Goal: Task Accomplishment & Management: Manage account settings

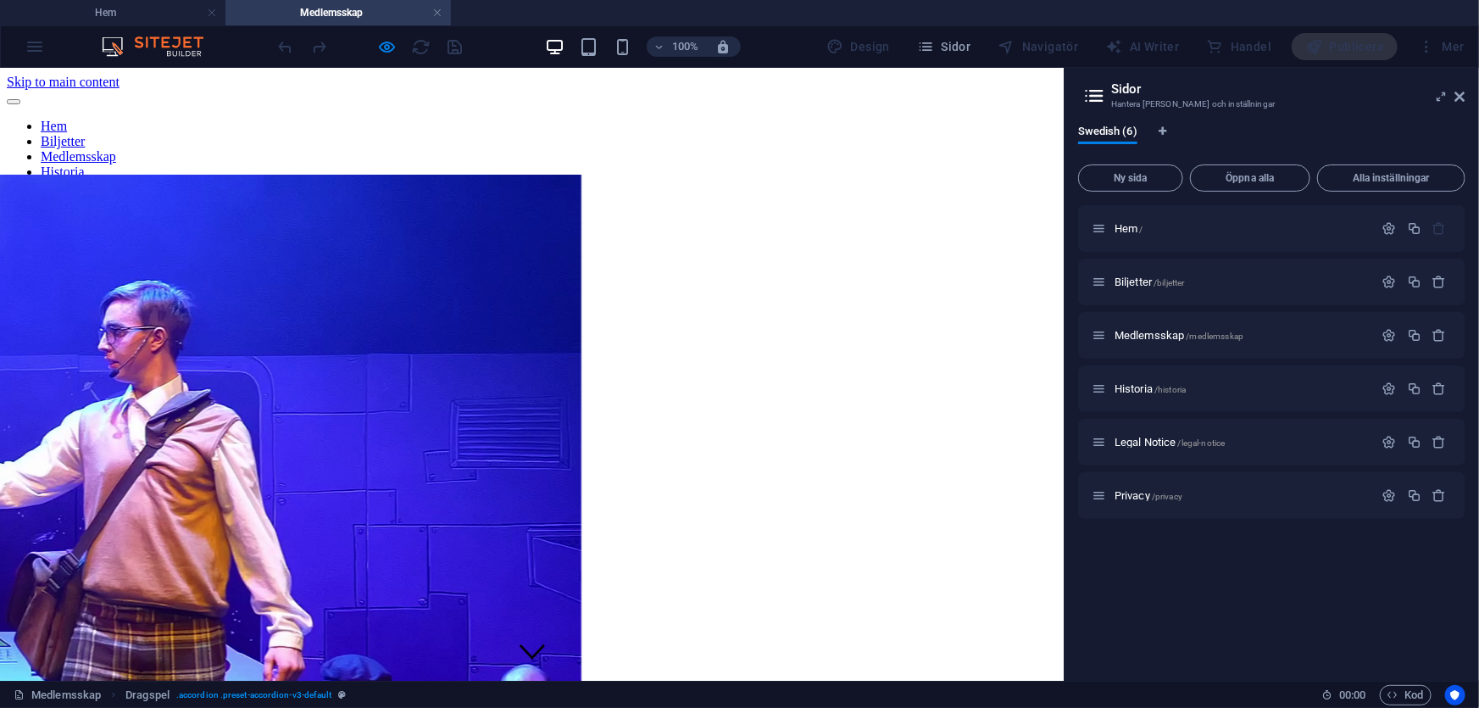
scroll to position [1266, 0]
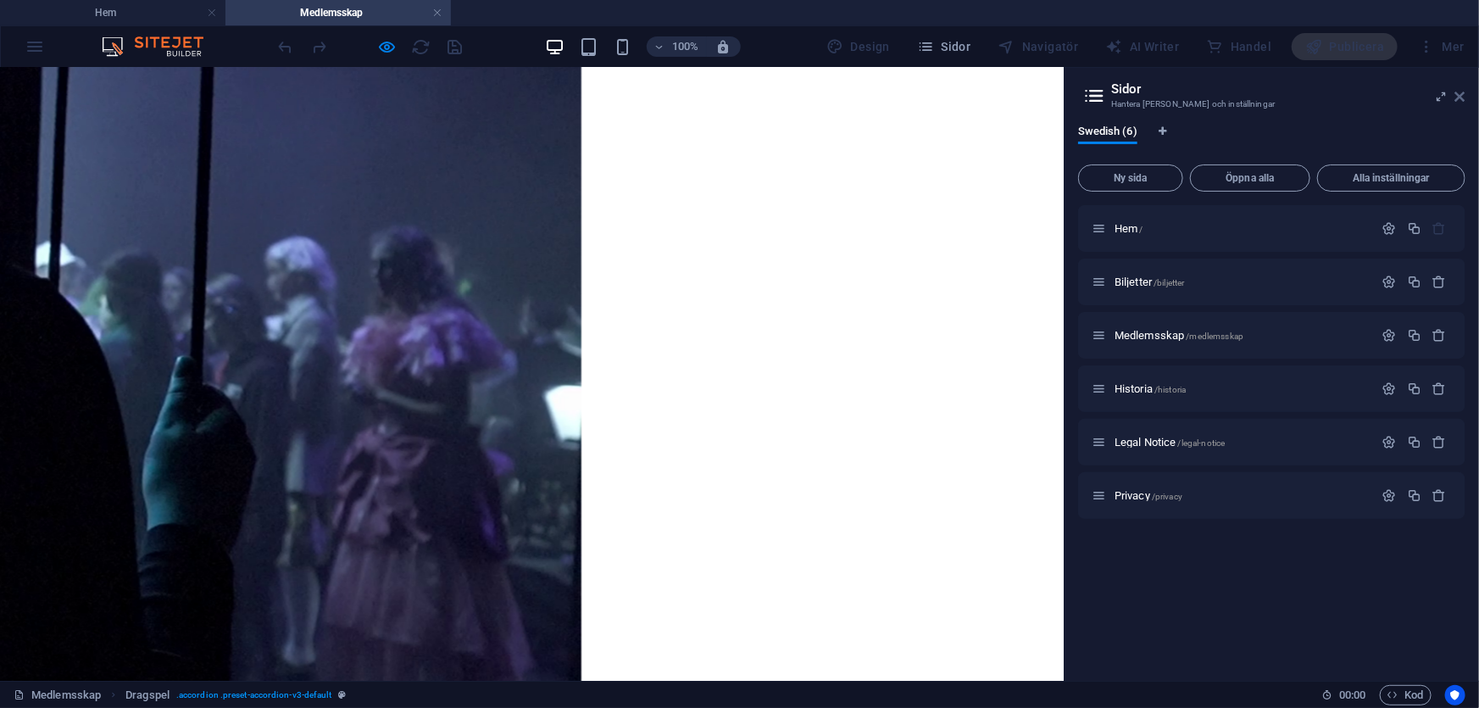
drag, startPoint x: 1464, startPoint y: 102, endPoint x: 1391, endPoint y: 36, distance: 99.0
click at [1464, 102] on icon at bounding box center [1460, 97] width 10 height 14
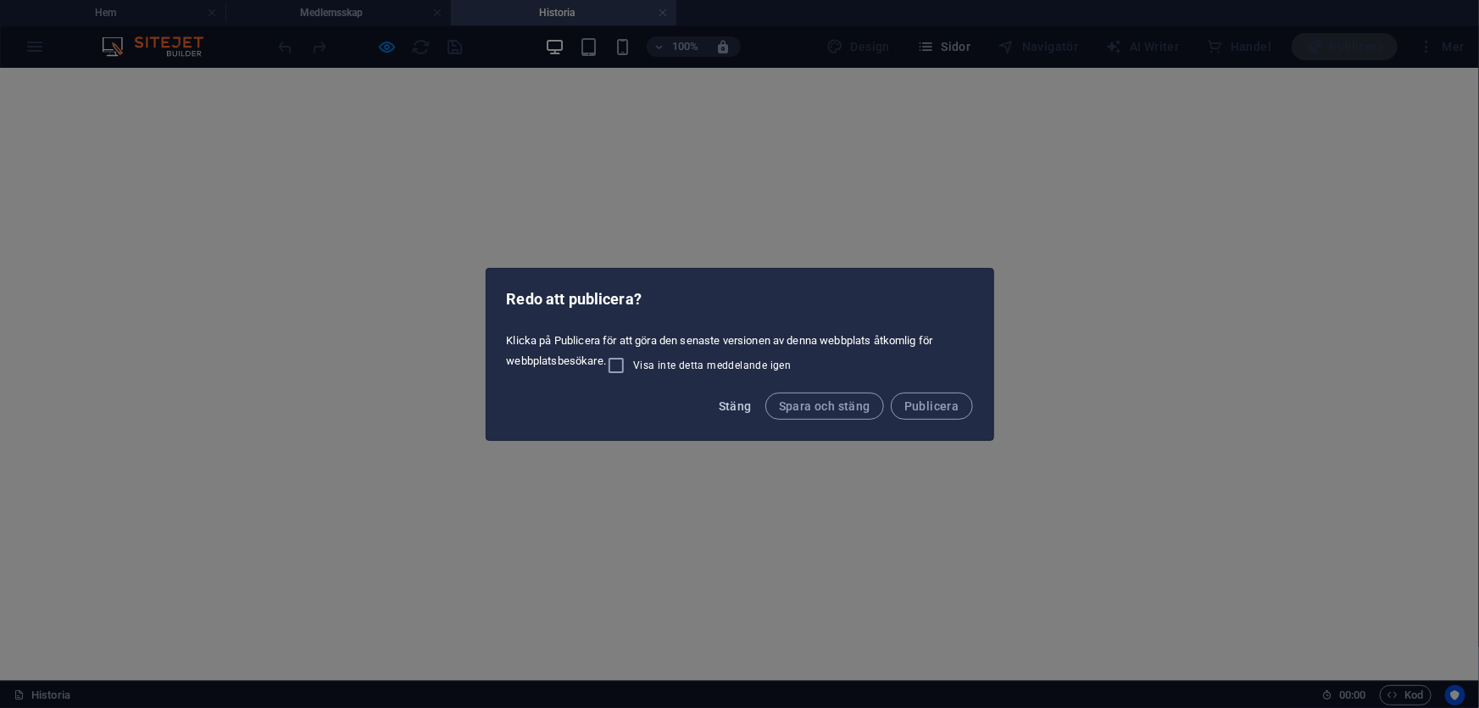
click at [745, 413] on button "Stäng" at bounding box center [735, 405] width 47 height 27
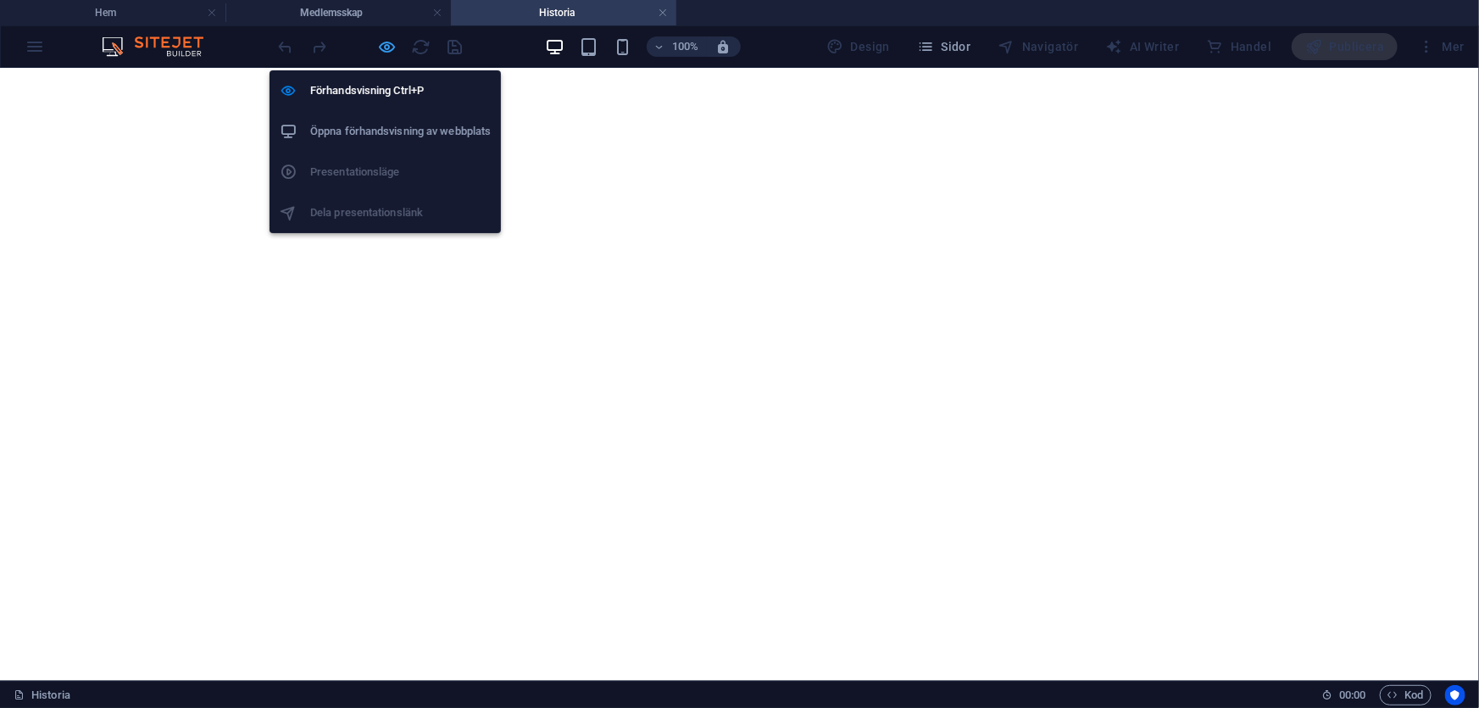
click at [381, 49] on icon "button" at bounding box center [387, 46] width 19 height 19
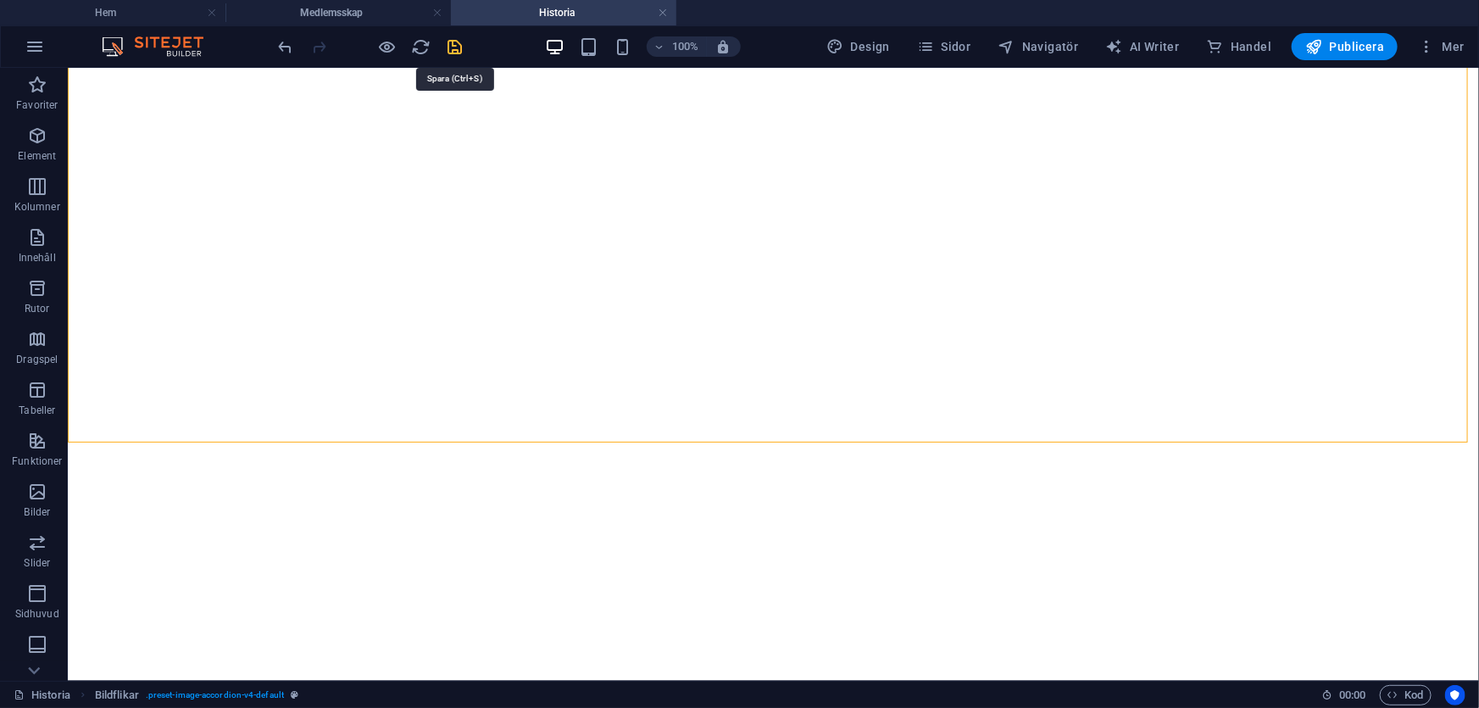
click at [460, 47] on icon "save" at bounding box center [455, 46] width 19 height 19
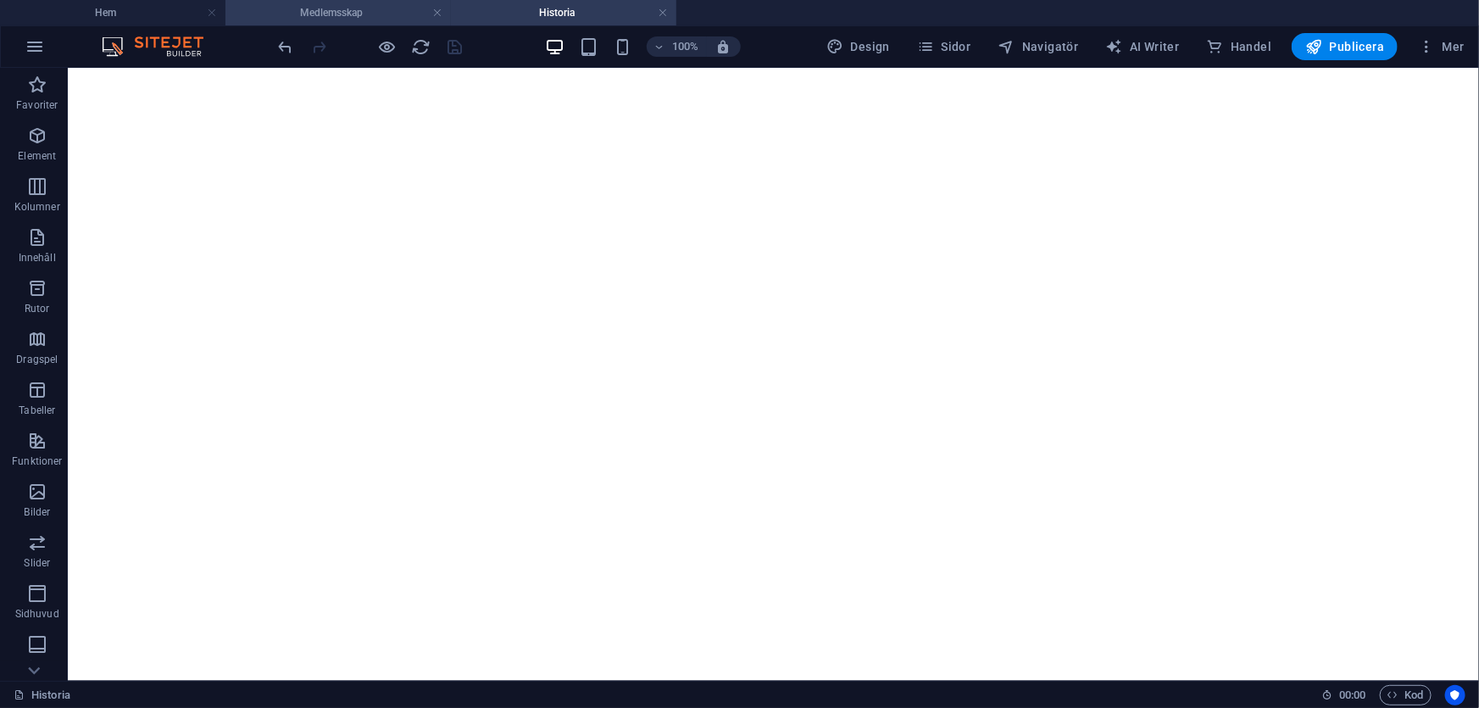
click at [309, 8] on h4 "Medlemsskap" at bounding box center [337, 12] width 225 height 19
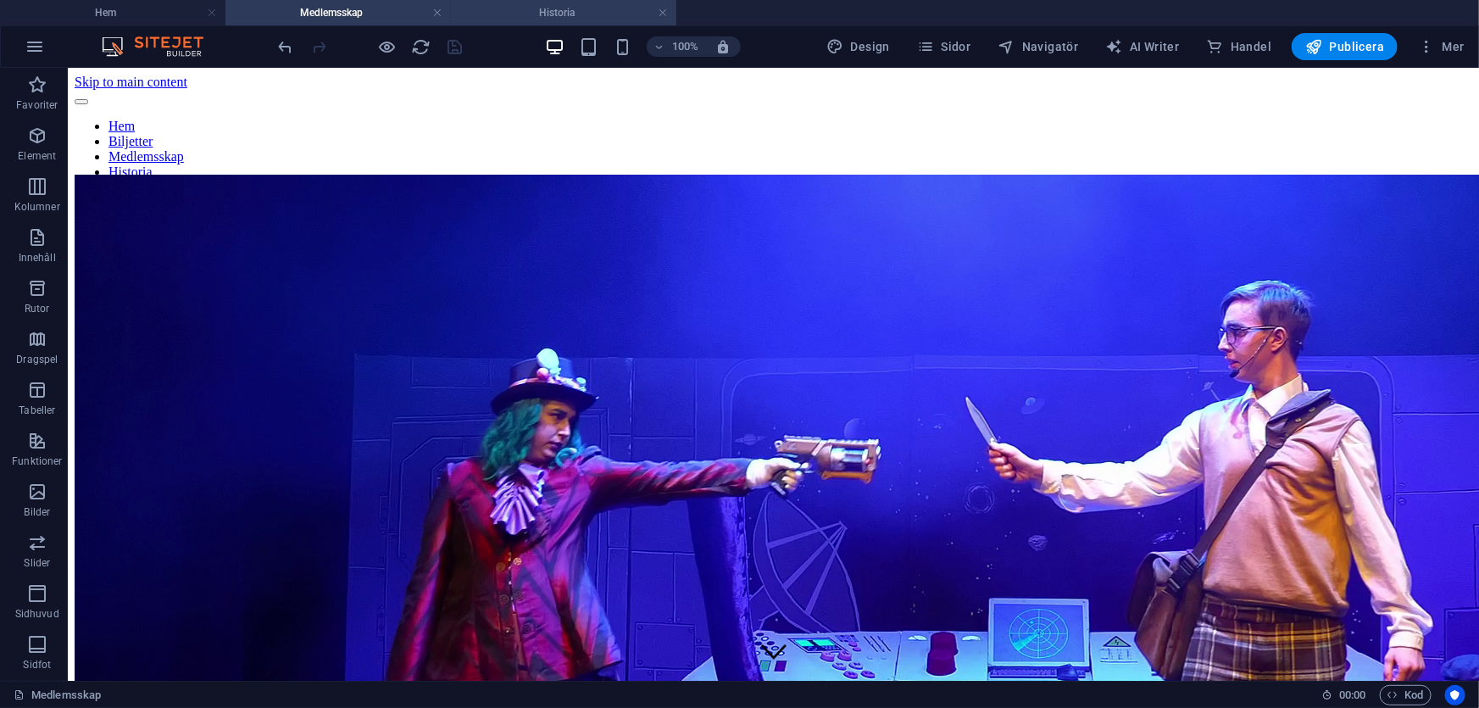
scroll to position [1266, 0]
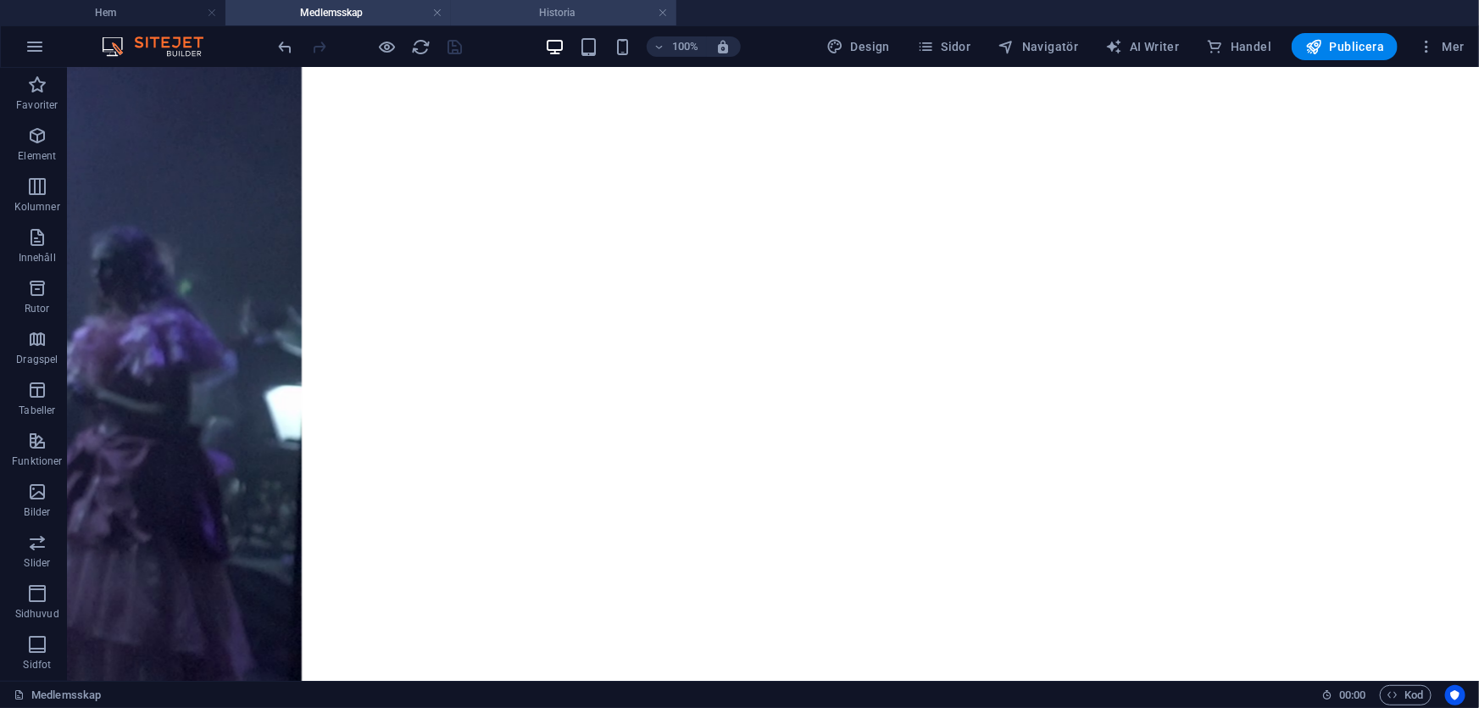
click at [581, 16] on h4 "Historia" at bounding box center [563, 12] width 225 height 19
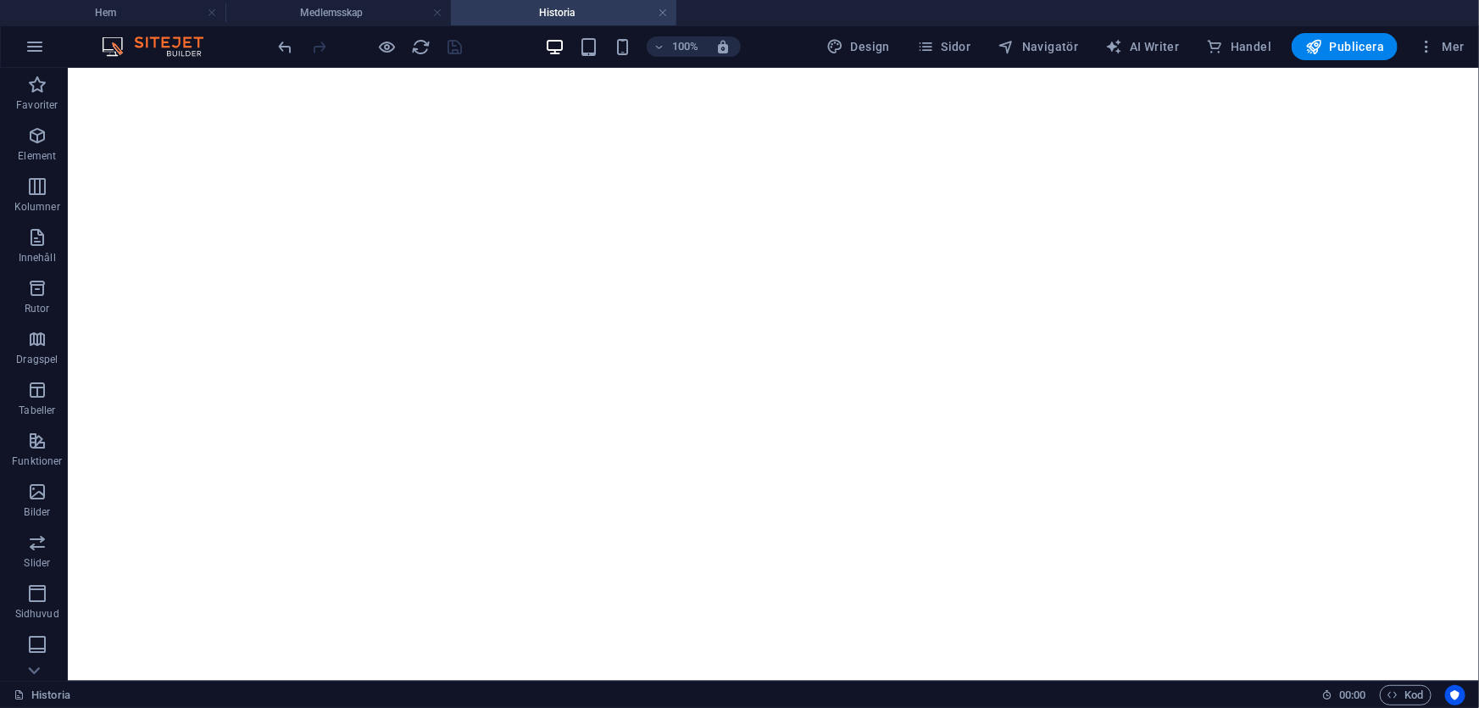
scroll to position [0, 0]
click at [667, 14] on link at bounding box center [663, 13] width 10 height 16
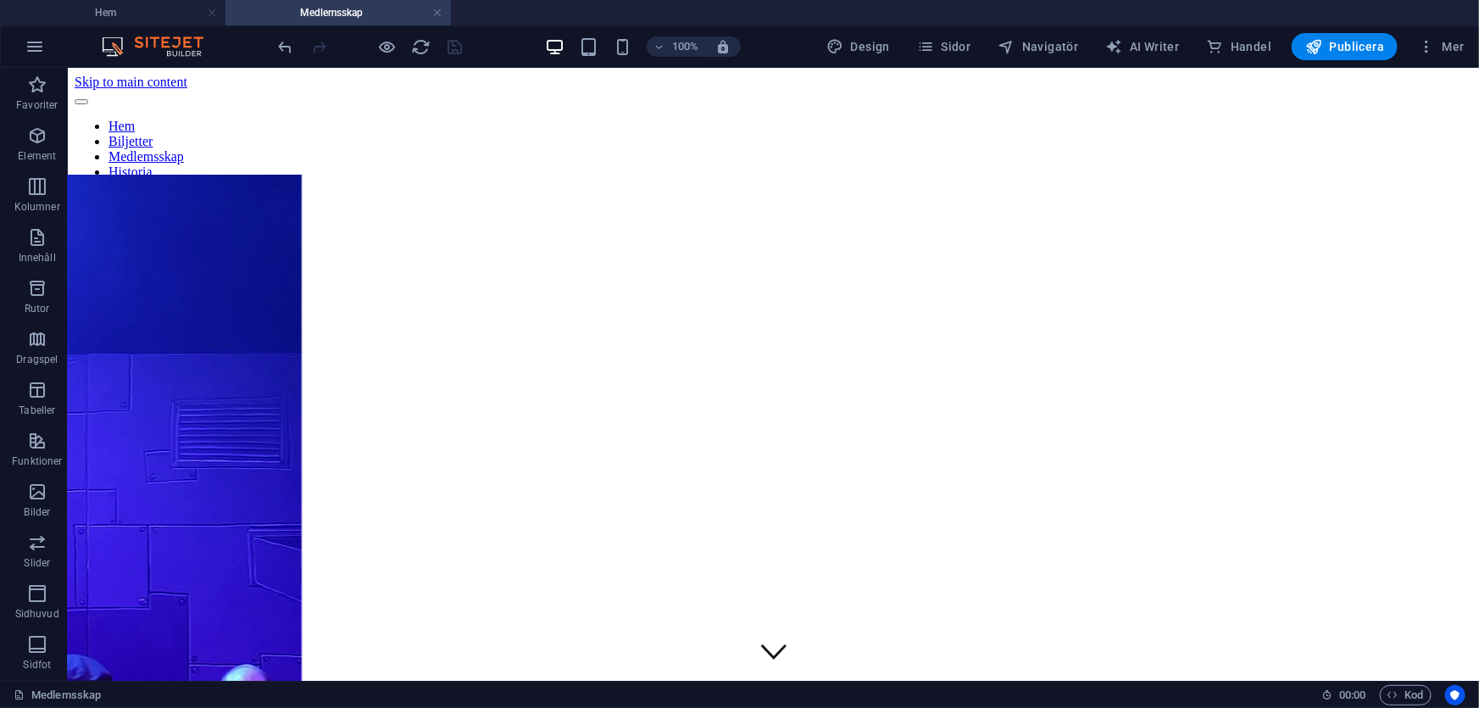
scroll to position [1266, 0]
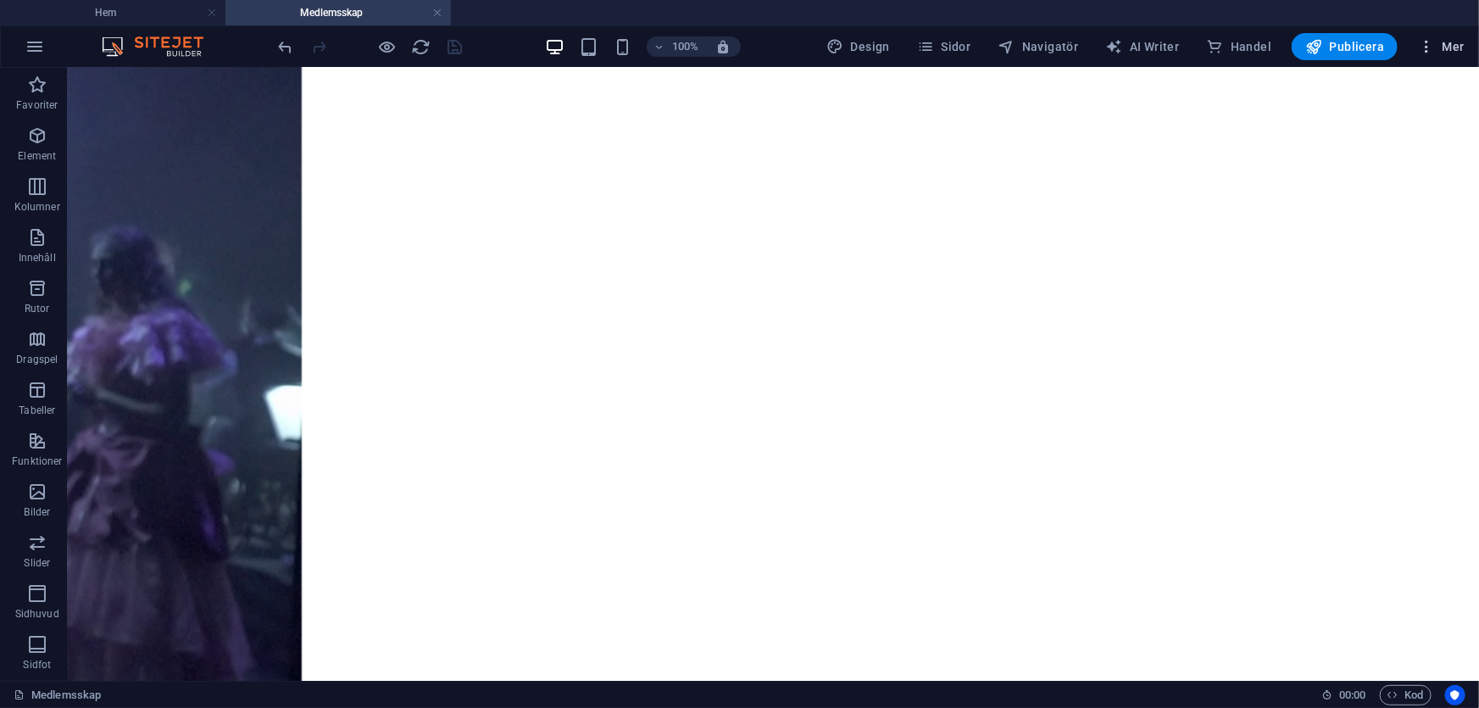
click at [1446, 42] on span "Mer" at bounding box center [1441, 46] width 47 height 17
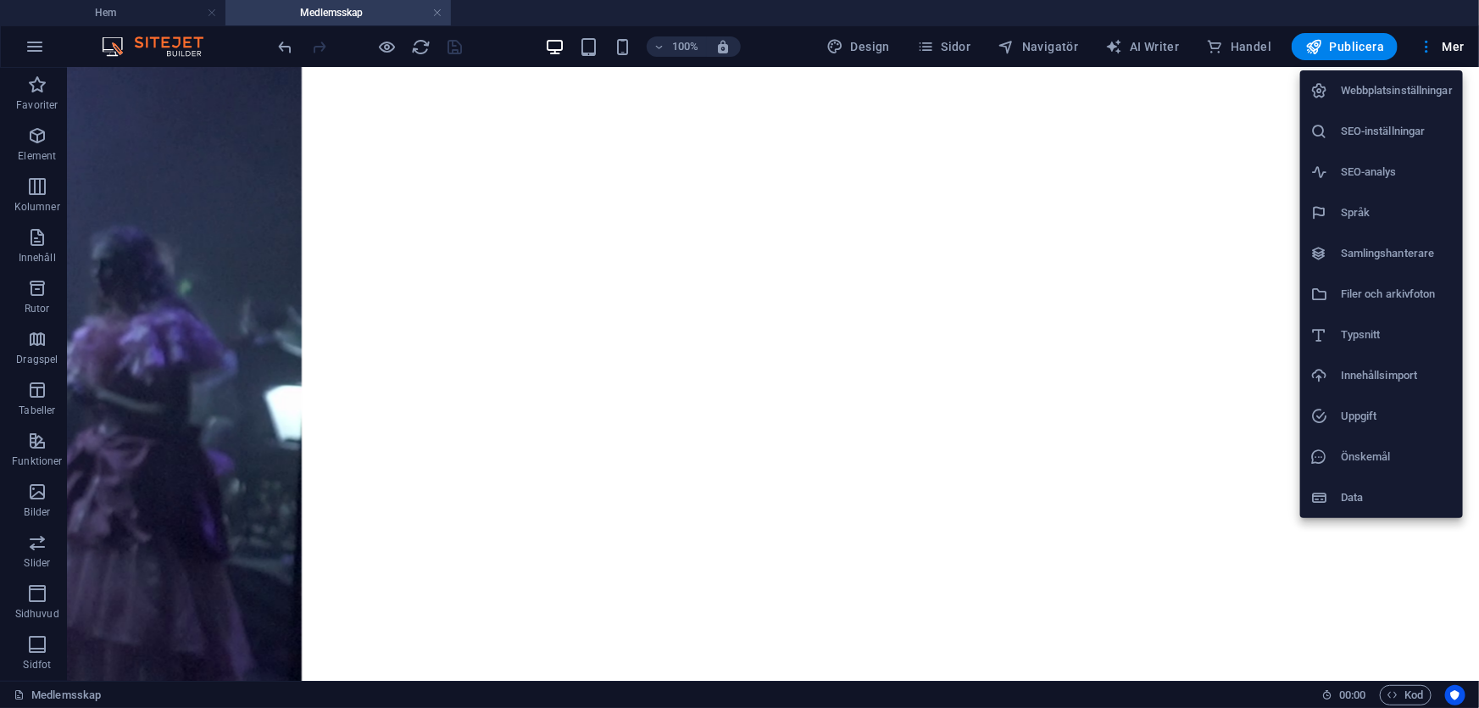
click at [1369, 105] on li "Webbplatsinställningar" at bounding box center [1381, 90] width 163 height 41
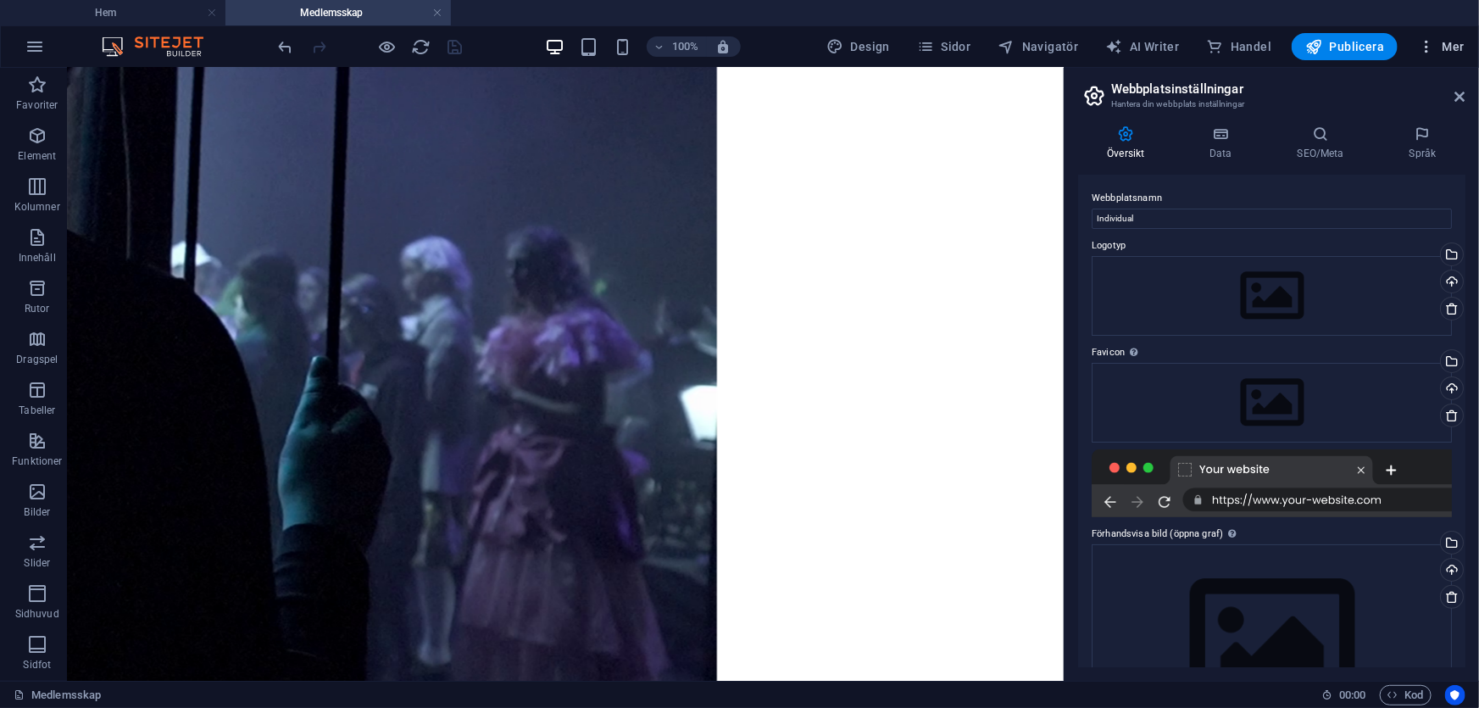
click at [1418, 50] on icon "button" at bounding box center [1426, 46] width 17 height 17
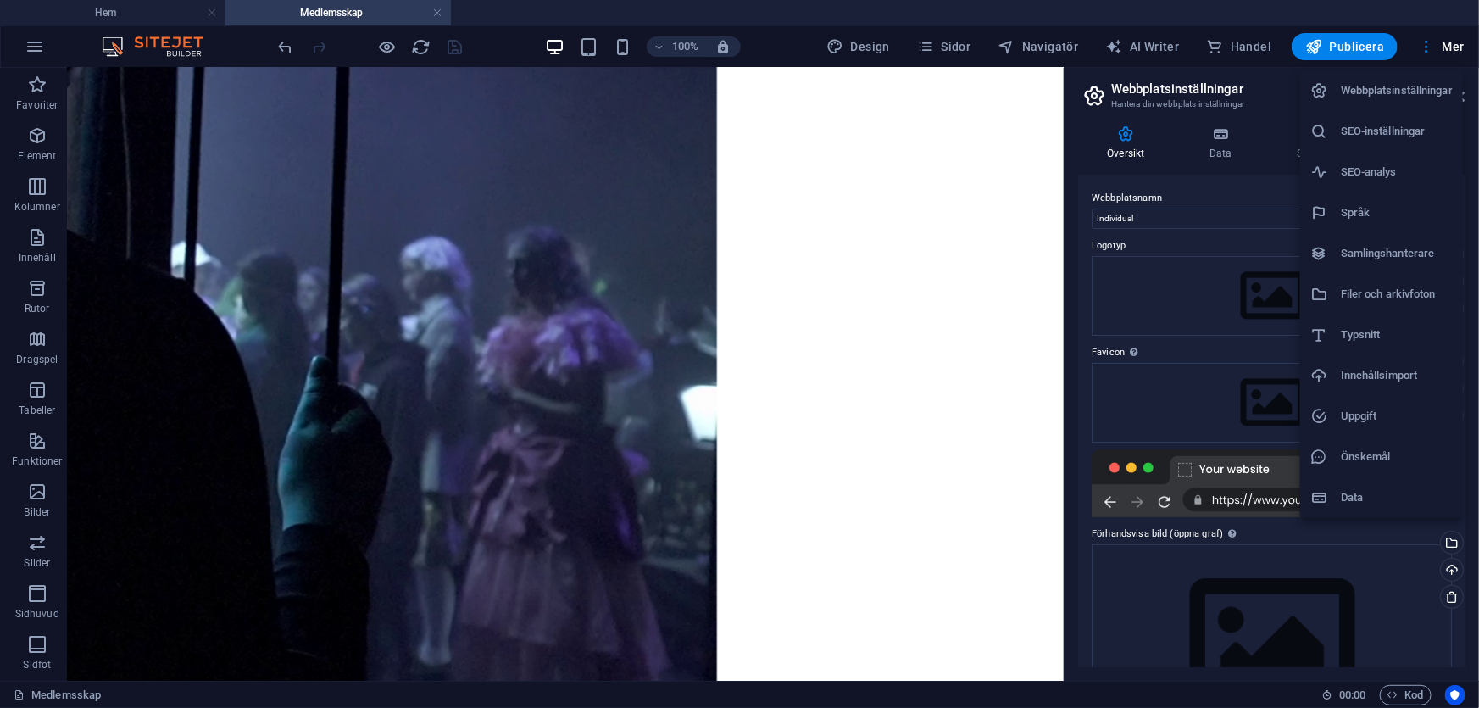
click at [966, 41] on div at bounding box center [739, 354] width 1479 height 708
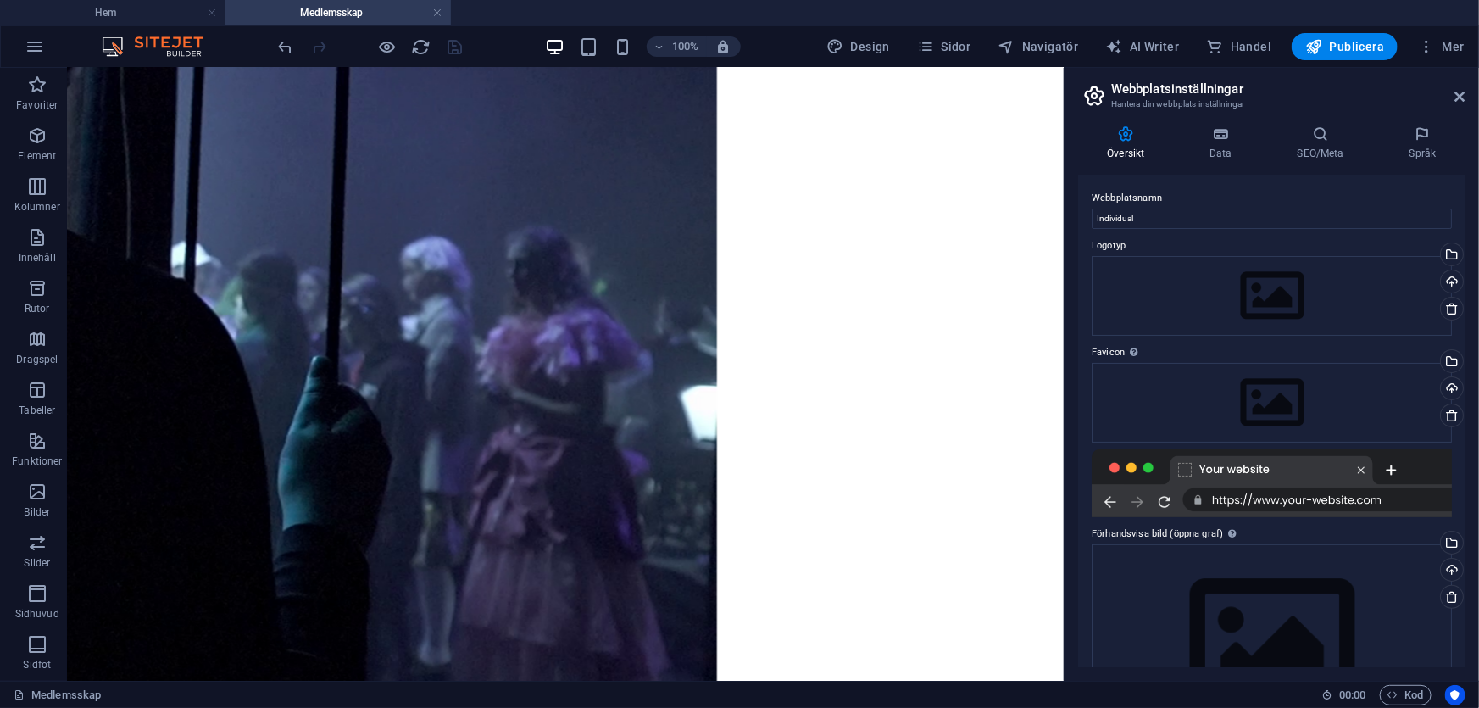
click at [951, 46] on span "Sidor" at bounding box center [943, 46] width 53 height 17
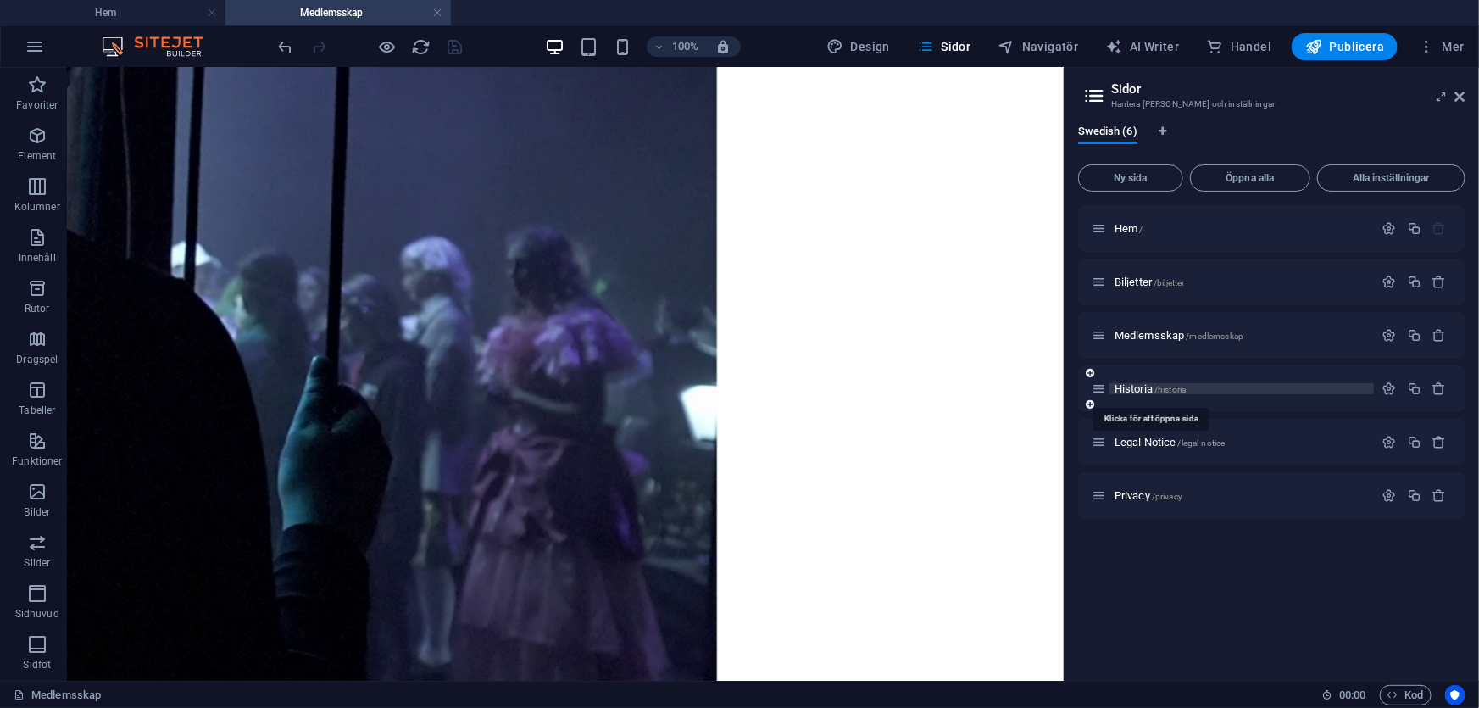
click at [1142, 386] on span "Historia /historia" at bounding box center [1149, 388] width 71 height 13
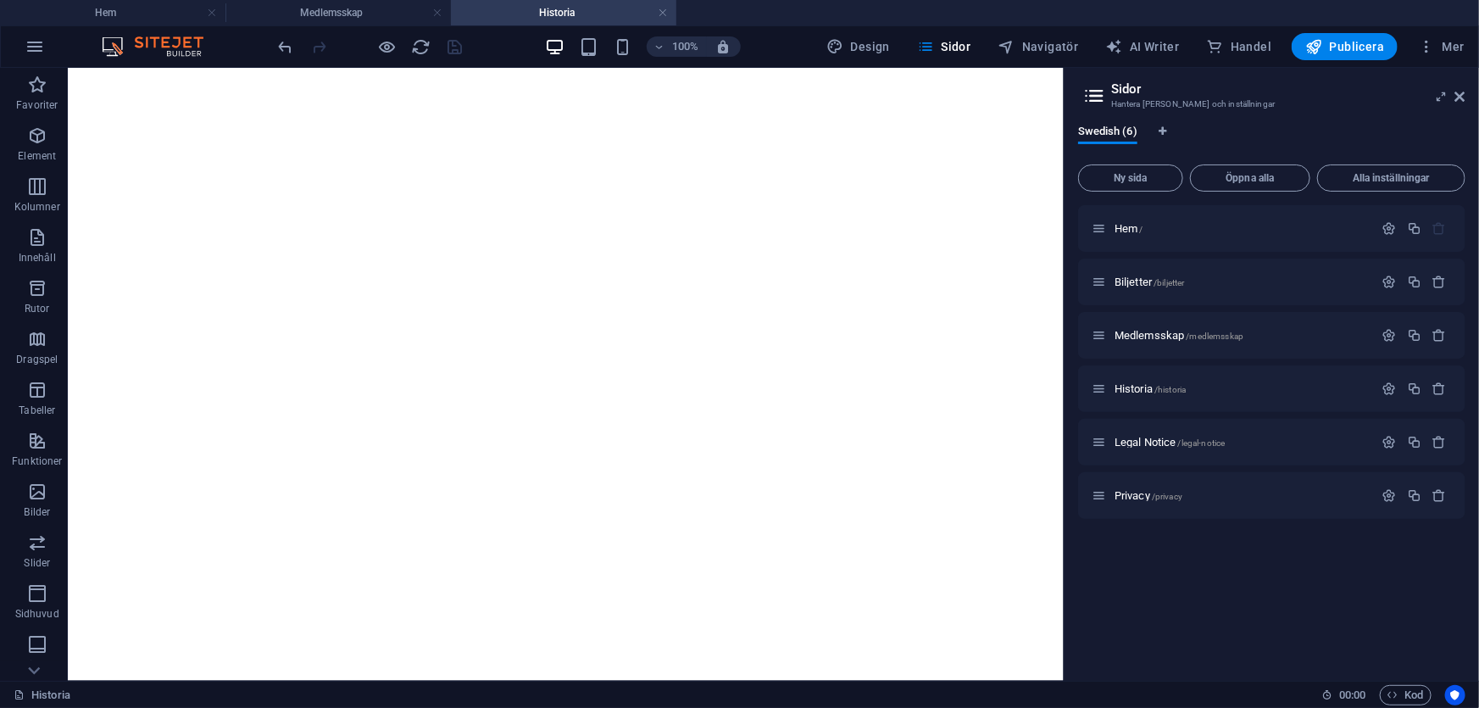
click at [1452, 95] on h2 "Sidor" at bounding box center [1288, 88] width 354 height 15
click at [1460, 98] on icon at bounding box center [1460, 97] width 10 height 14
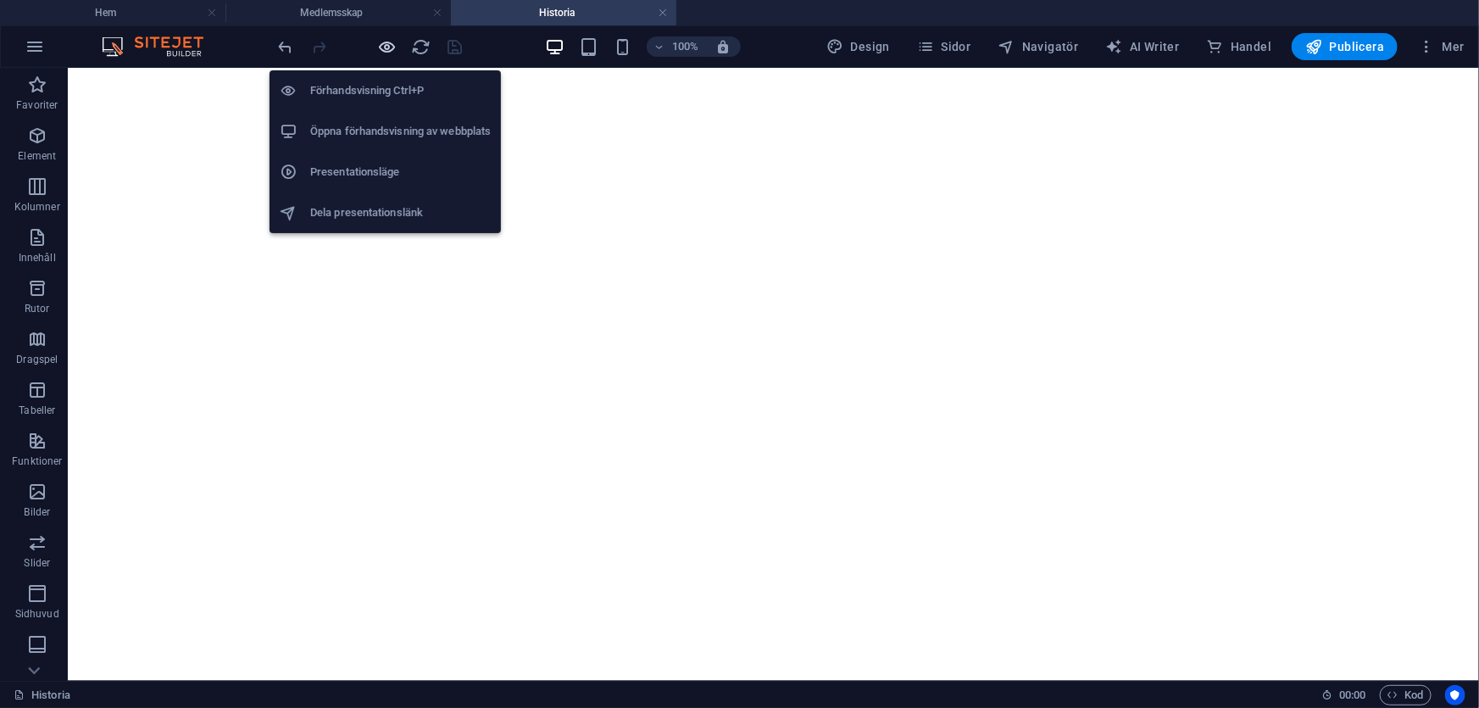
click at [381, 47] on icon "button" at bounding box center [387, 46] width 19 height 19
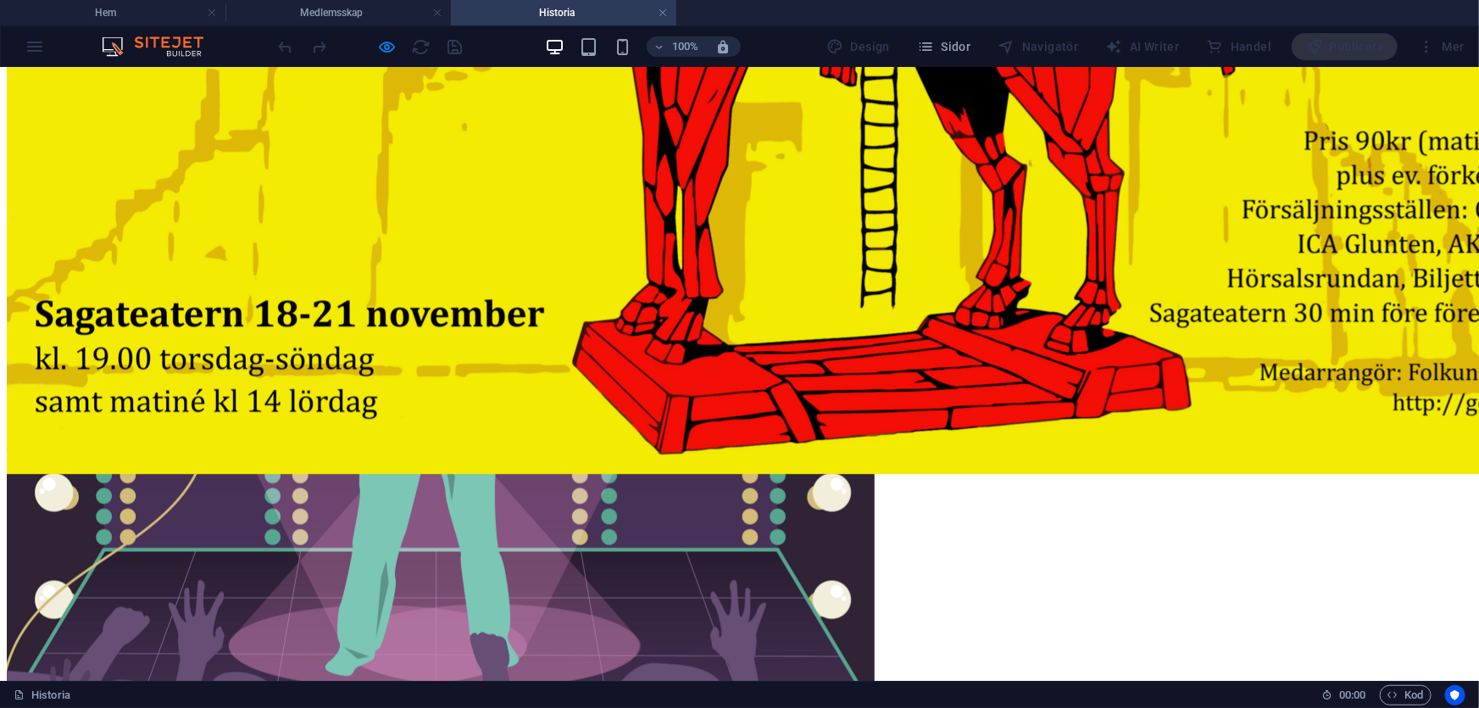
scroll to position [1200, 0]
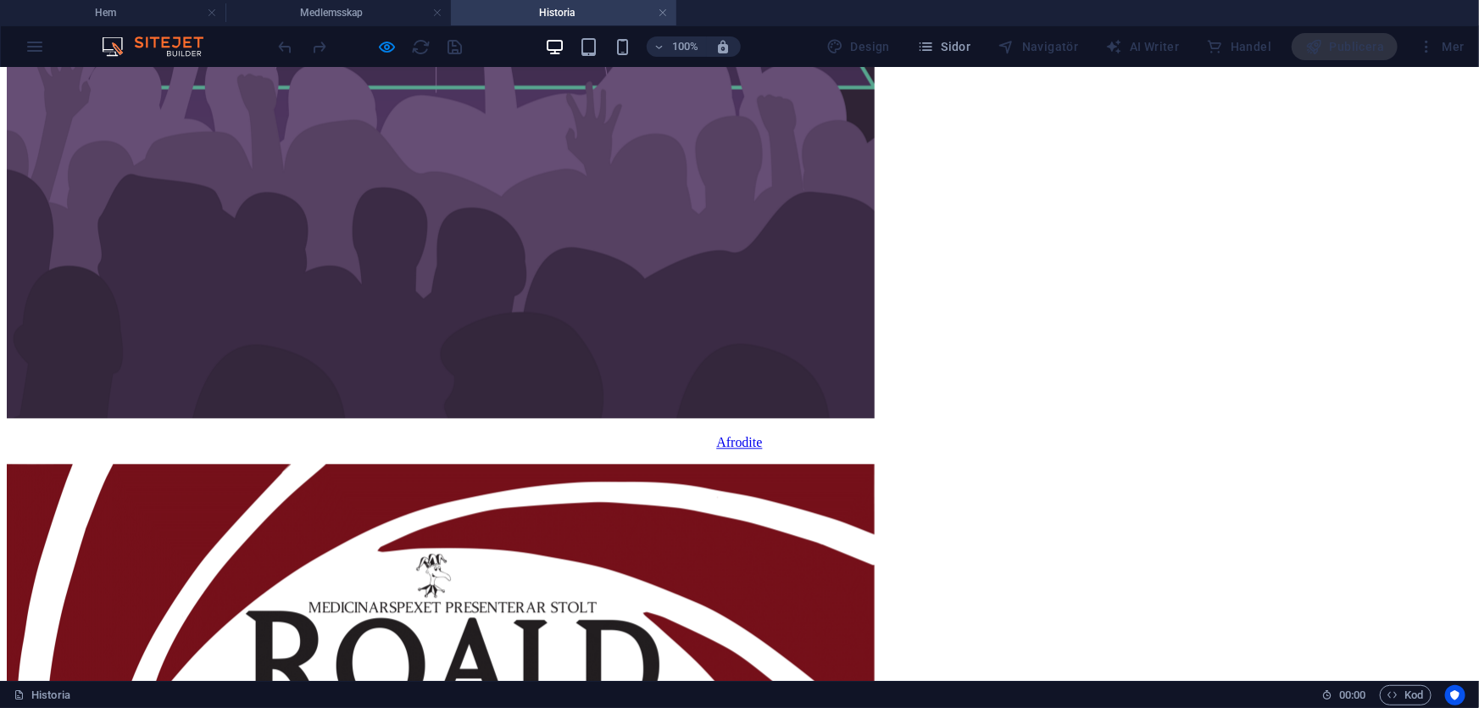
scroll to position [1664, 0]
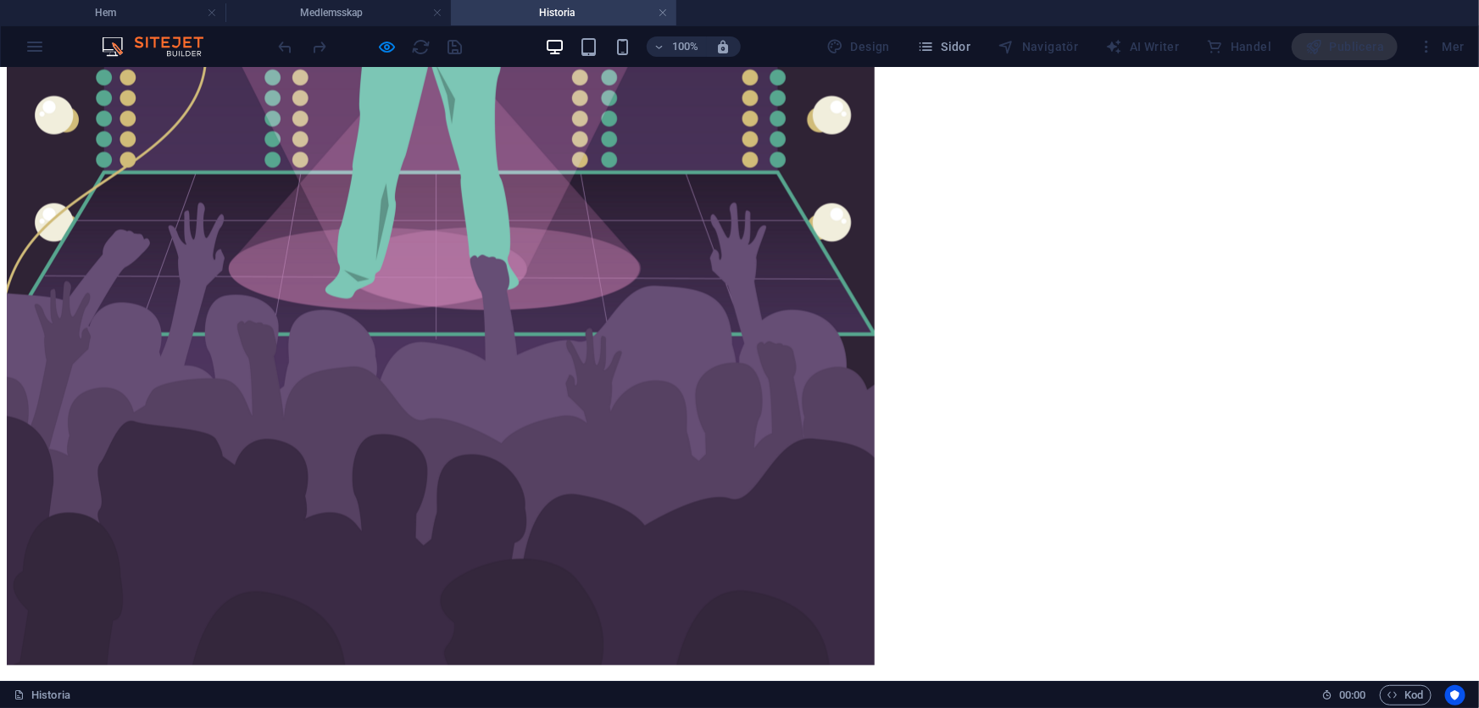
scroll to position [1432, 0]
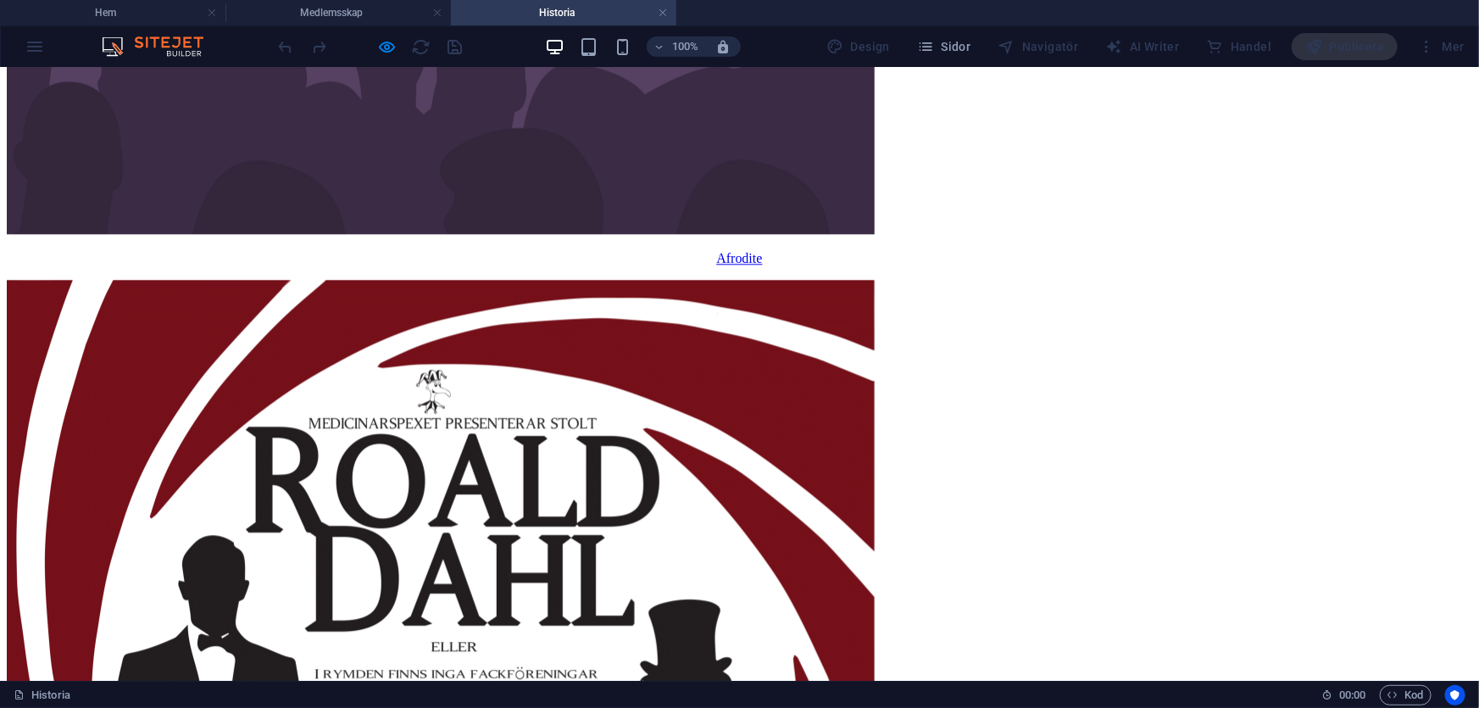
scroll to position [1972, 0]
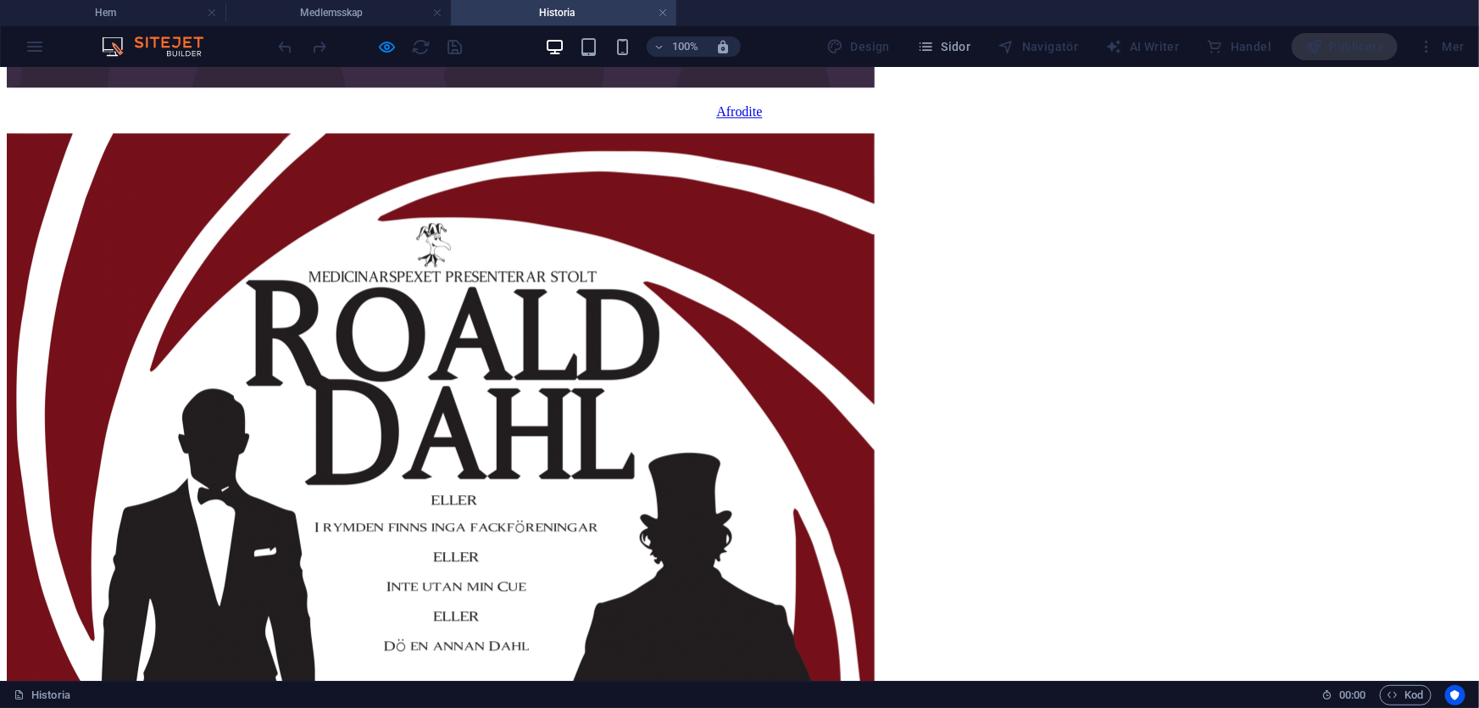
scroll to position [2049, 0]
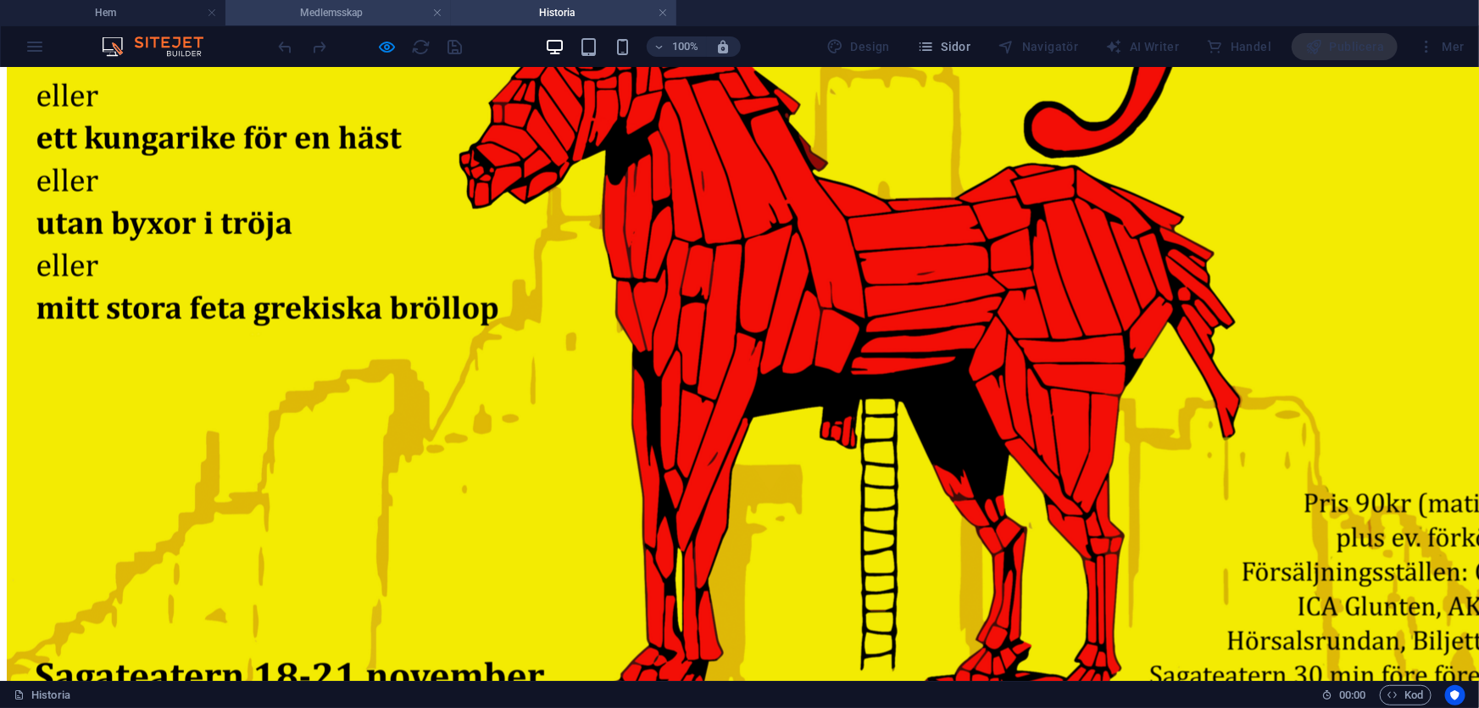
scroll to position [0, 0]
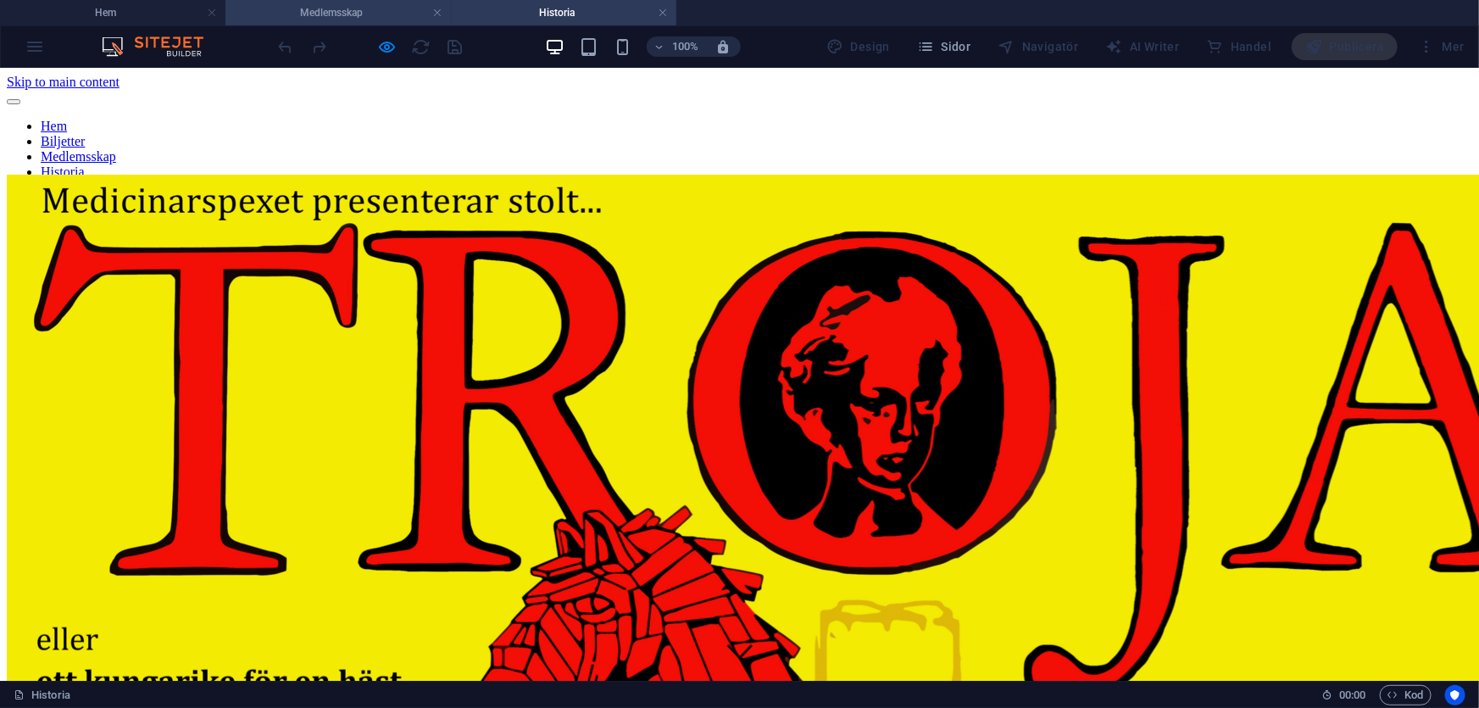
click at [336, 8] on h4 "Medlemsskap" at bounding box center [337, 12] width 225 height 19
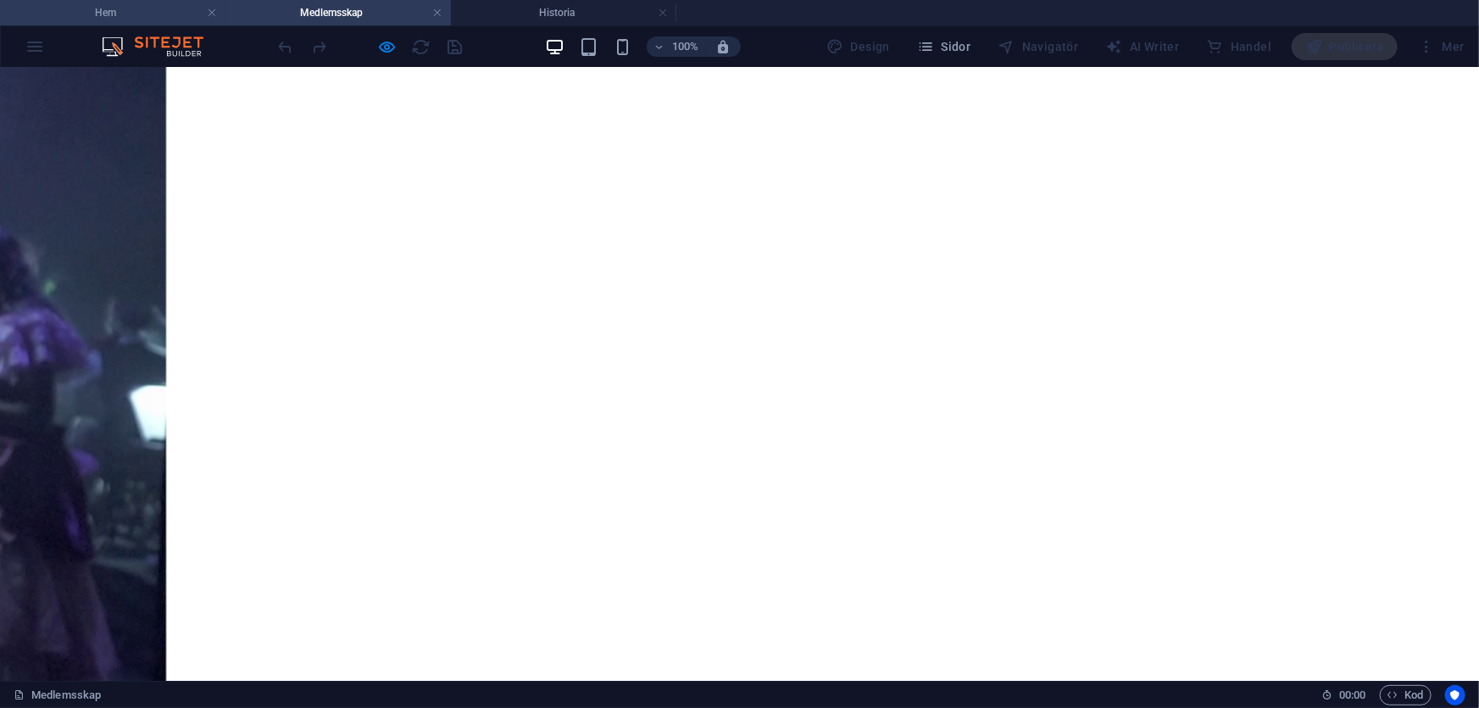
click at [97, 14] on h4 "Hem" at bounding box center [112, 12] width 225 height 19
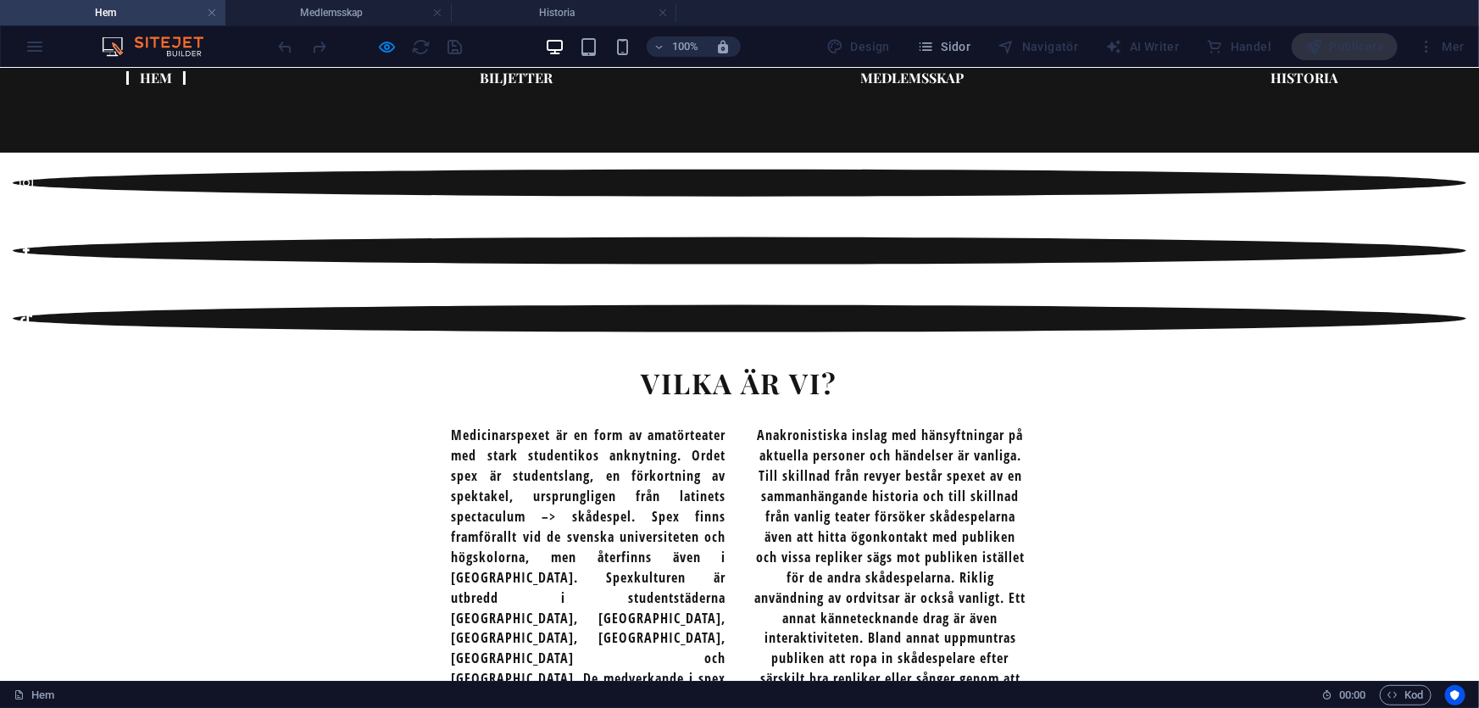
scroll to position [0, 0]
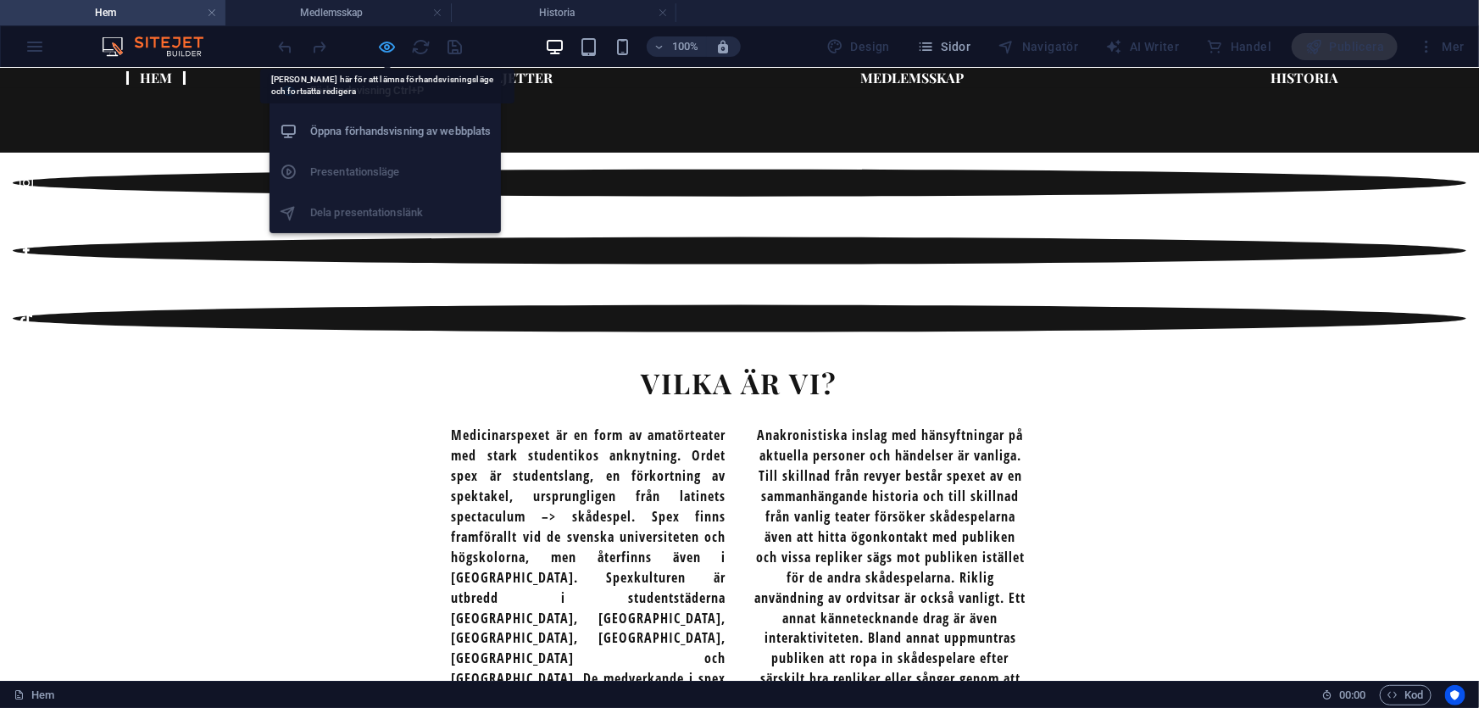
drag, startPoint x: 45, startPoint y: 31, endPoint x: 388, endPoint y: 53, distance: 343.9
click at [388, 53] on icon "button" at bounding box center [387, 46] width 19 height 19
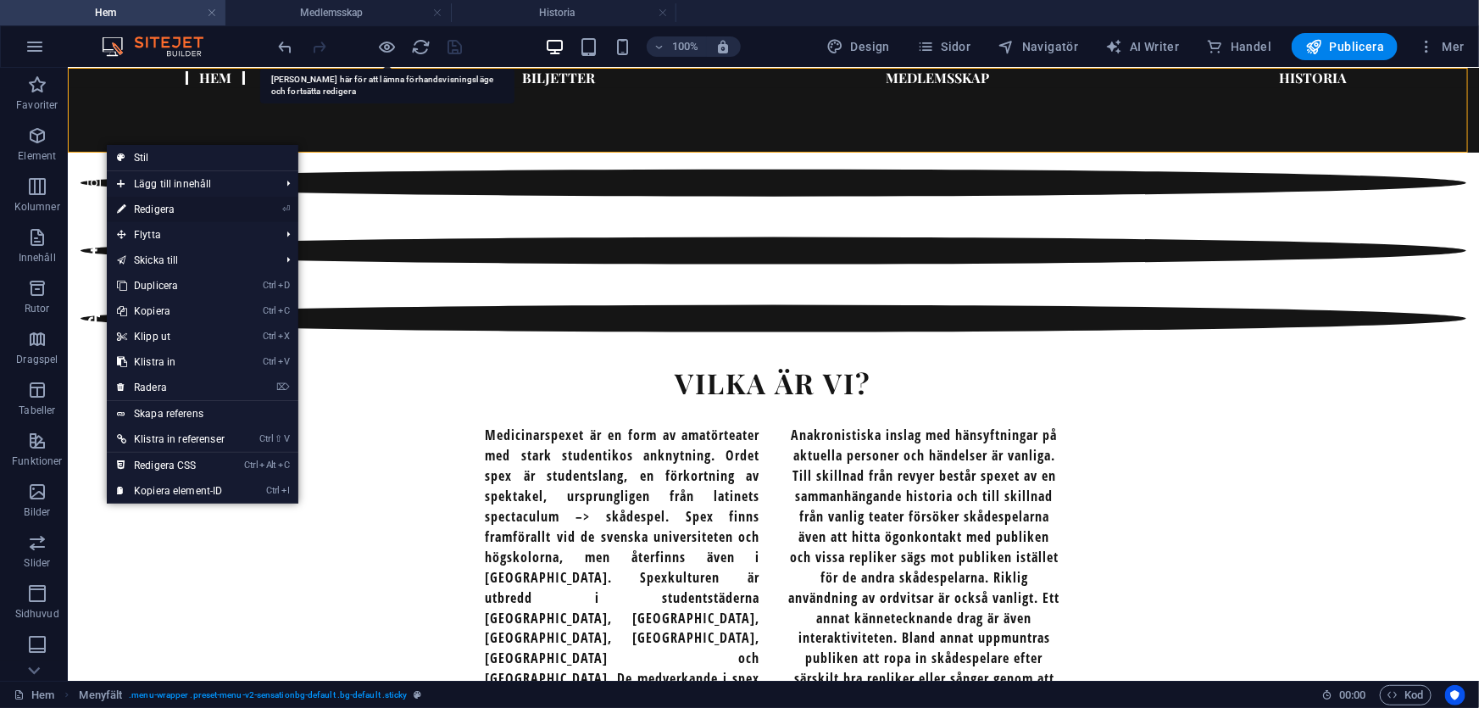
click at [159, 203] on link "⏎ Redigera" at bounding box center [171, 209] width 128 height 25
select select "px"
select select "header"
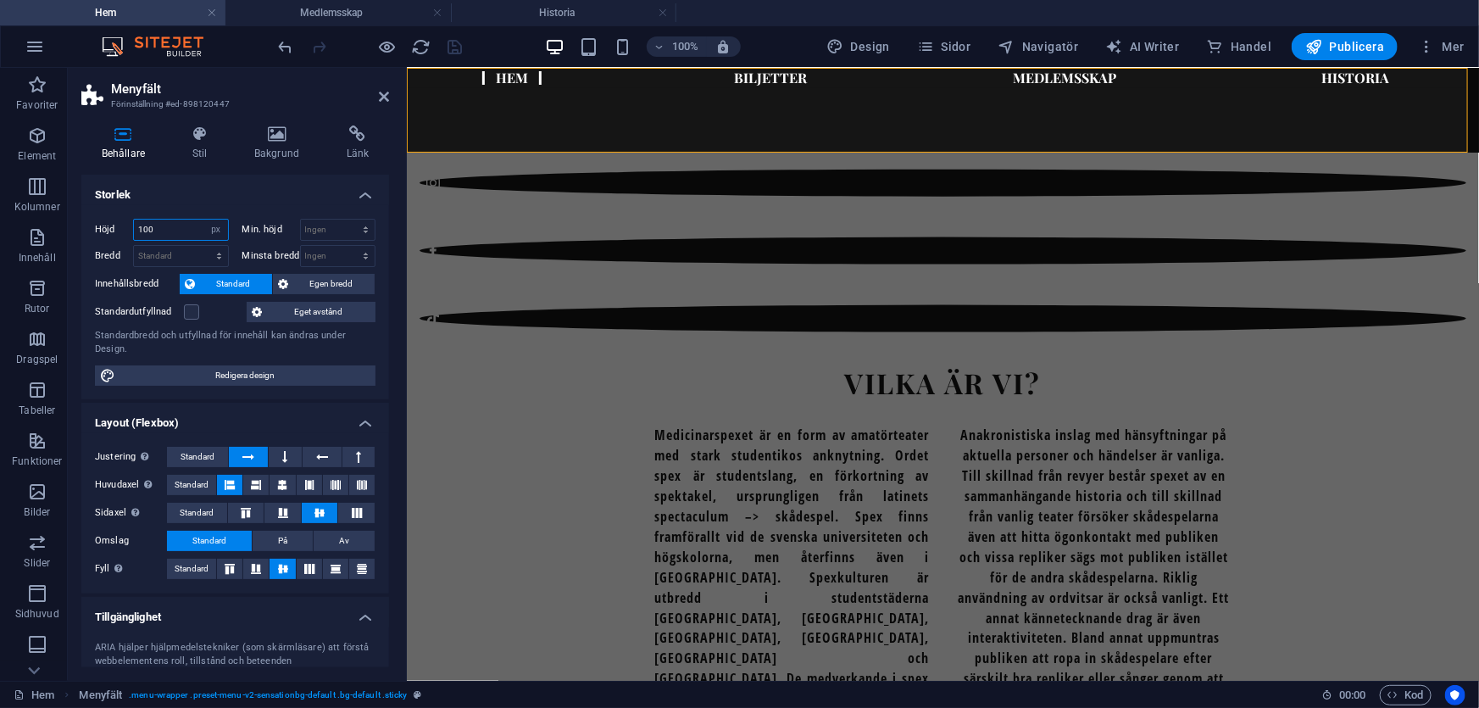
click at [174, 226] on input "100" at bounding box center [181, 229] width 94 height 20
click at [144, 233] on input "100" at bounding box center [181, 229] width 94 height 20
drag, startPoint x: 146, startPoint y: 233, endPoint x: 134, endPoint y: 231, distance: 12.0
click at [134, 231] on input "100" at bounding box center [181, 229] width 94 height 20
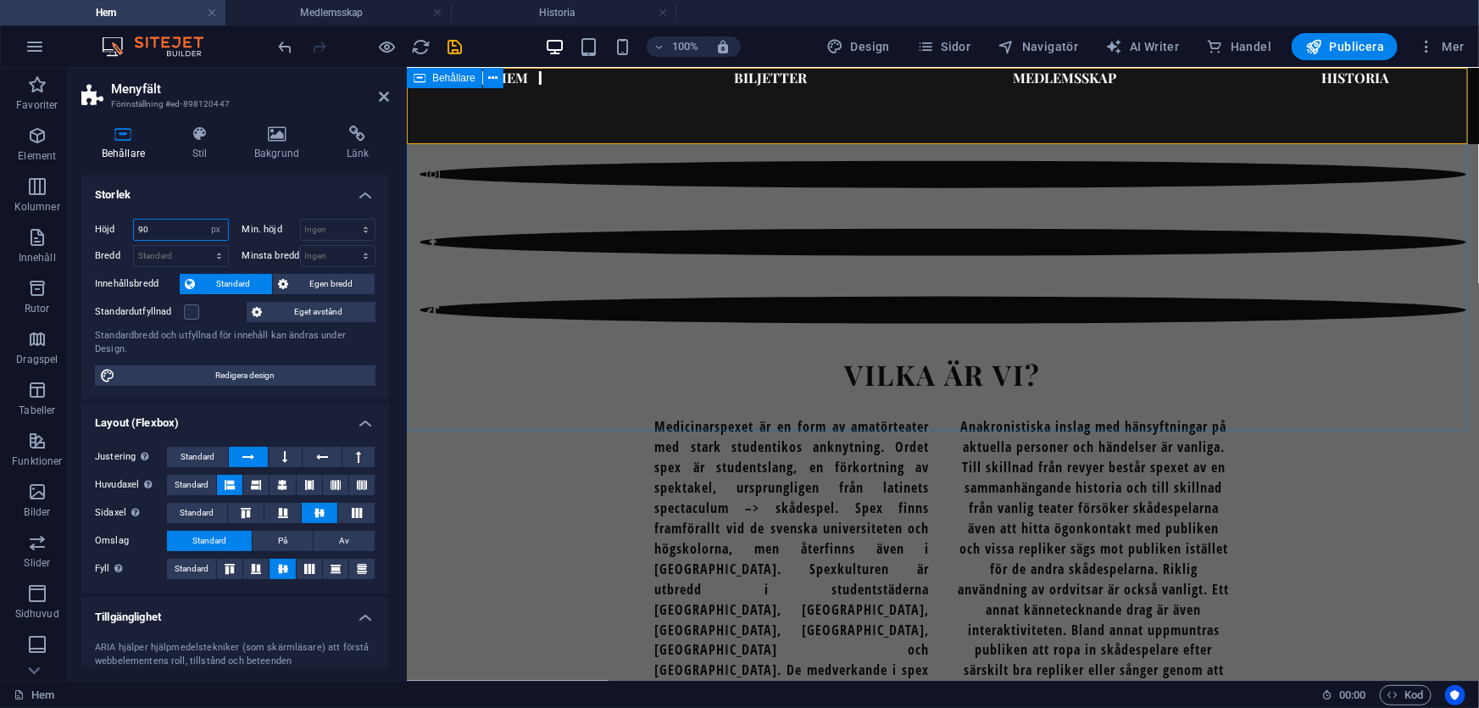
type input "90"
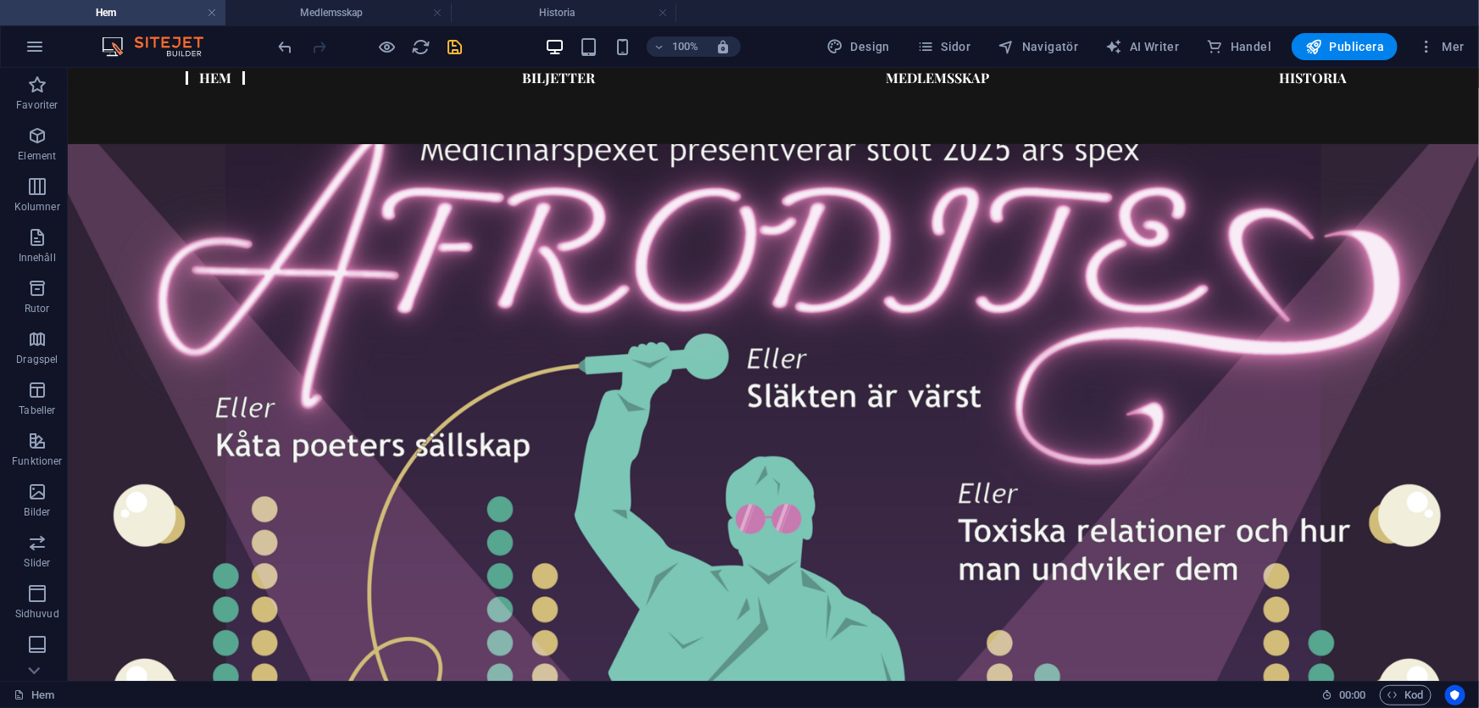
click at [458, 47] on icon "save" at bounding box center [455, 46] width 19 height 19
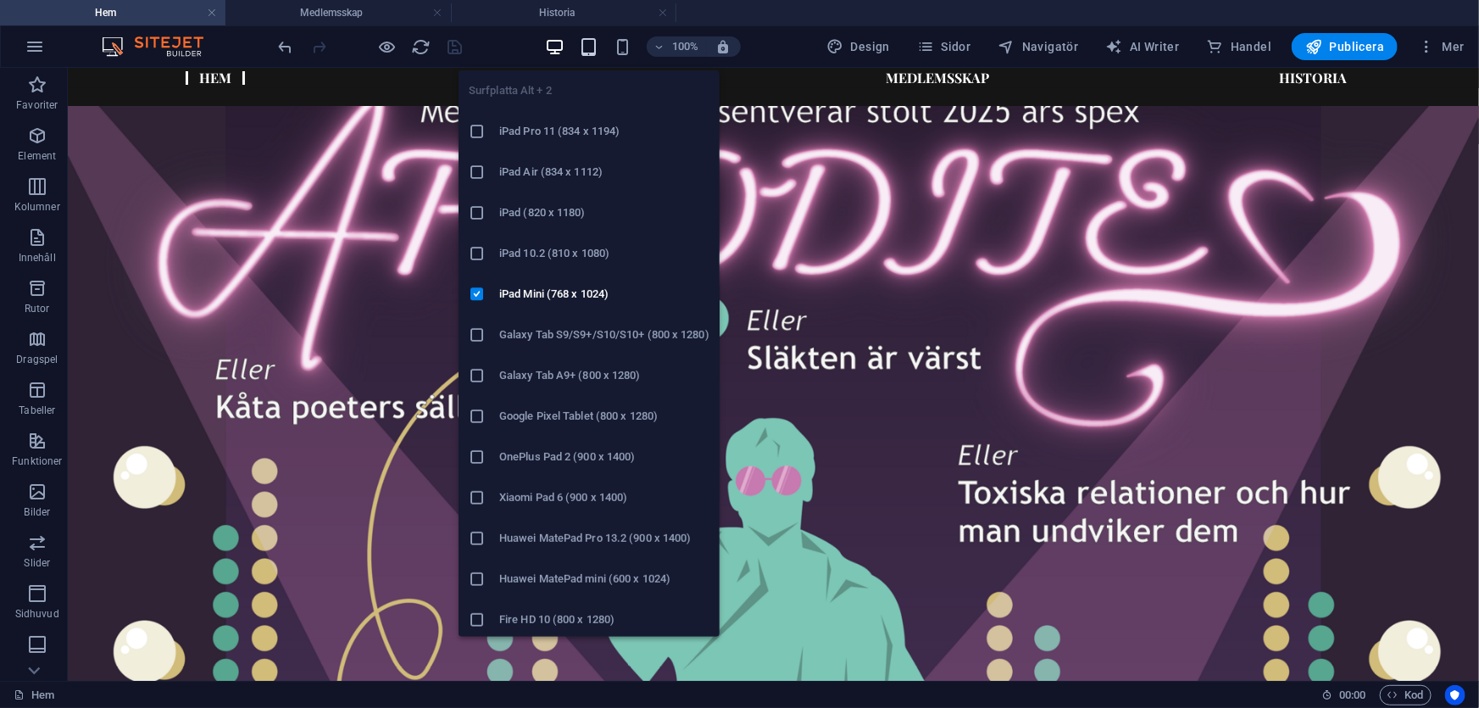
click at [598, 50] on icon "button" at bounding box center [588, 46] width 19 height 19
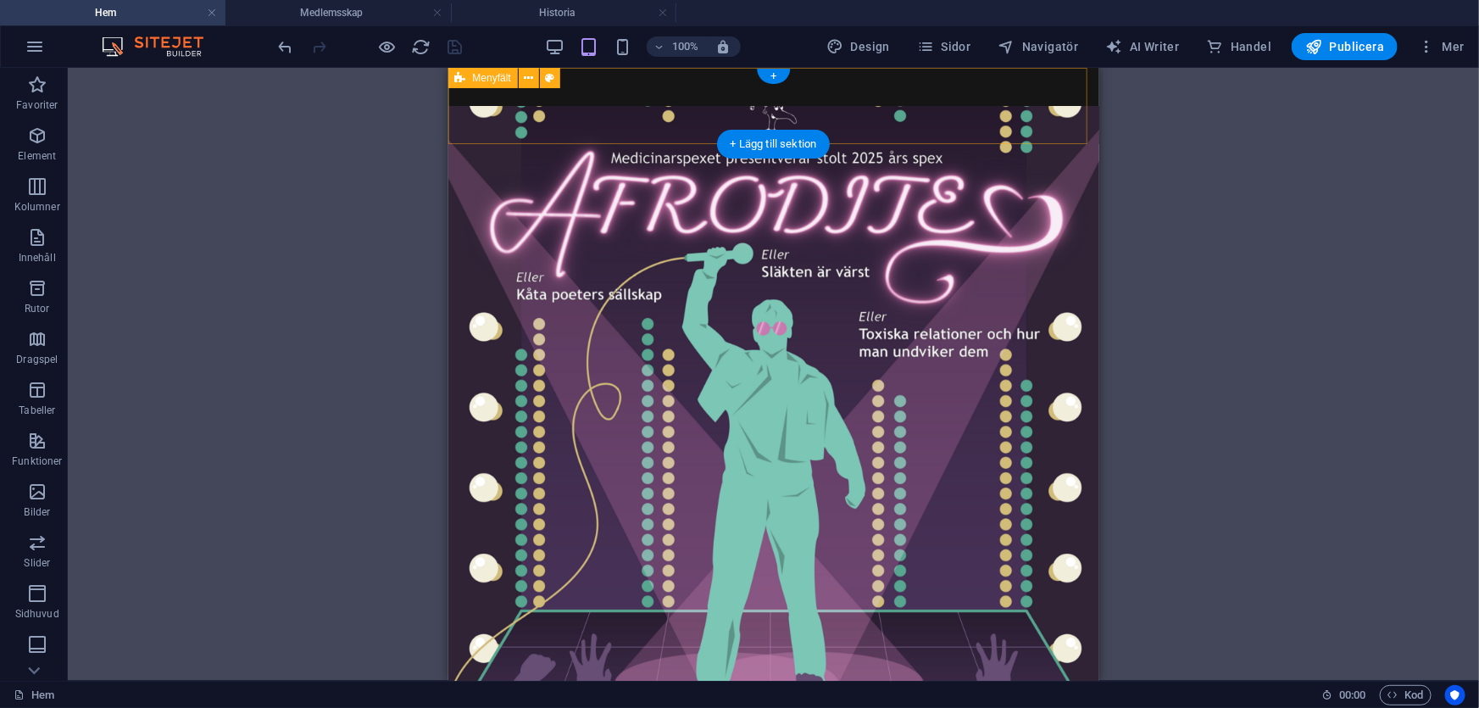
click at [637, 128] on div "Hem Biljetter Medlemsskap Historia" at bounding box center [772, 105] width 651 height 76
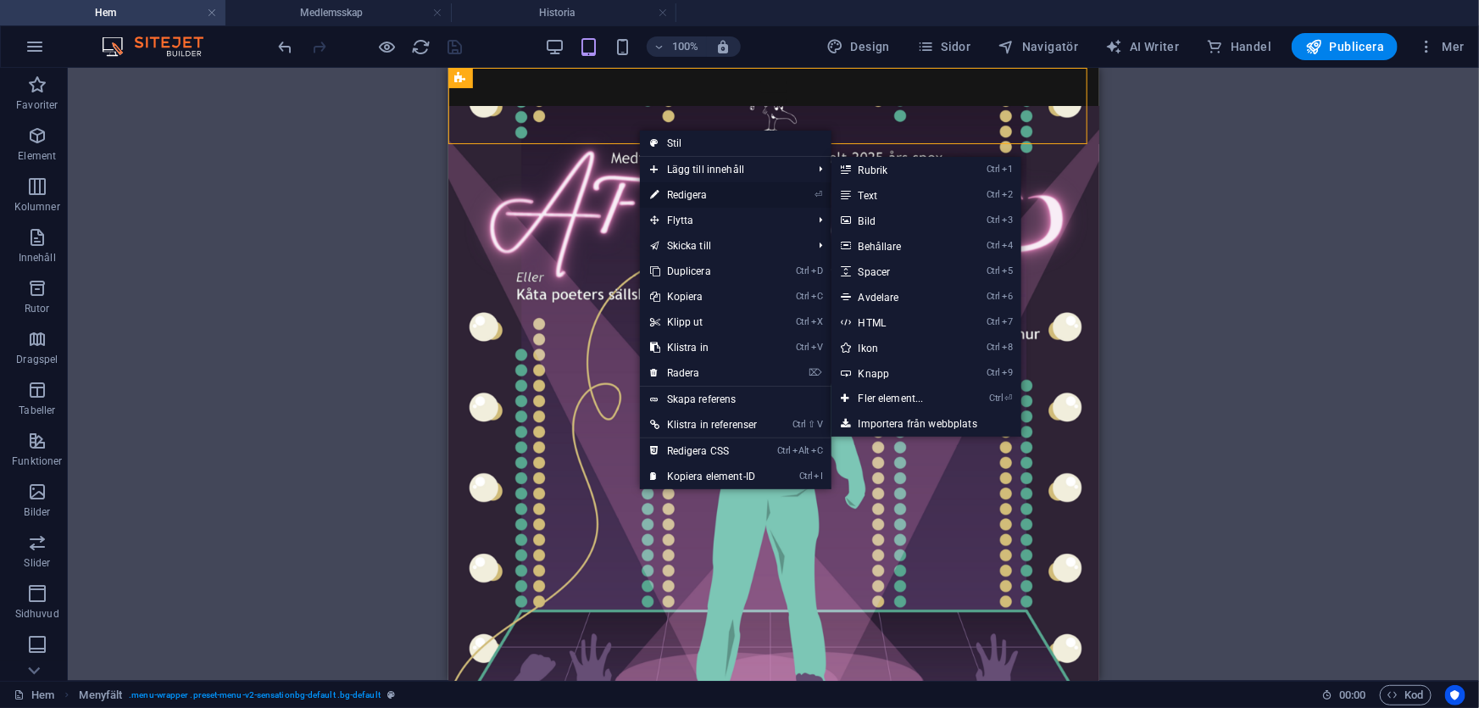
click at [676, 197] on link "⏎ Redigera" at bounding box center [704, 194] width 128 height 25
select select "px"
select select "header"
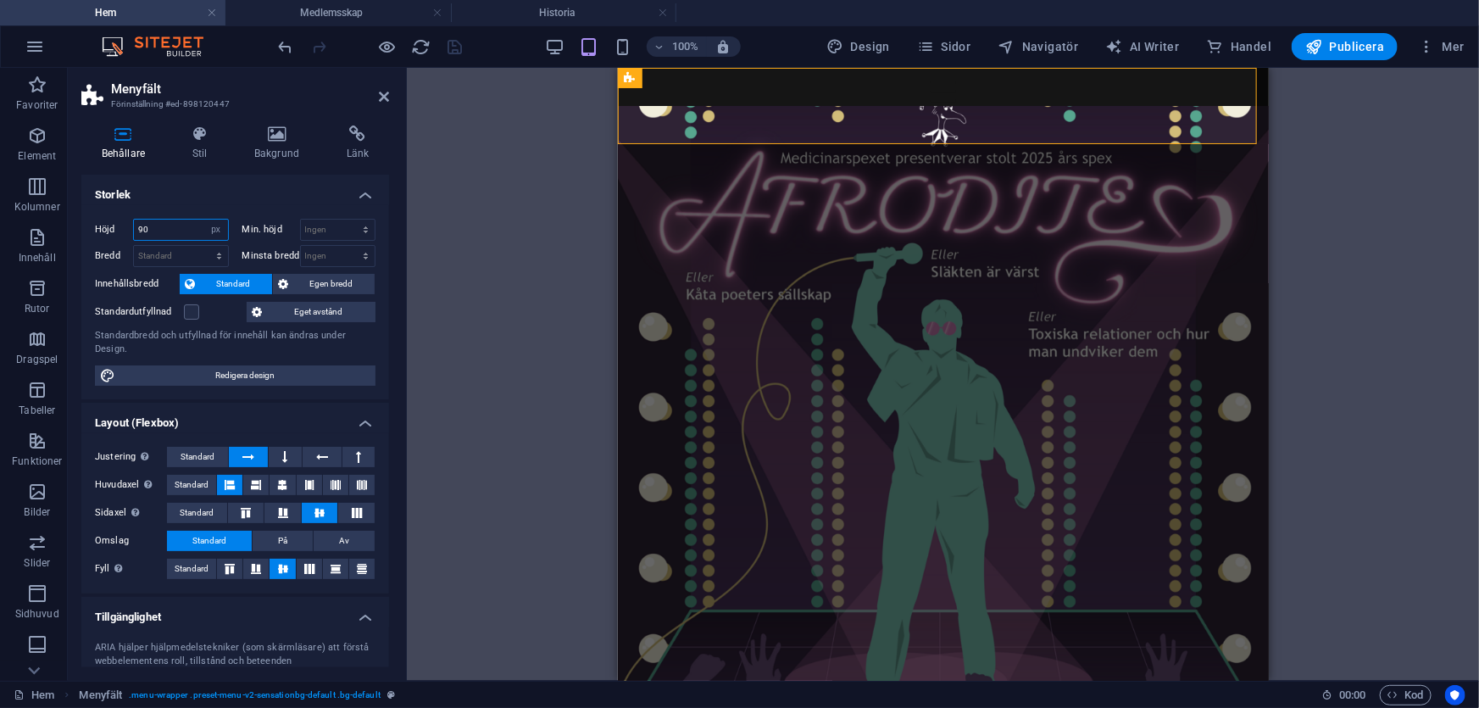
drag, startPoint x: 169, startPoint y: 231, endPoint x: 130, endPoint y: 236, distance: 40.2
click at [130, 236] on div "Höjd 90 Standard px rem % vh vw" at bounding box center [162, 230] width 134 height 22
type input "8"
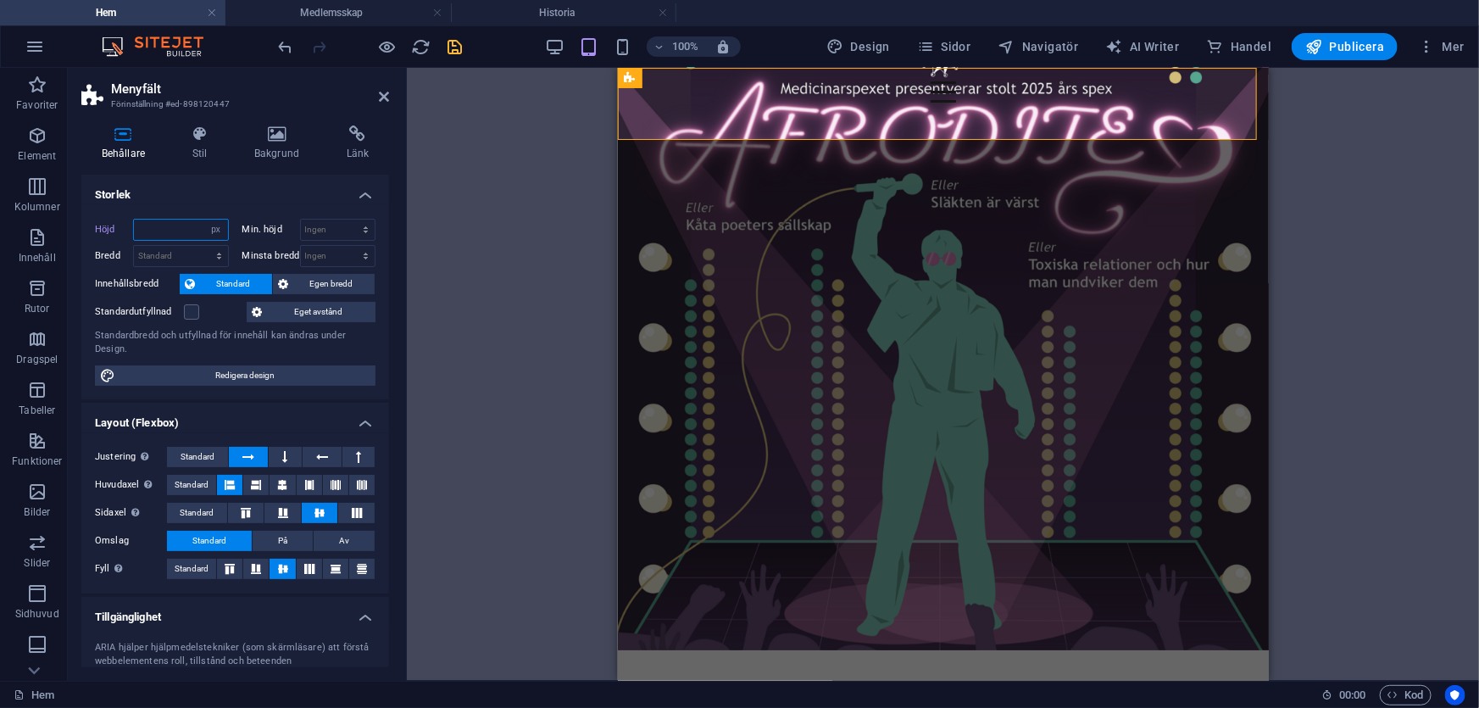
type input "0"
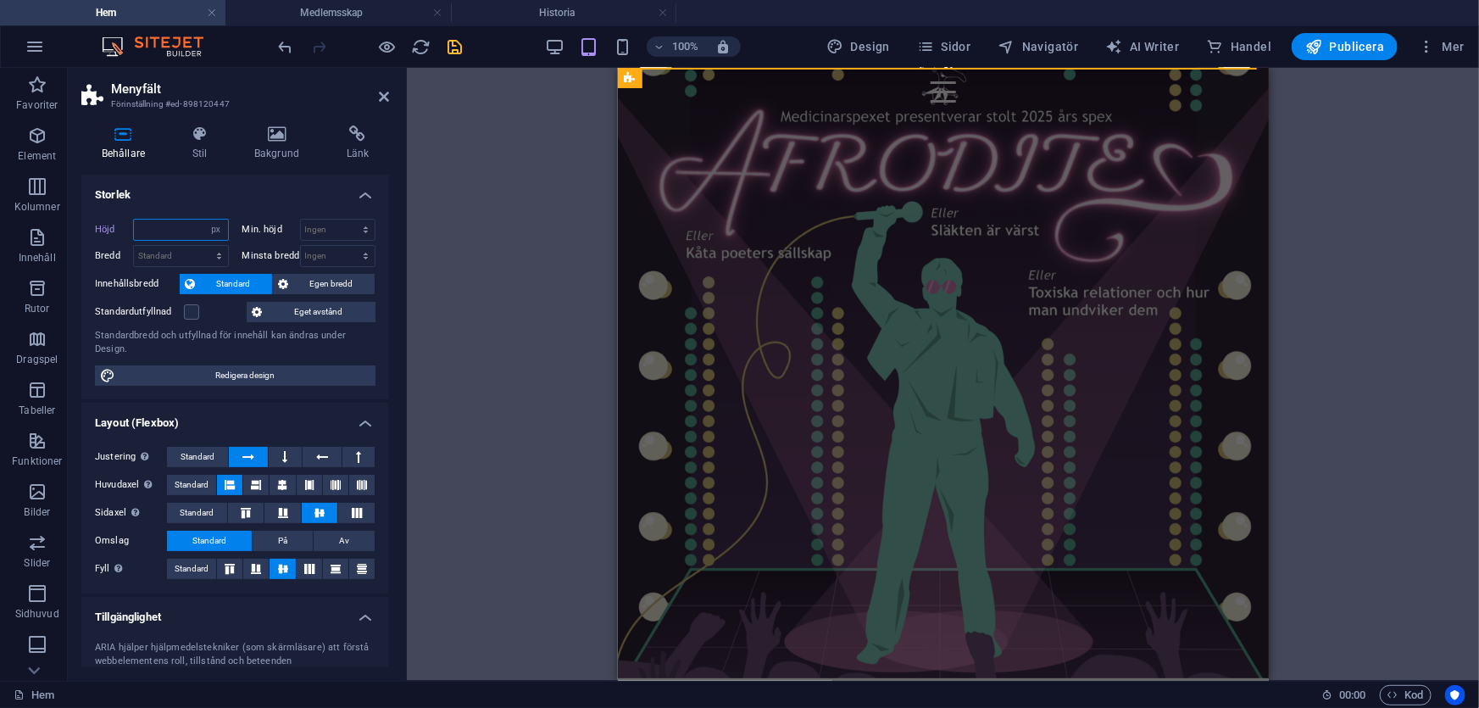
type input "8"
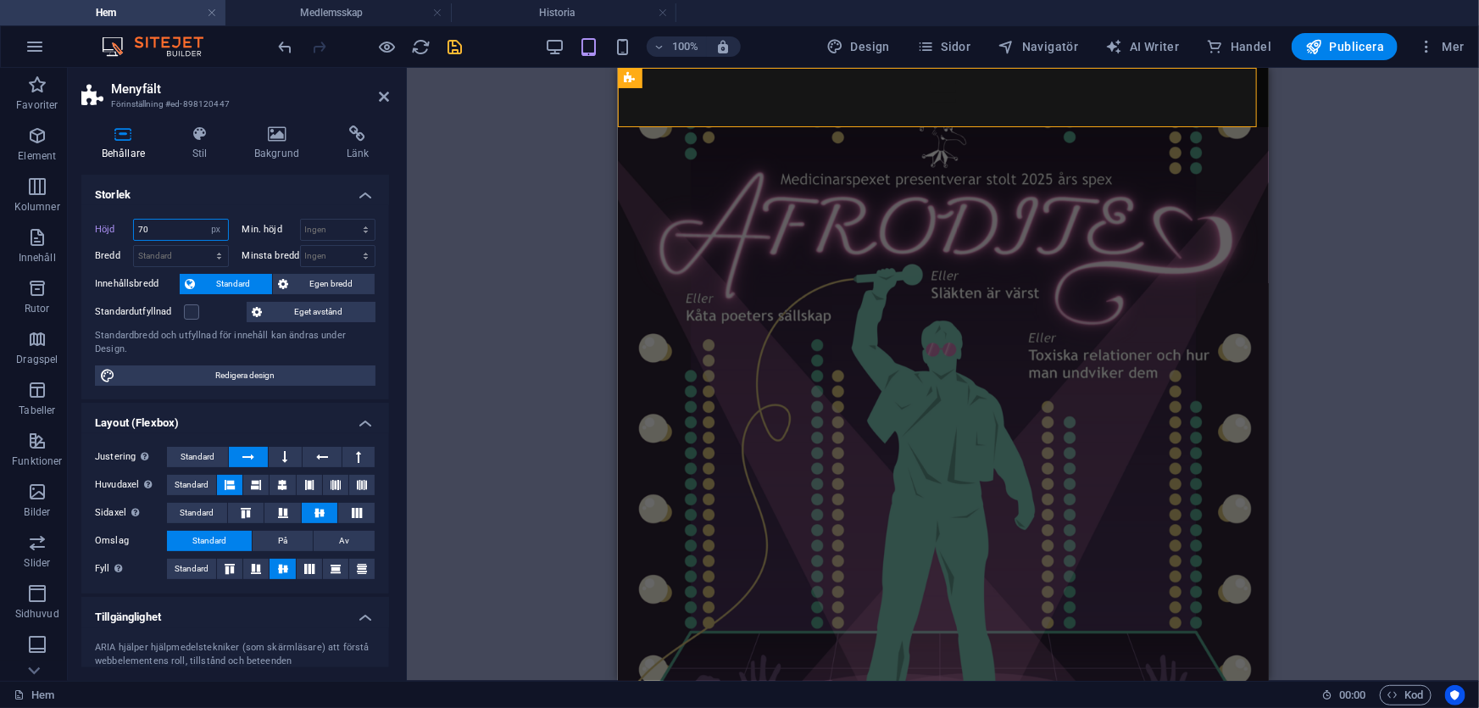
type input "70"
click at [500, 331] on div "H2 Banner Behållare Logotyp Bild Spacer Behållare Förinställning H1 Förinställn…" at bounding box center [943, 374] width 1072 height 613
click at [383, 92] on icon at bounding box center [384, 97] width 10 height 14
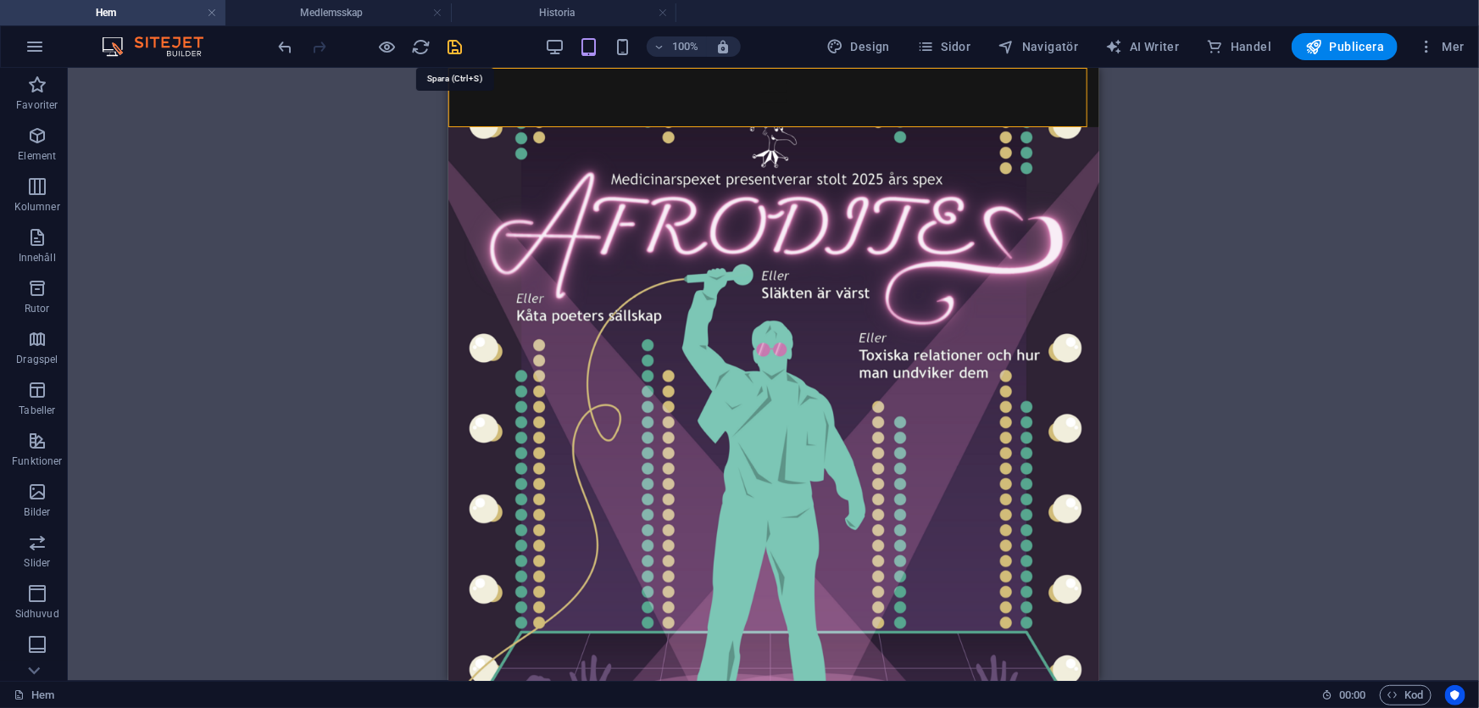
click at [457, 45] on icon "save" at bounding box center [455, 46] width 19 height 19
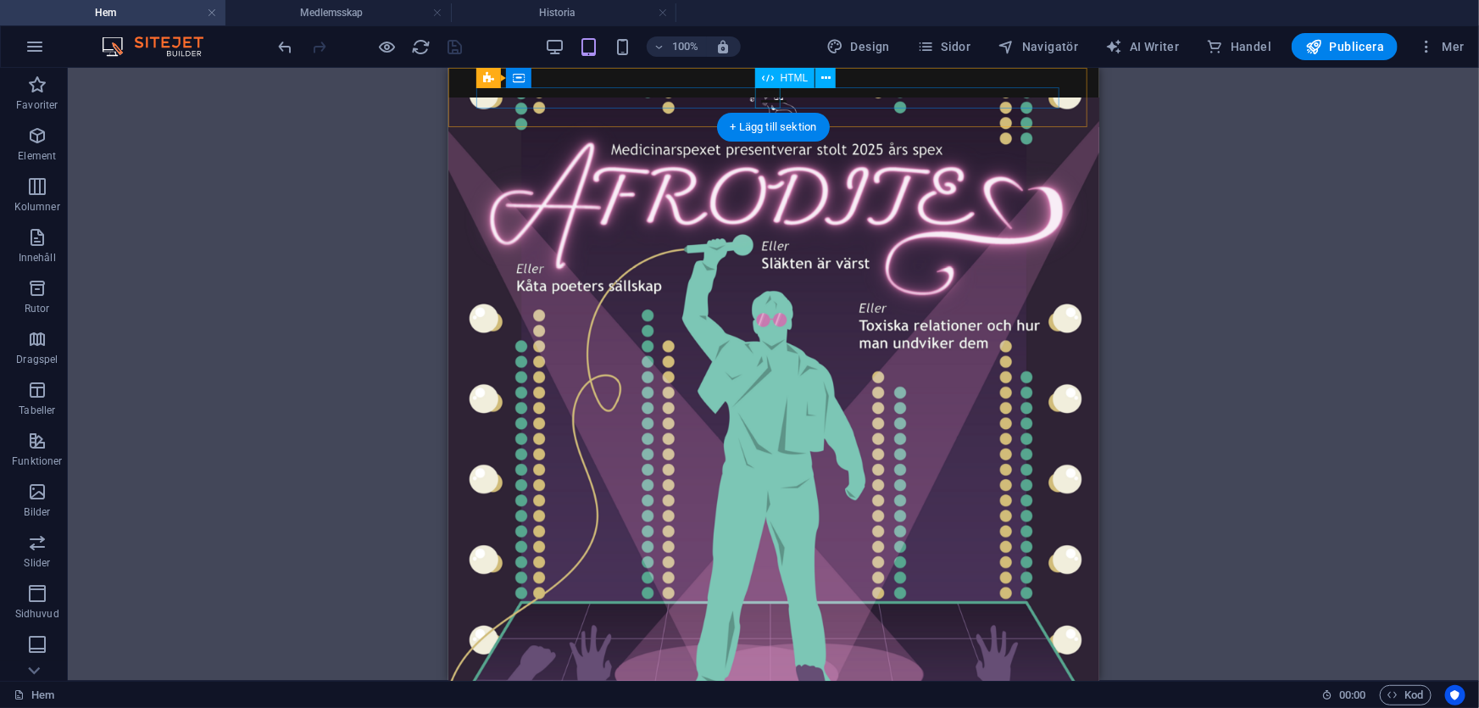
click at [765, 92] on div at bounding box center [772, 91] width 583 height 21
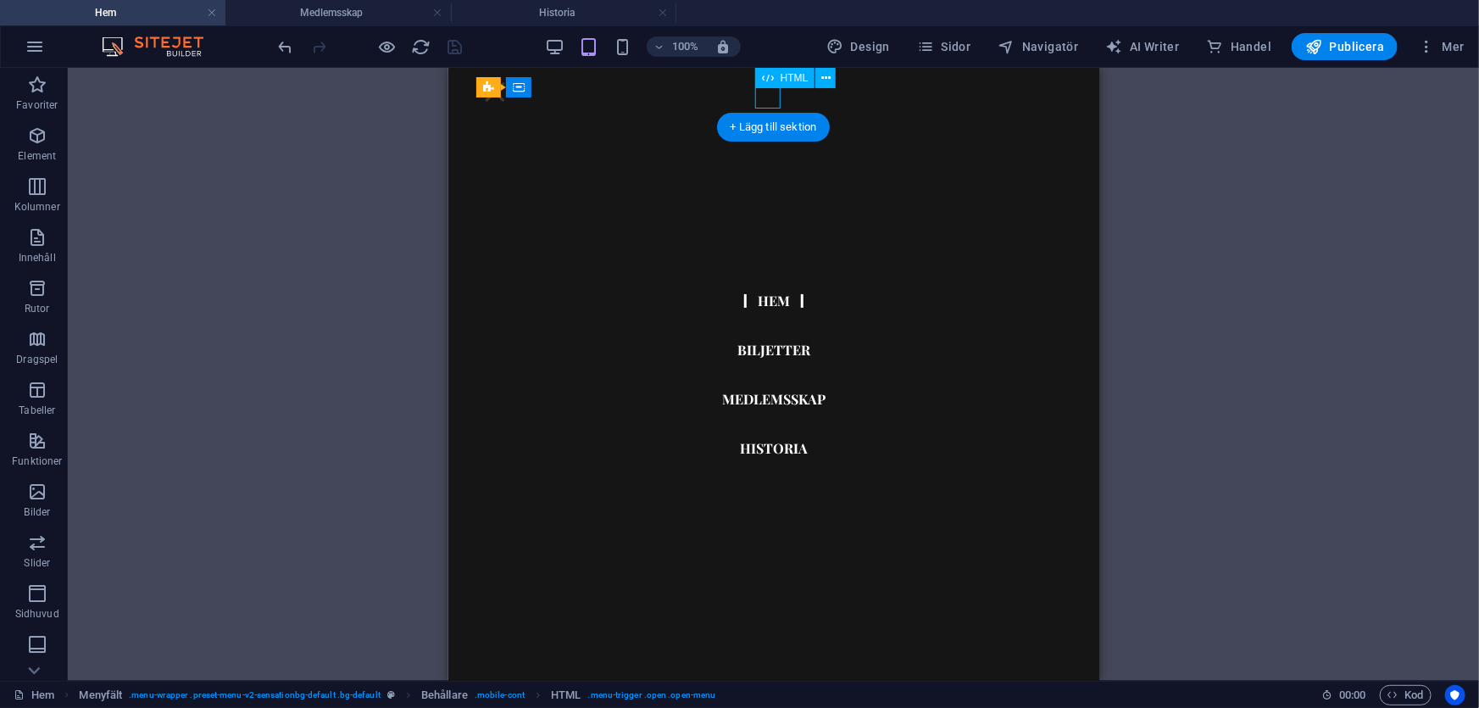
click at [507, 92] on div at bounding box center [493, 91] width 25 height 21
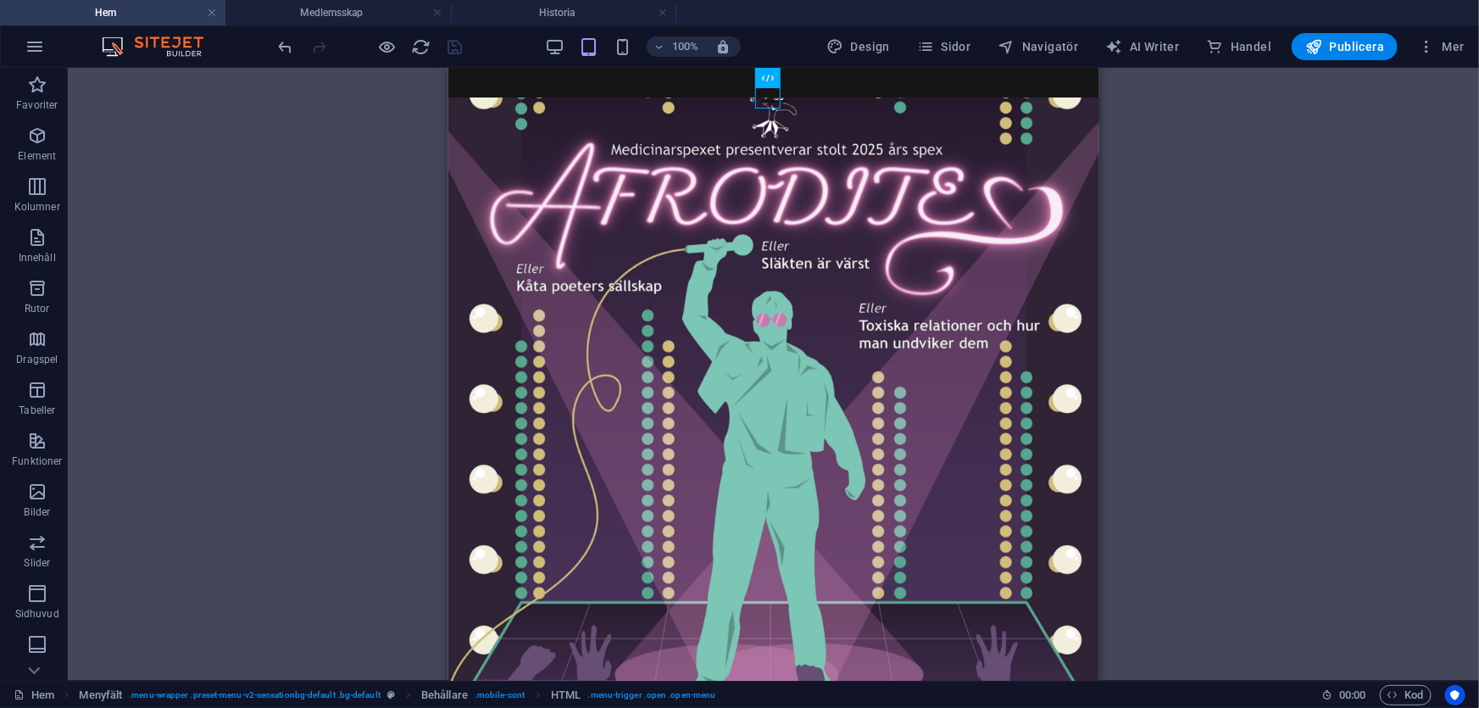
click at [297, 326] on div "H2 Banner Behållare Logotyp Bild Spacer Behållare Förinställning H1 Förinställn…" at bounding box center [773, 374] width 1411 height 613
click at [768, 92] on div at bounding box center [772, 91] width 583 height 21
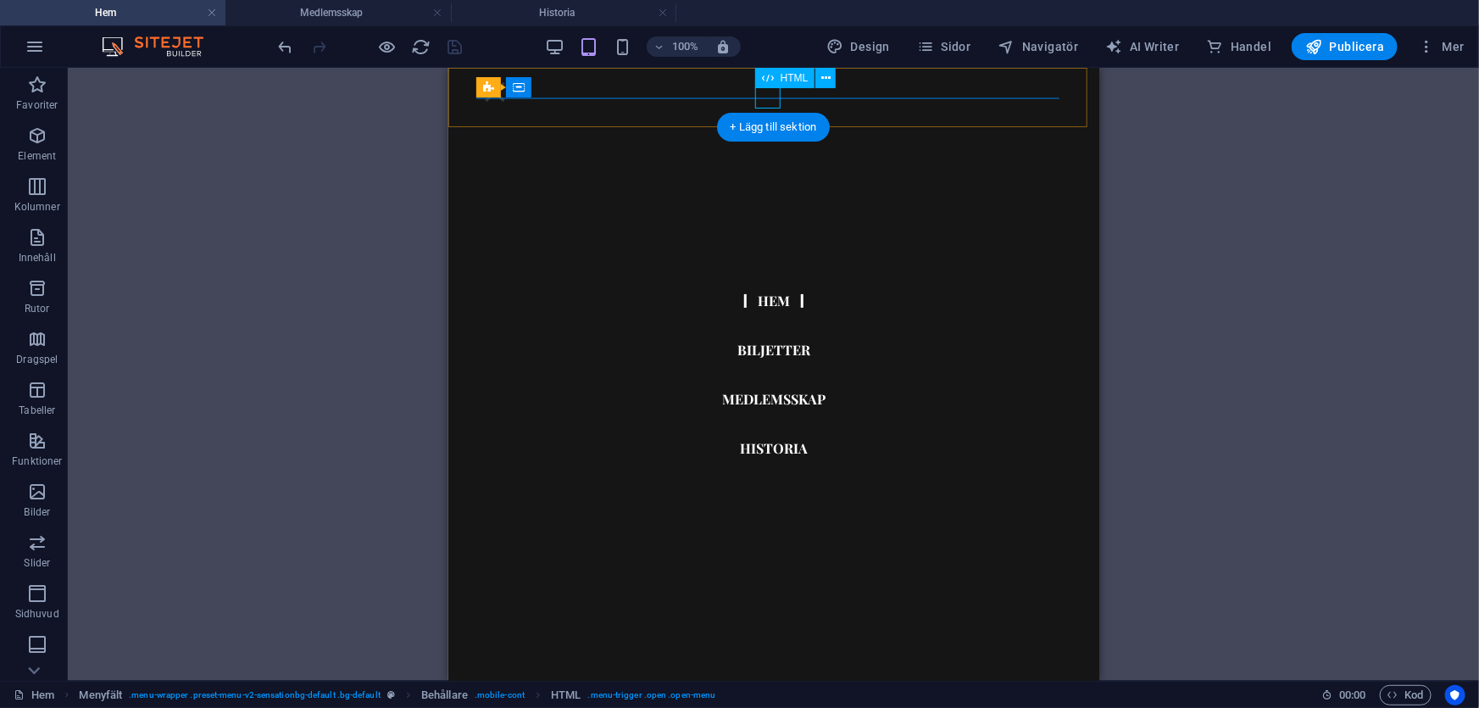
click at [507, 95] on div at bounding box center [493, 91] width 25 height 21
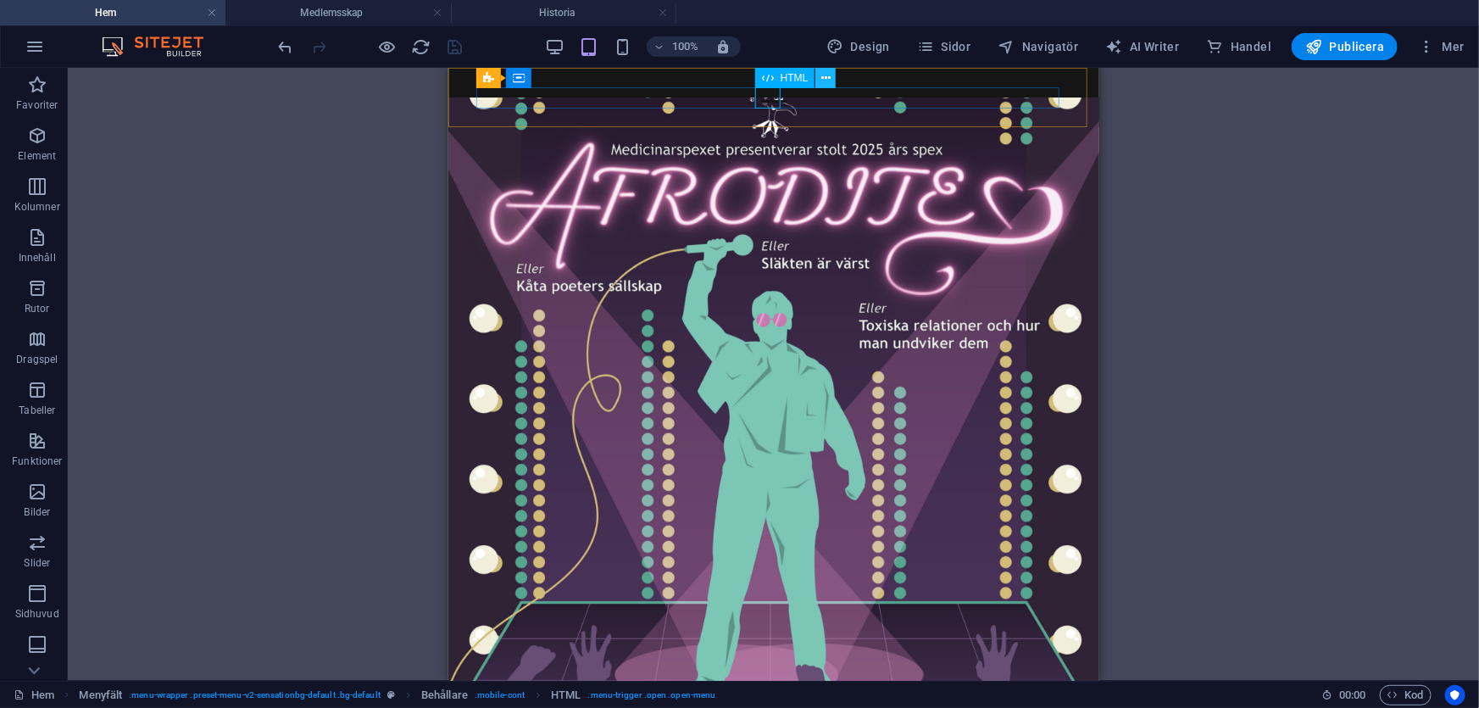
click at [828, 76] on icon at bounding box center [825, 78] width 9 height 18
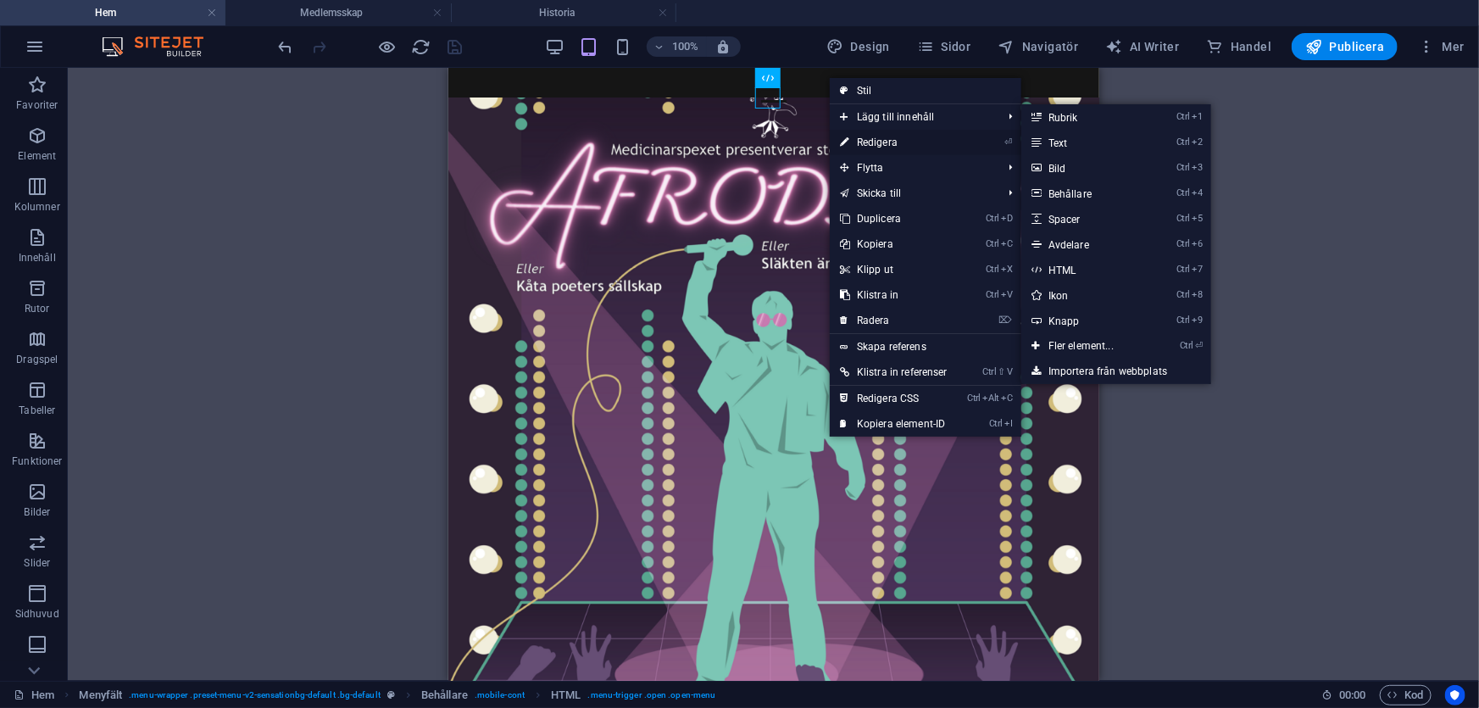
click at [866, 136] on link "⏎ Redigera" at bounding box center [894, 142] width 128 height 25
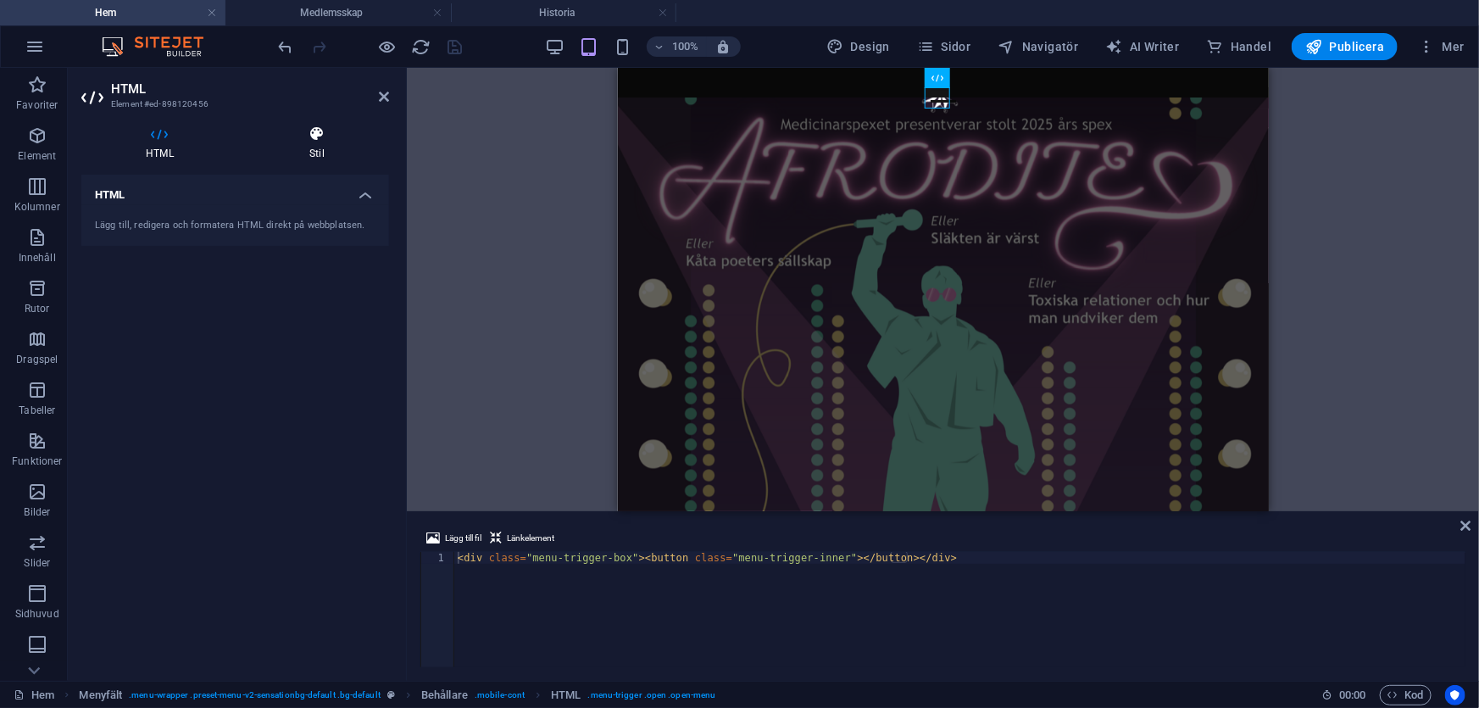
click at [308, 136] on icon at bounding box center [317, 133] width 144 height 17
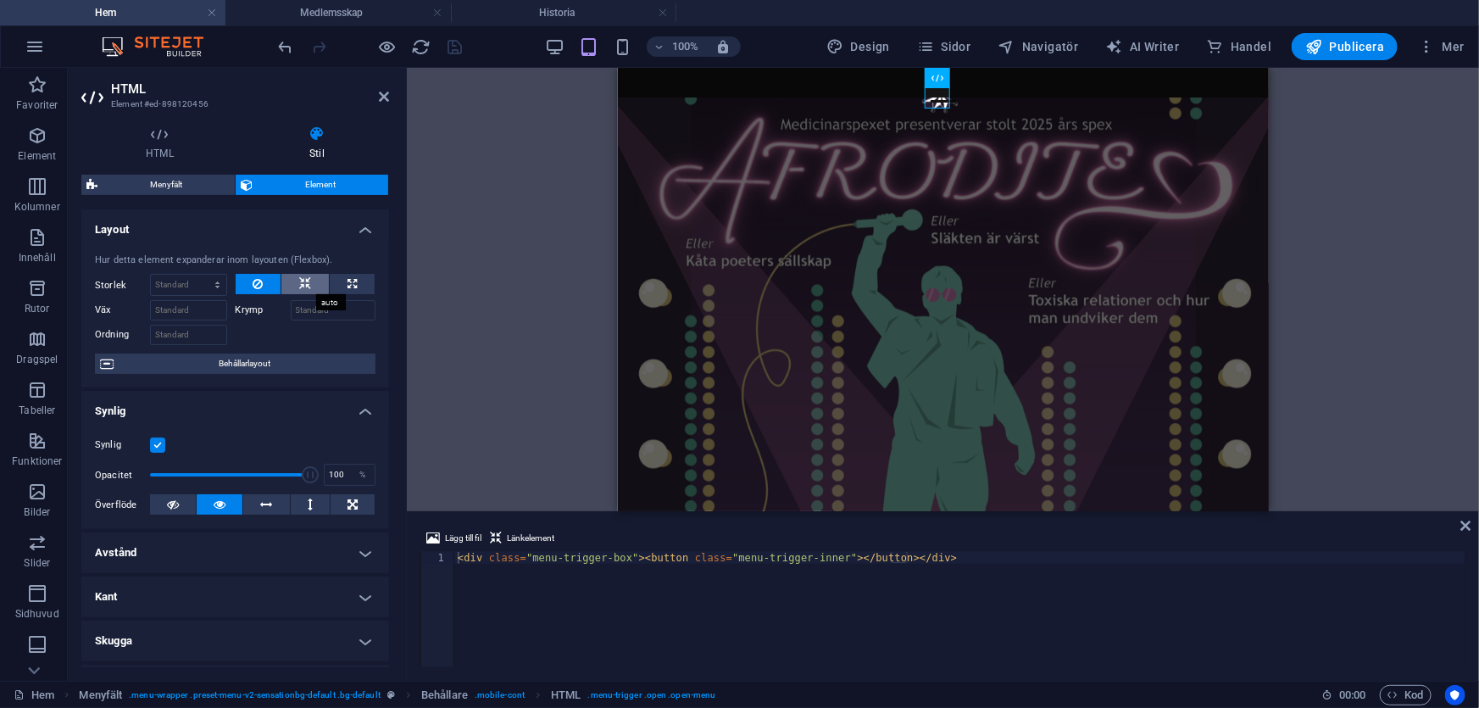
click at [317, 280] on button at bounding box center [304, 284] width 47 height 20
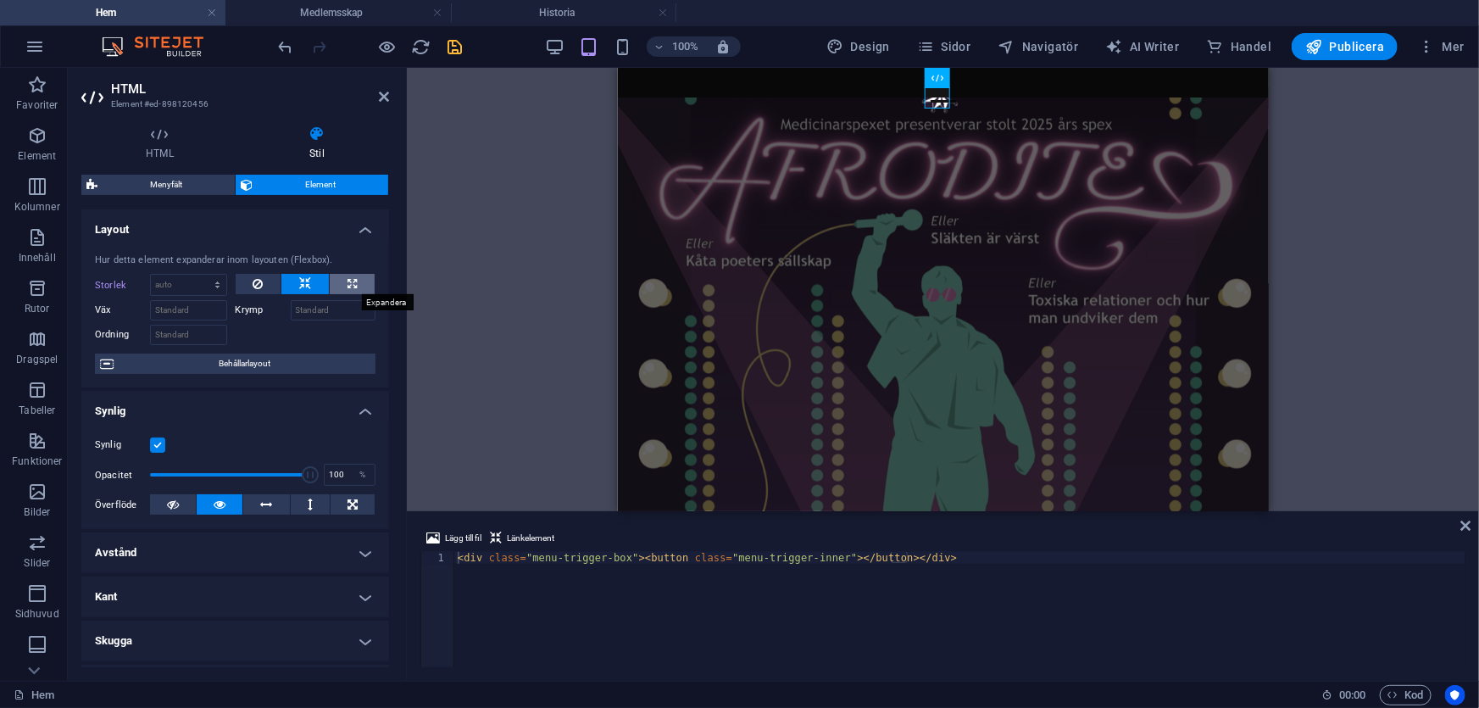
click at [343, 283] on button at bounding box center [352, 284] width 45 height 20
type input "100"
select select "%"
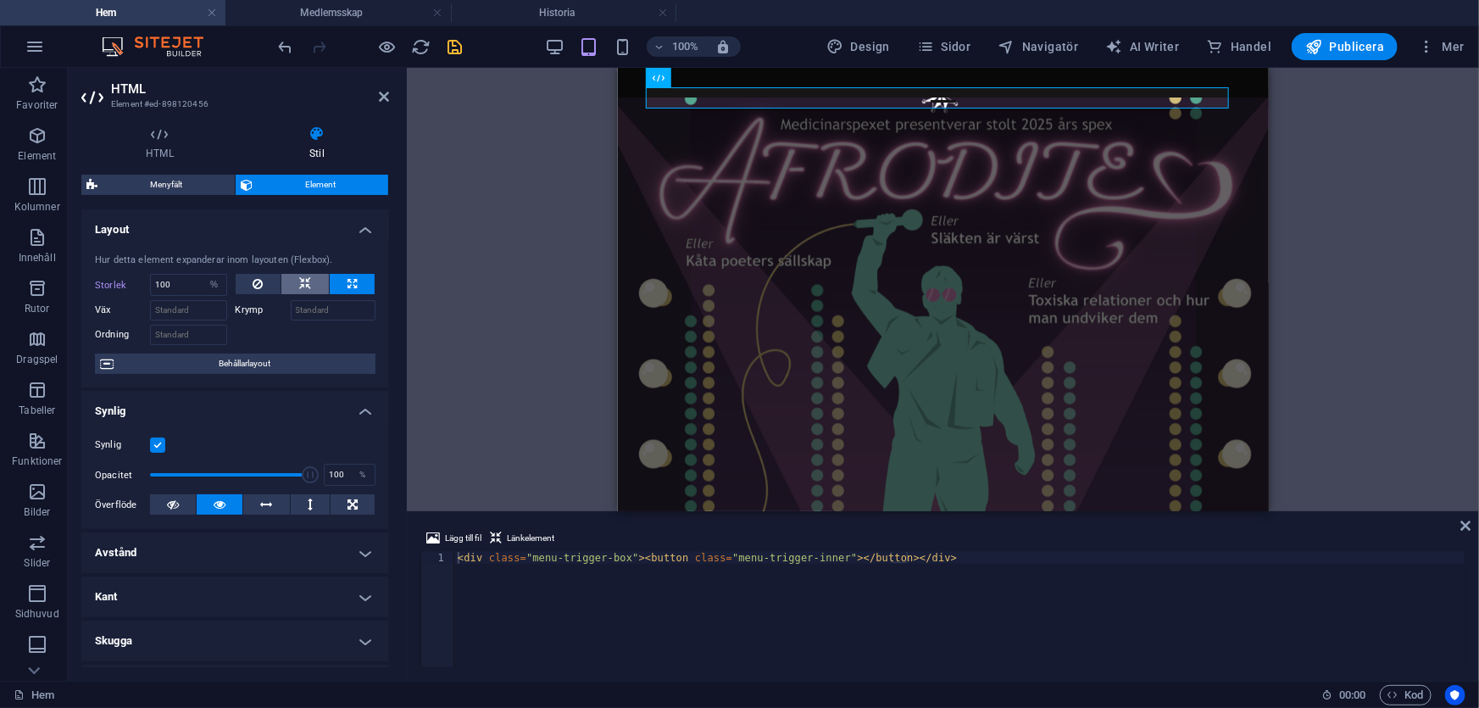
click at [322, 288] on button at bounding box center [304, 284] width 47 height 20
select select "DISABLED_OPTION_VALUE"
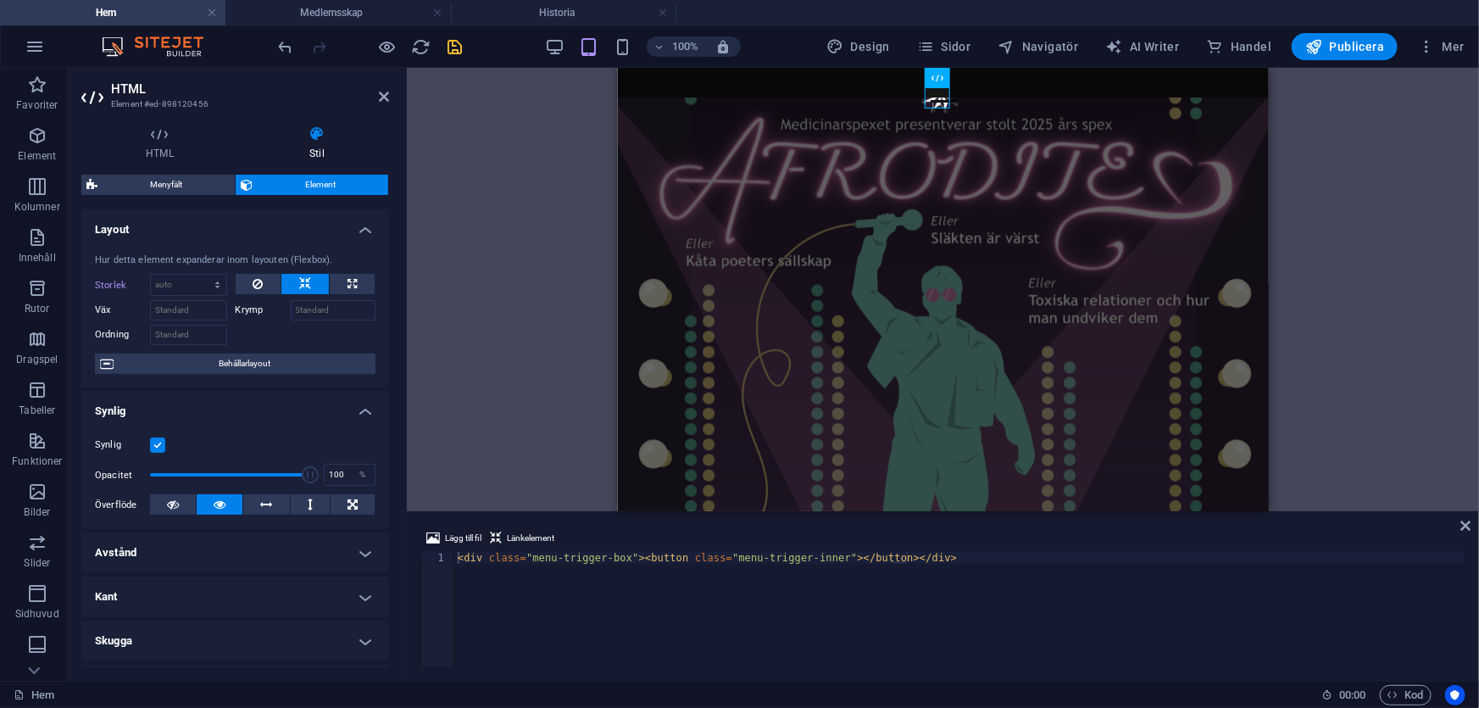
click at [243, 294] on div at bounding box center [306, 284] width 141 height 21
click at [253, 283] on icon at bounding box center [258, 284] width 10 height 20
click at [313, 472] on div "Opacitet 100 %" at bounding box center [235, 474] width 281 height 25
type input "100"
drag, startPoint x: 312, startPoint y: 472, endPoint x: 436, endPoint y: 476, distance: 123.8
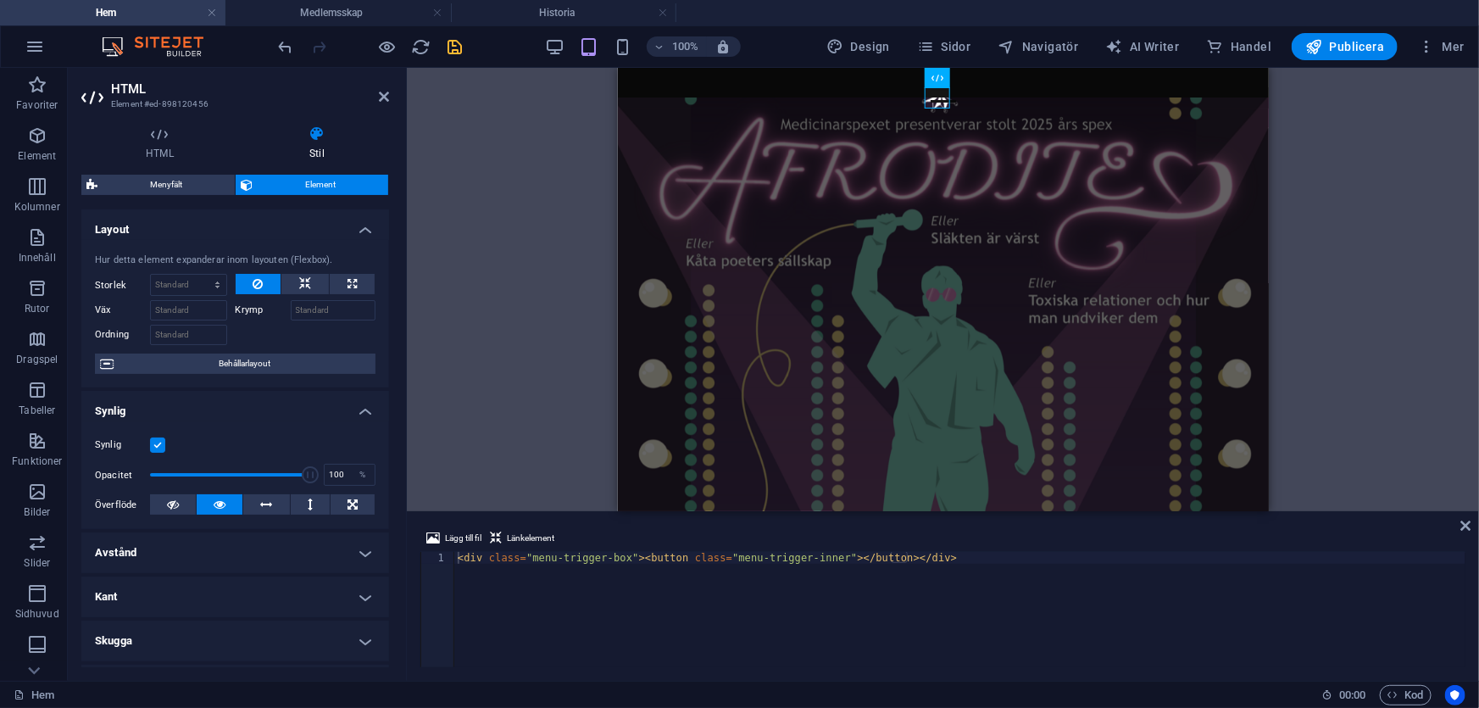
click at [435, 477] on div "HTML Element #ed-898120456 HTML Stil HTML Lägg till, redigera och formatera HTM…" at bounding box center [773, 374] width 1411 height 613
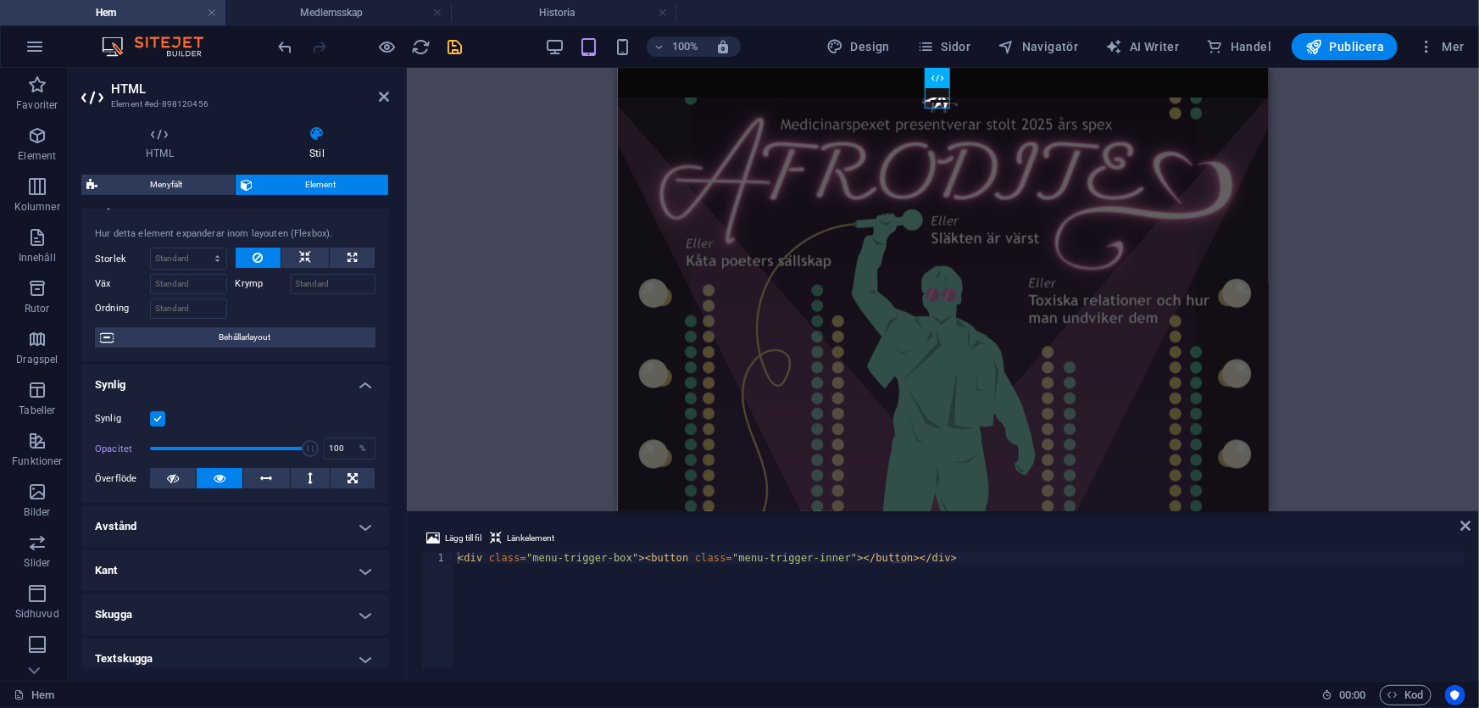
scroll to position [76, 0]
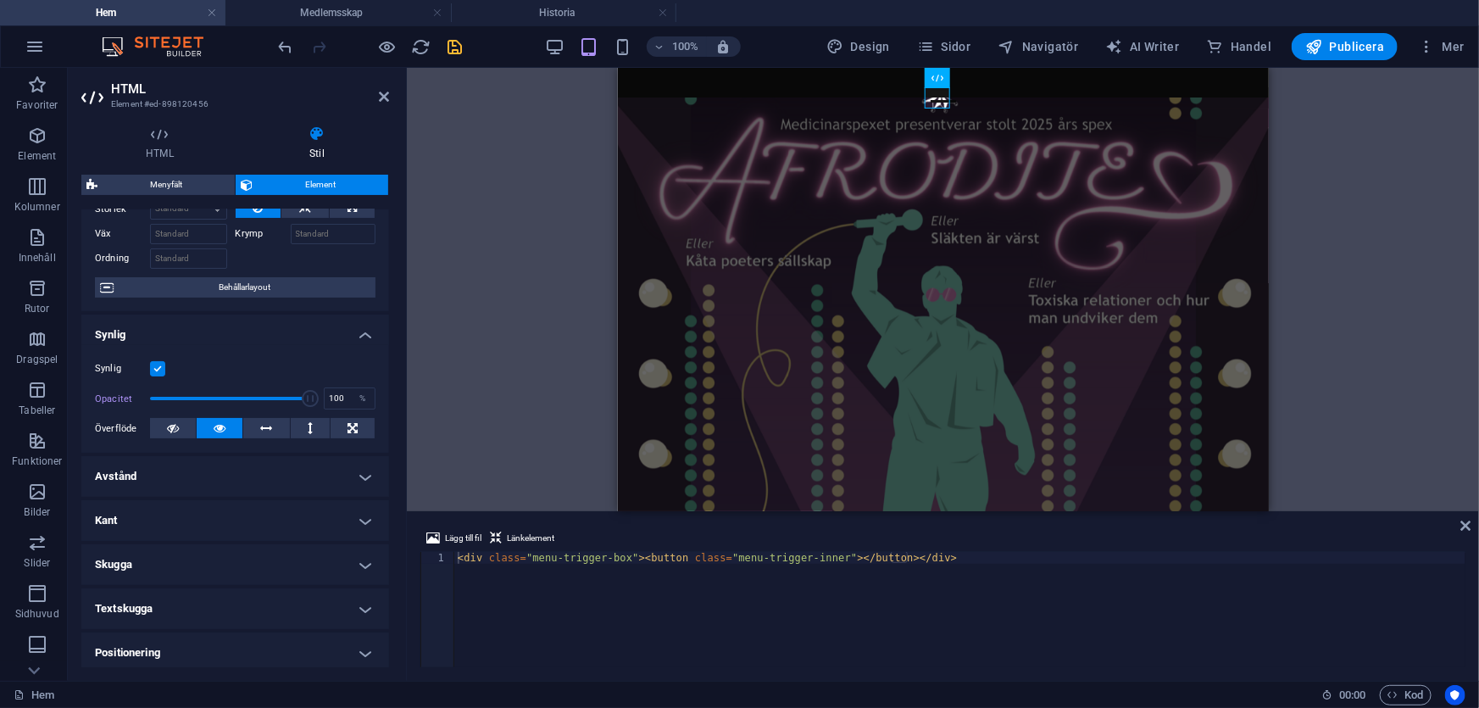
click at [158, 365] on label at bounding box center [157, 368] width 15 height 15
click at [0, 0] on input "Synlig" at bounding box center [0, 0] width 0 height 0
click at [158, 365] on label at bounding box center [157, 368] width 15 height 15
click at [0, 0] on input "Synlig" at bounding box center [0, 0] width 0 height 0
click at [210, 466] on h4 "Avstånd" at bounding box center [235, 476] width 308 height 41
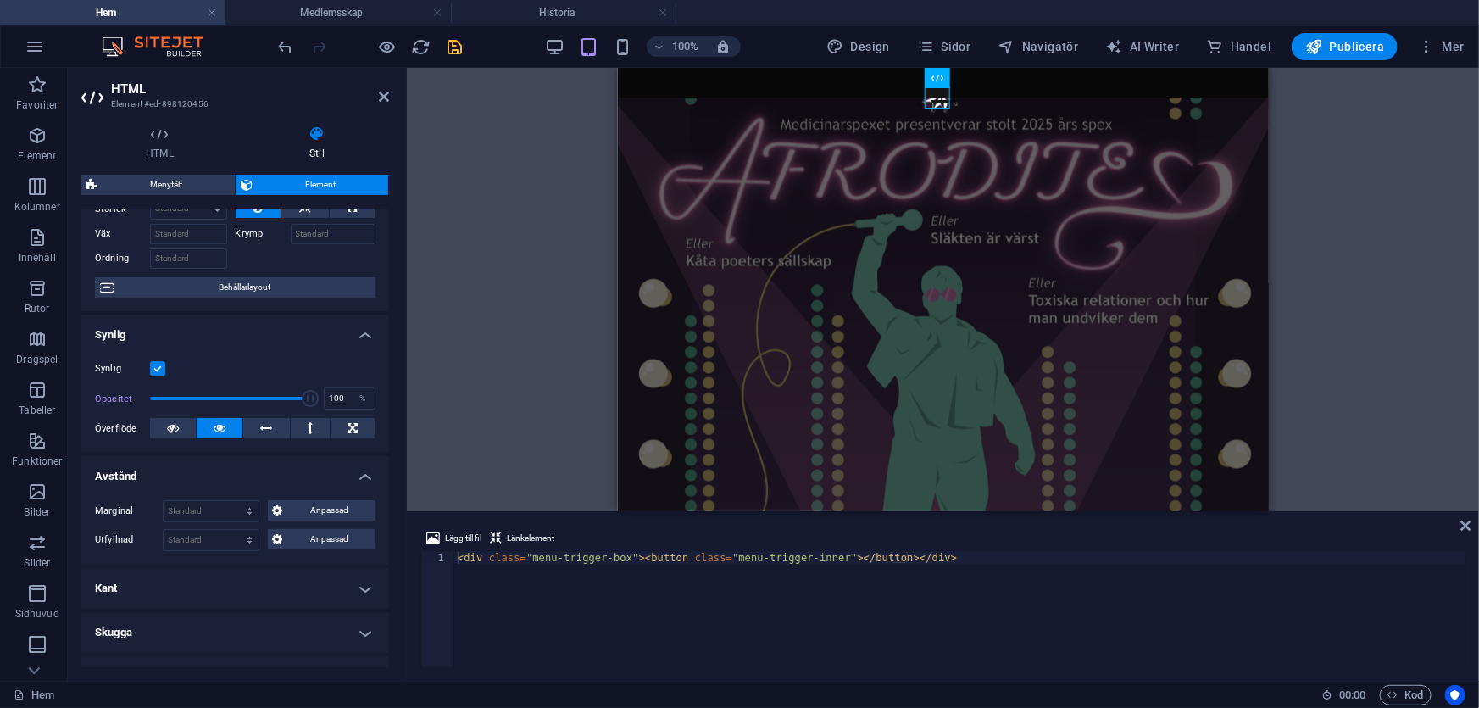
click at [210, 466] on h4 "Avstånd" at bounding box center [235, 471] width 308 height 31
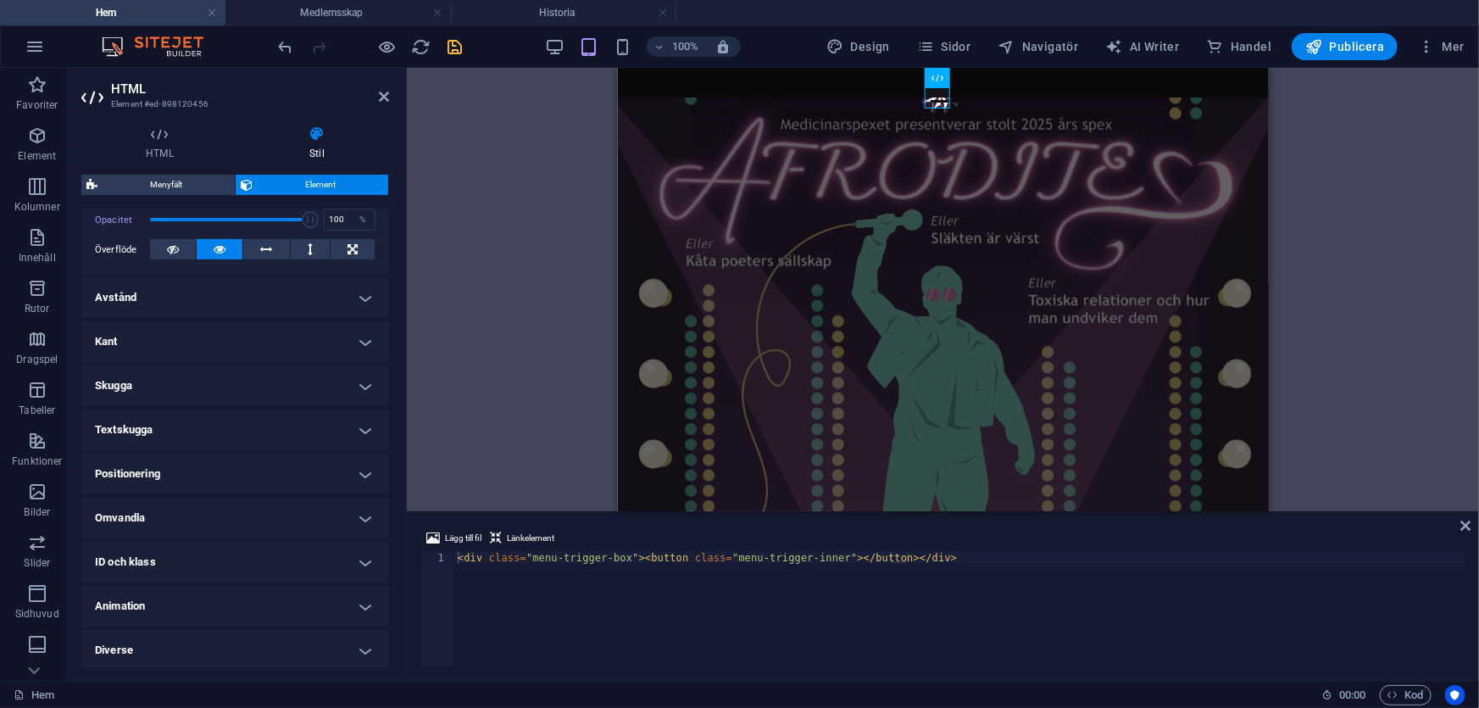
scroll to position [258, 0]
click at [204, 467] on h4 "Positionering" at bounding box center [235, 471] width 308 height 41
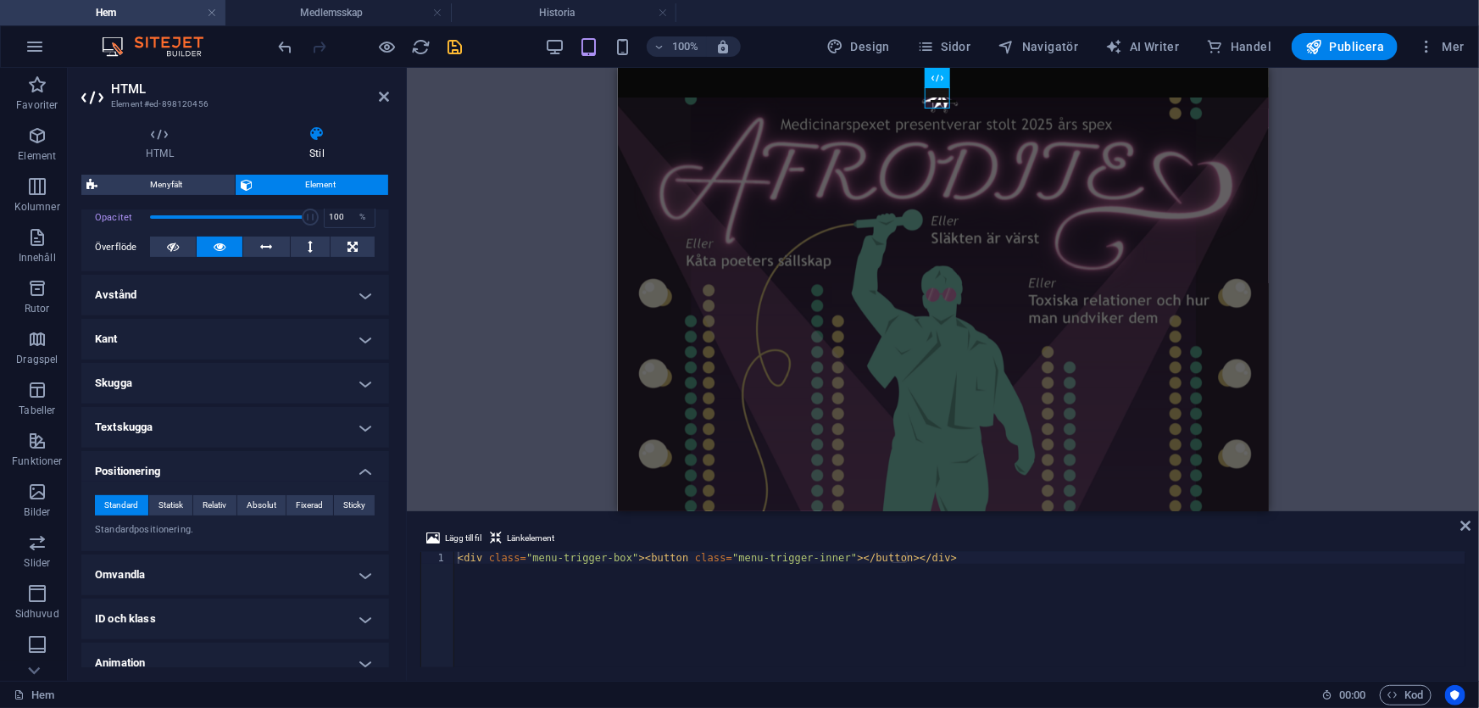
click at [204, 467] on h4 "Positionering" at bounding box center [235, 466] width 308 height 31
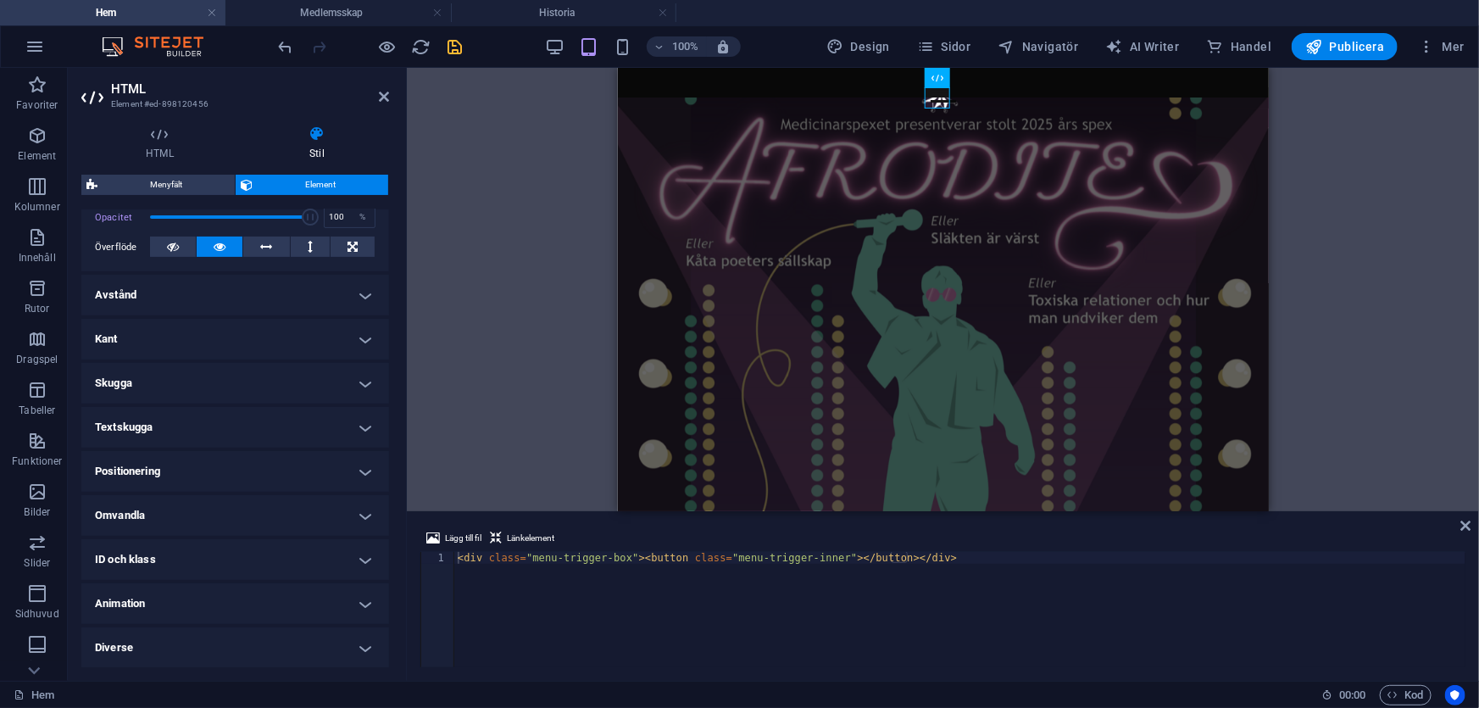
click at [204, 467] on h4 "Positionering" at bounding box center [235, 471] width 308 height 41
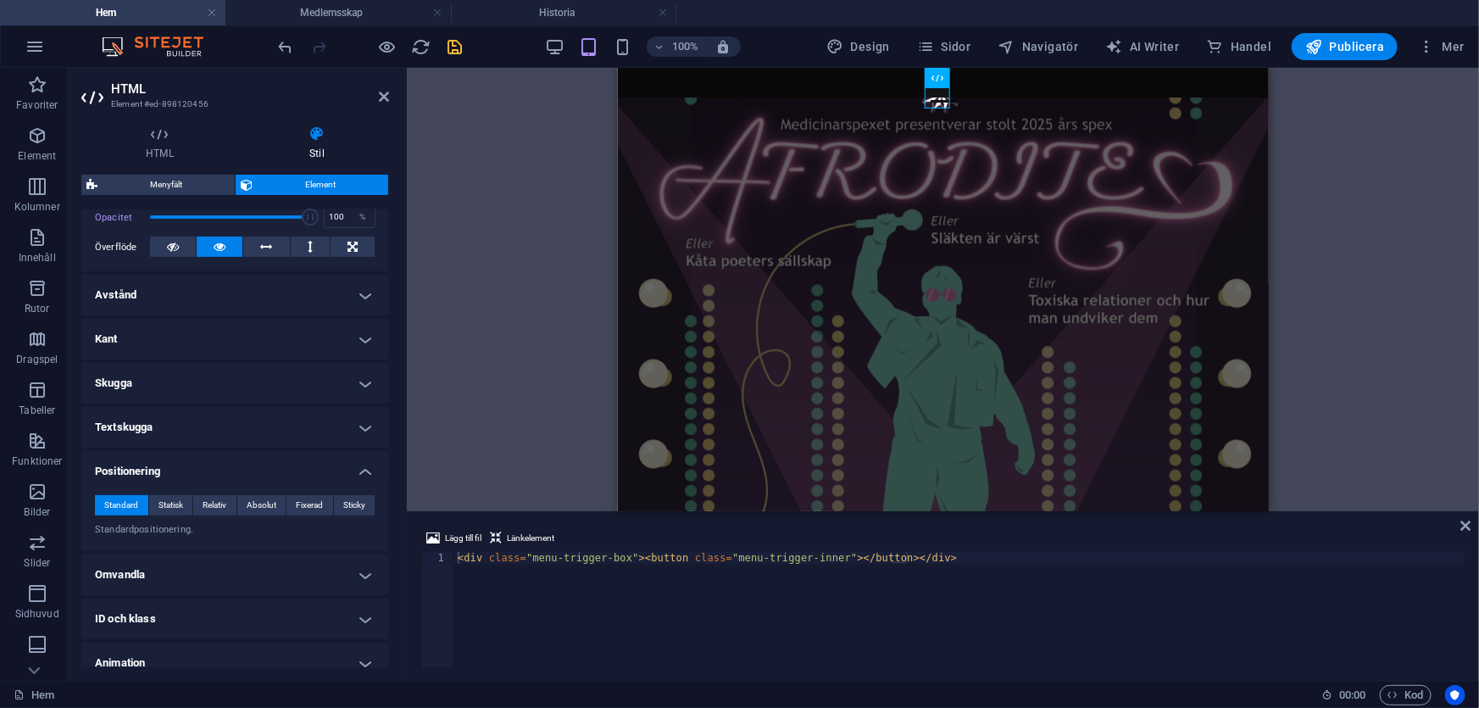
click at [204, 467] on h4 "Positionering" at bounding box center [235, 466] width 308 height 31
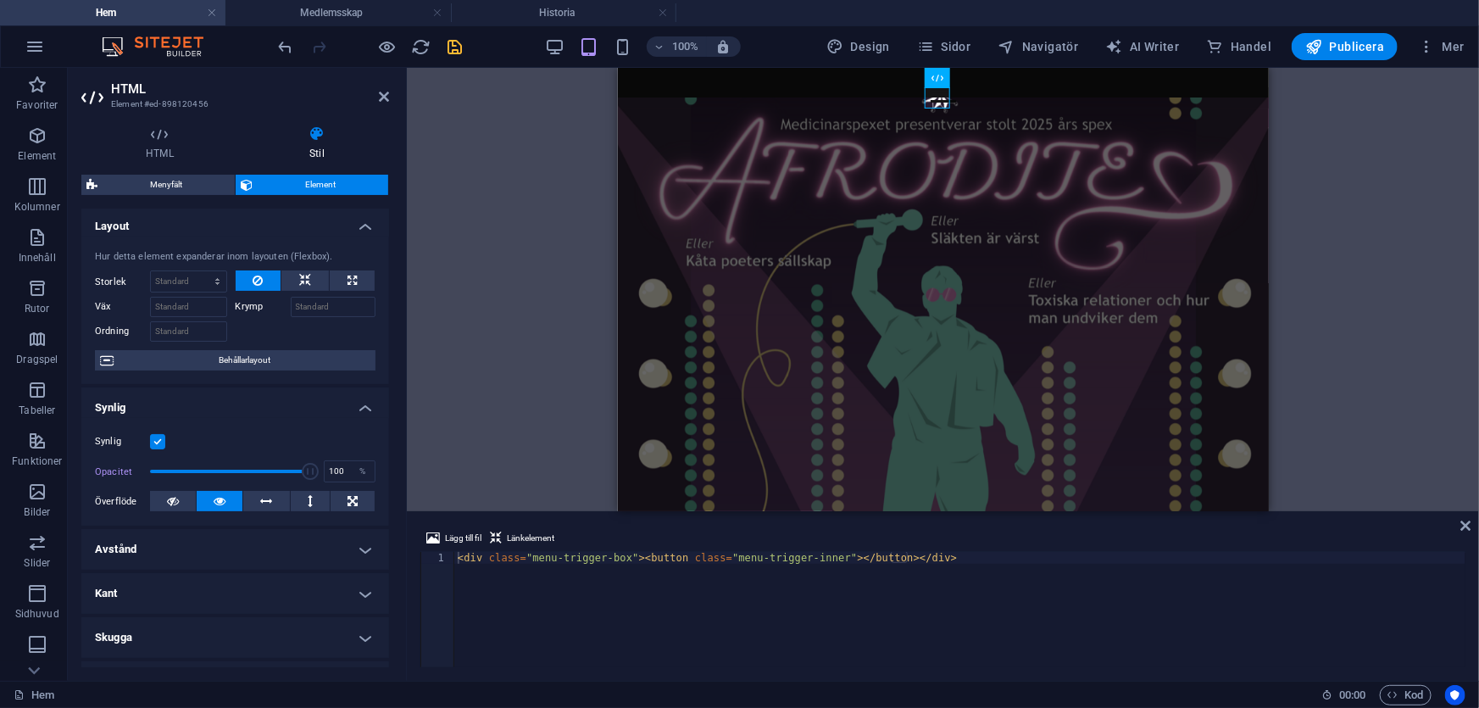
scroll to position [0, 0]
click at [386, 92] on icon at bounding box center [384, 97] width 10 height 14
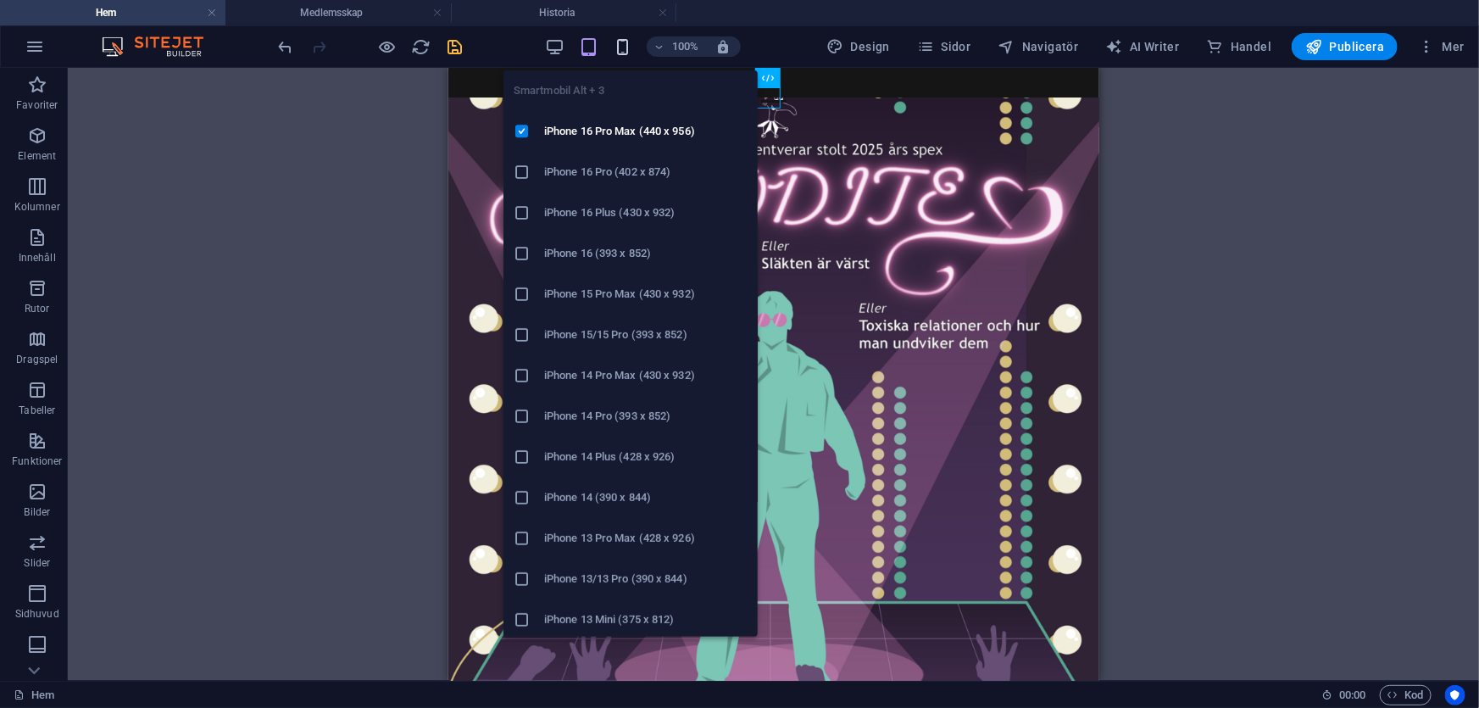
click at [621, 43] on icon "button" at bounding box center [622, 46] width 19 height 19
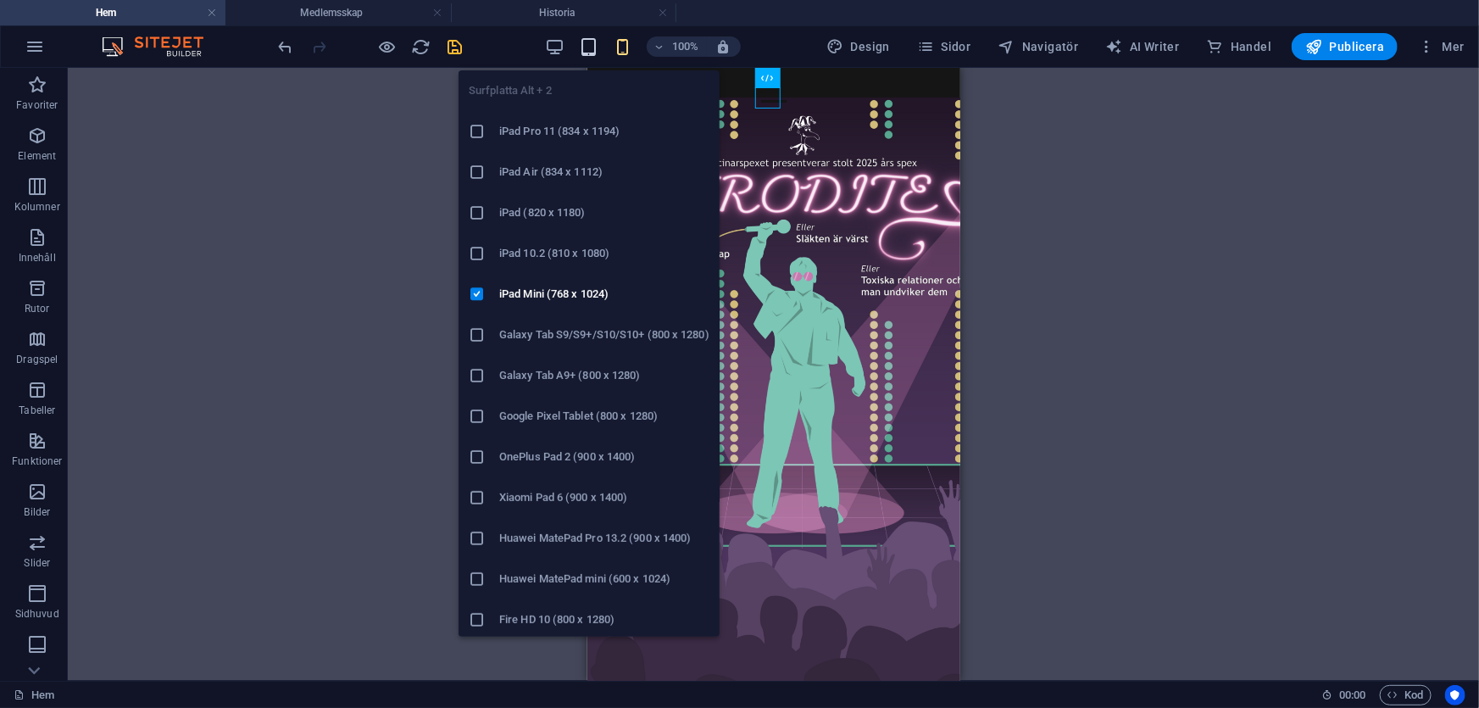
click at [596, 45] on icon "button" at bounding box center [588, 46] width 19 height 19
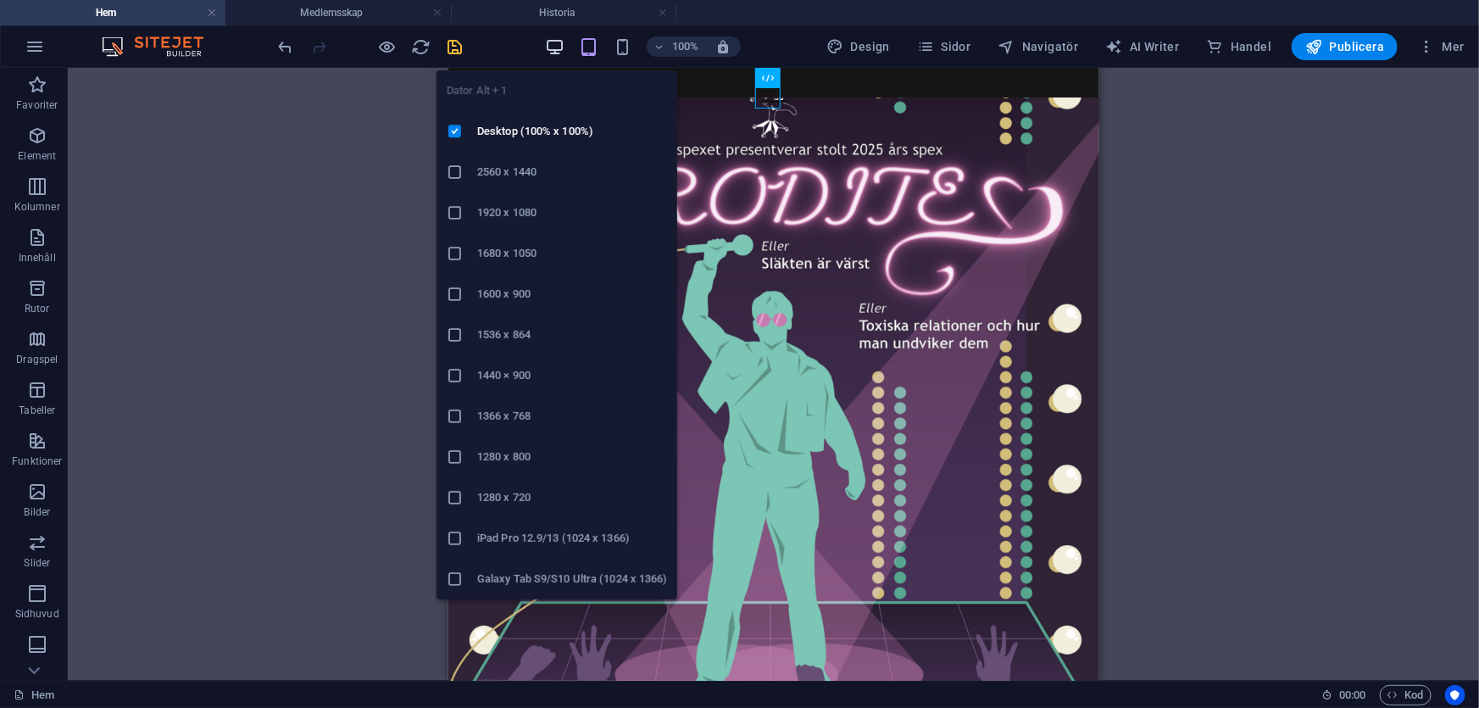
click at [562, 46] on icon "button" at bounding box center [554, 46] width 19 height 19
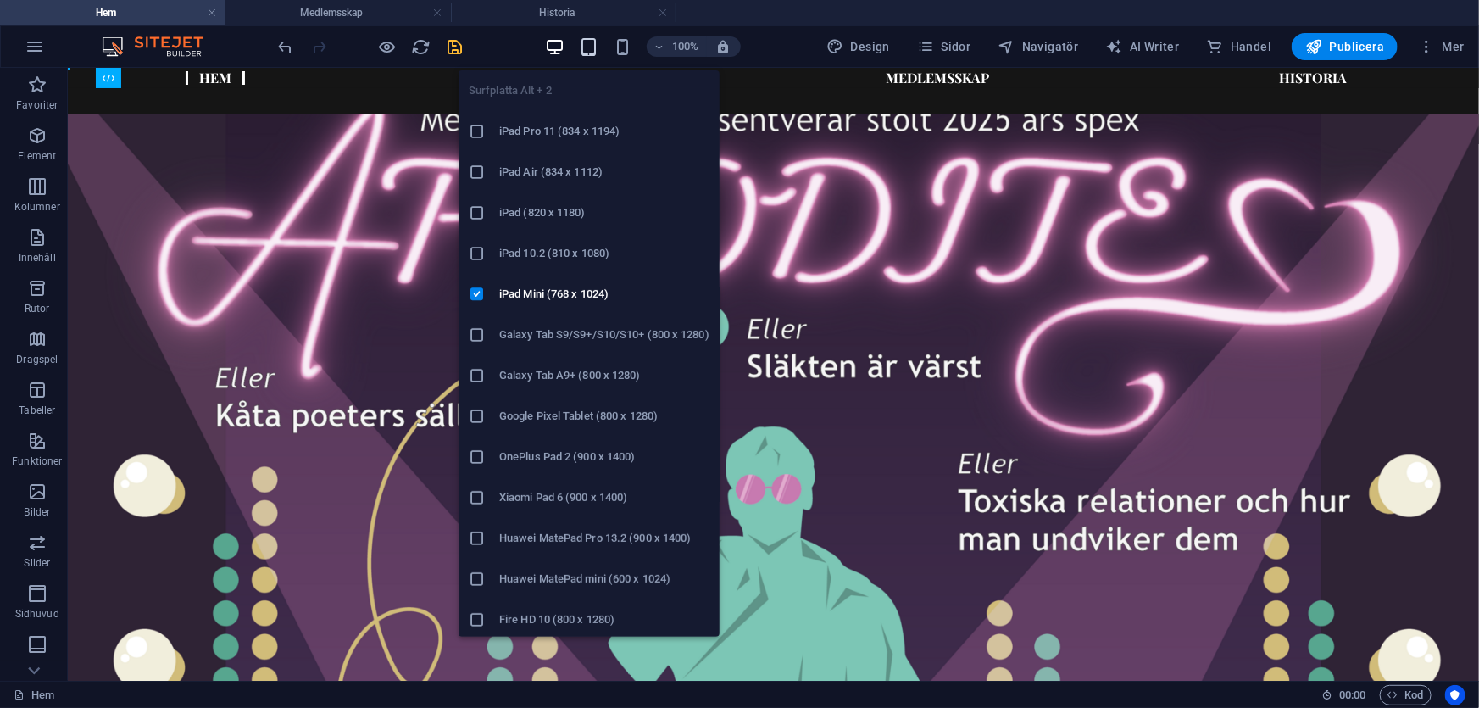
click at [586, 50] on icon "button" at bounding box center [588, 46] width 19 height 19
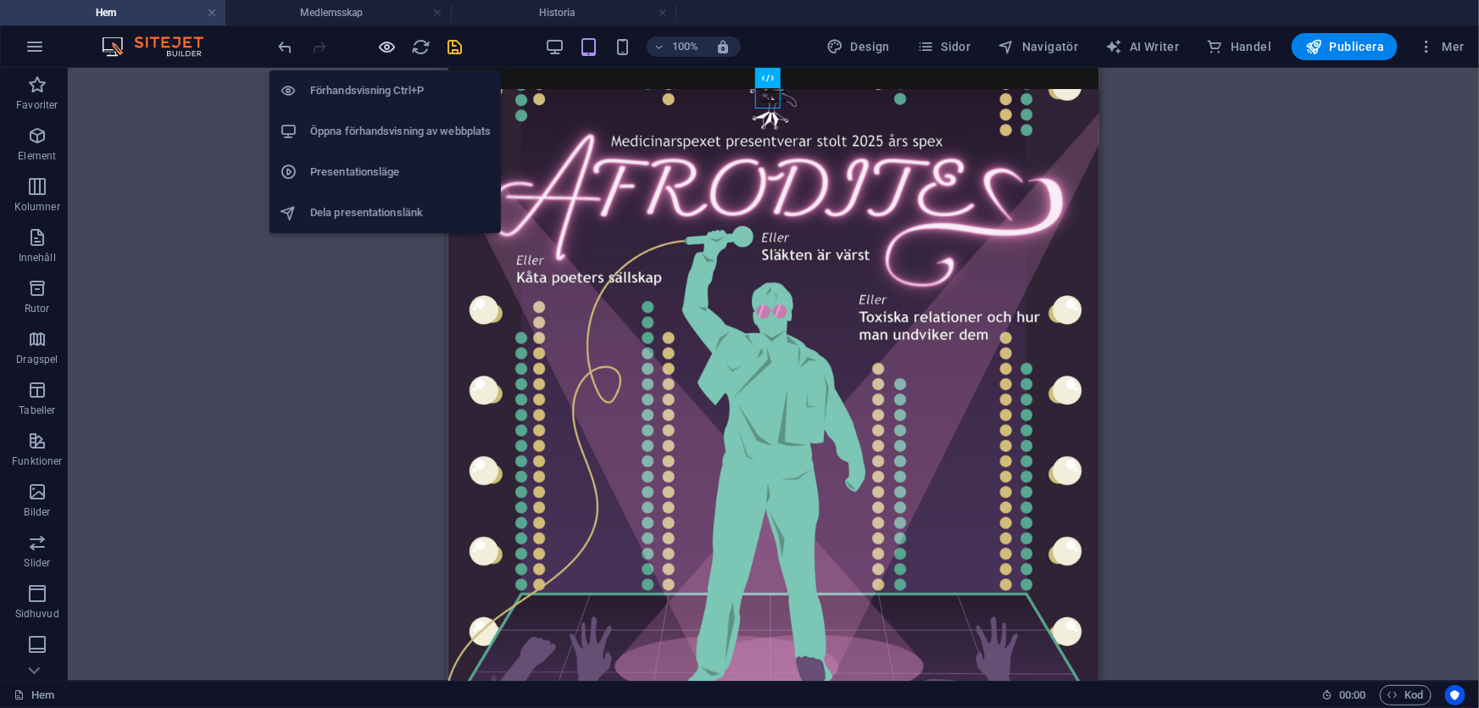
click at [391, 55] on icon "button" at bounding box center [387, 46] width 19 height 19
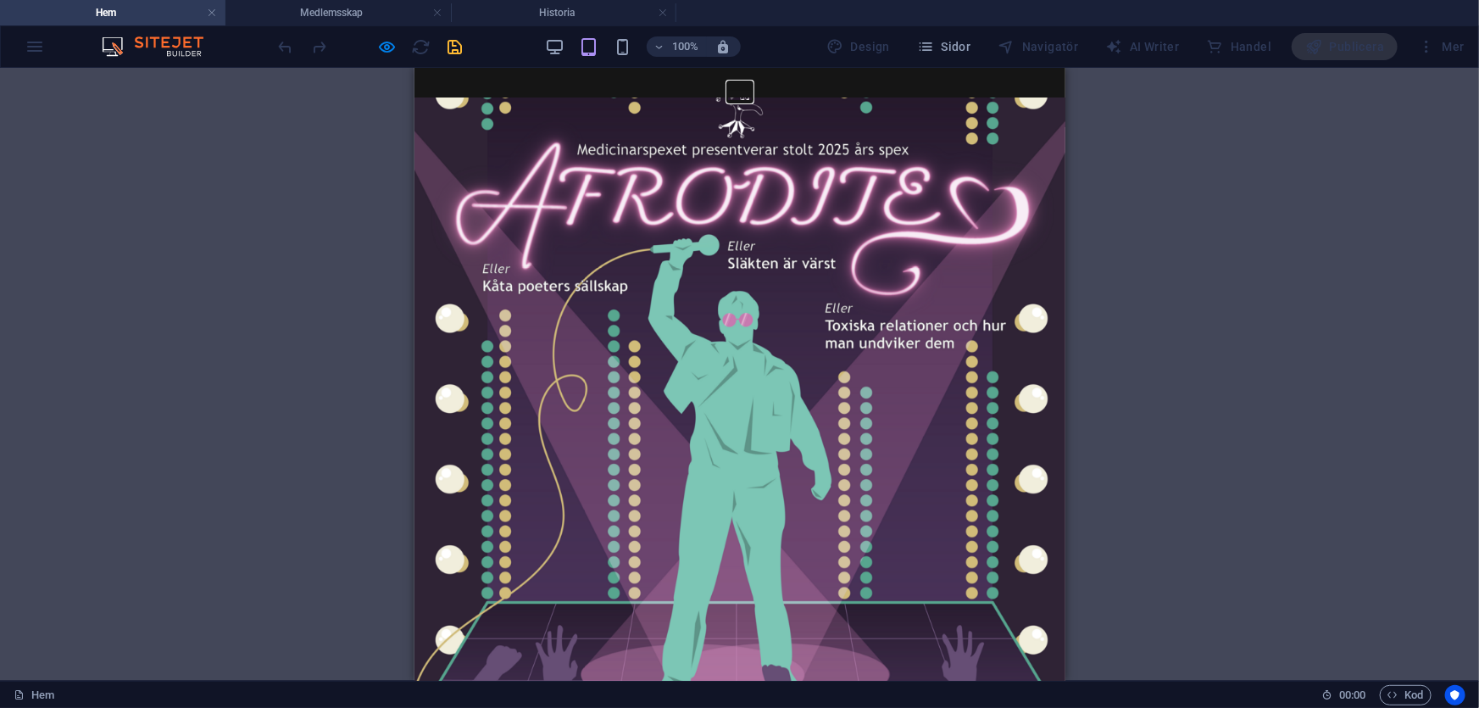
click at [731, 83] on button at bounding box center [738, 82] width 25 height 3
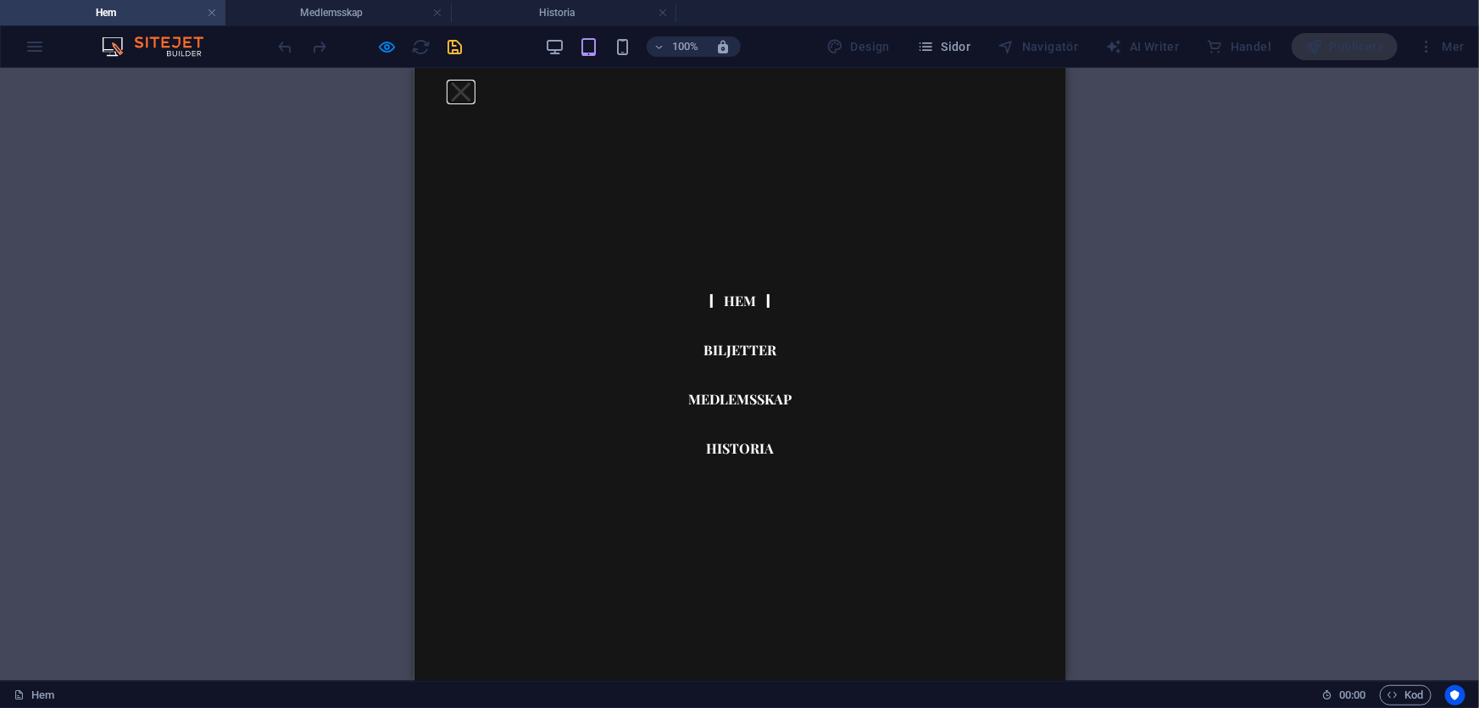
click at [469, 95] on button at bounding box center [459, 90] width 19 height 19
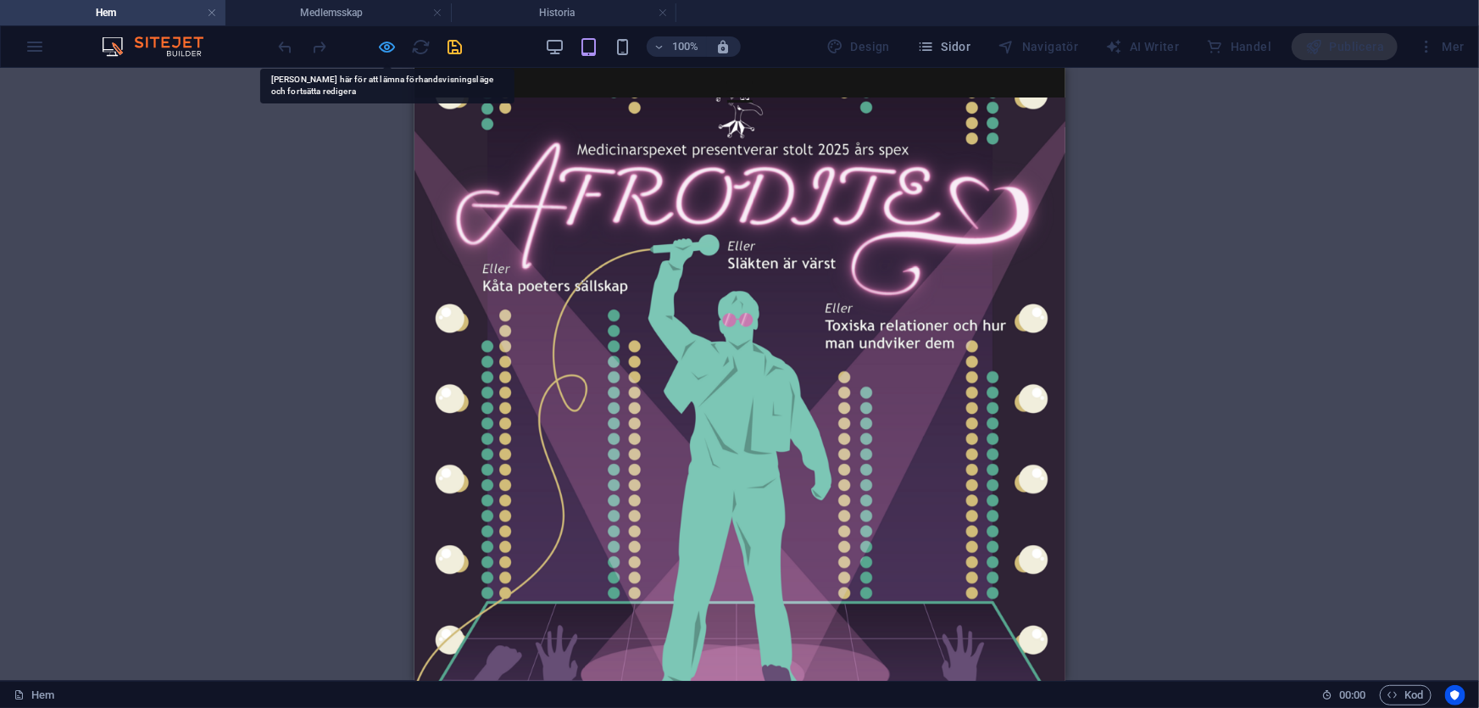
drag, startPoint x: 266, startPoint y: 42, endPoint x: 381, endPoint y: 42, distance: 114.4
click at [381, 42] on icon "button" at bounding box center [387, 46] width 19 height 19
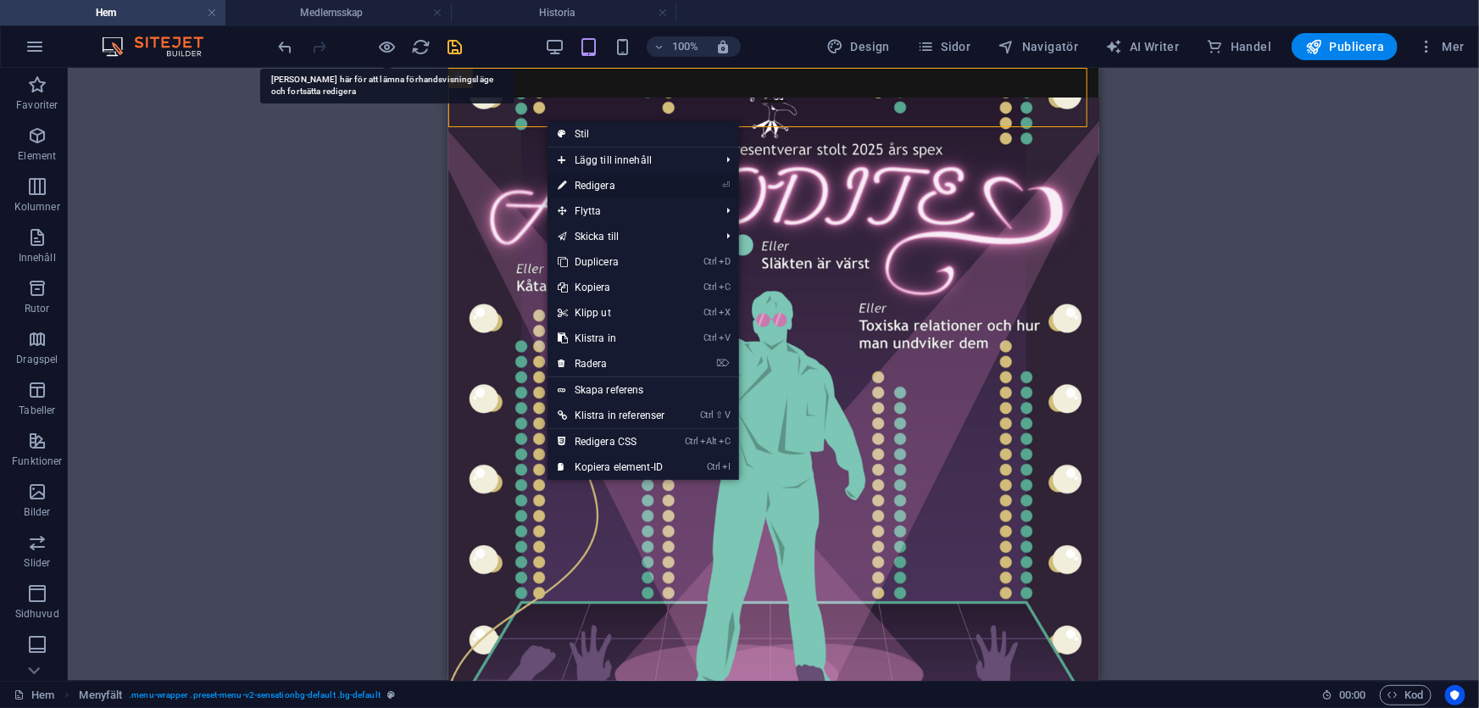
click at [605, 186] on link "⏎ Redigera" at bounding box center [611, 185] width 128 height 25
select select "px"
select select "header"
select select "rem"
select select "px"
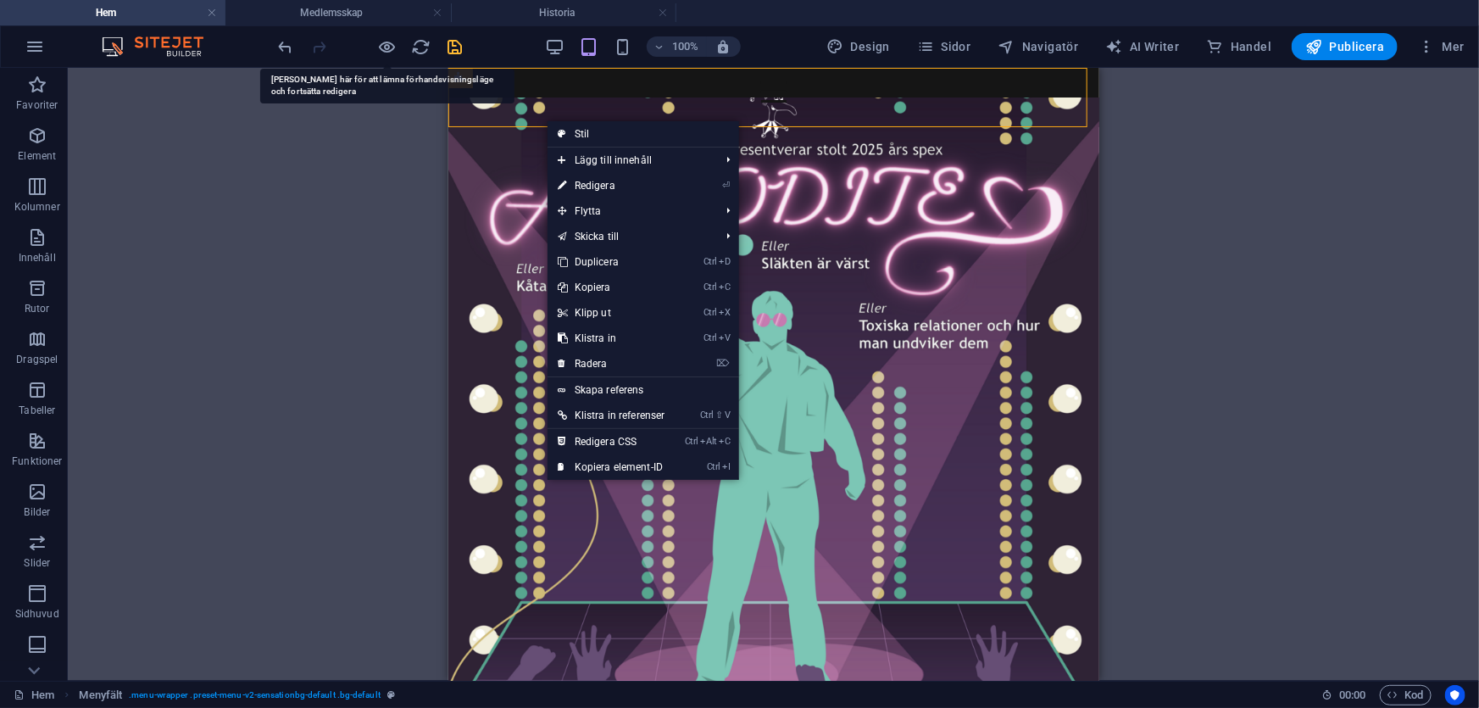
select select "rem"
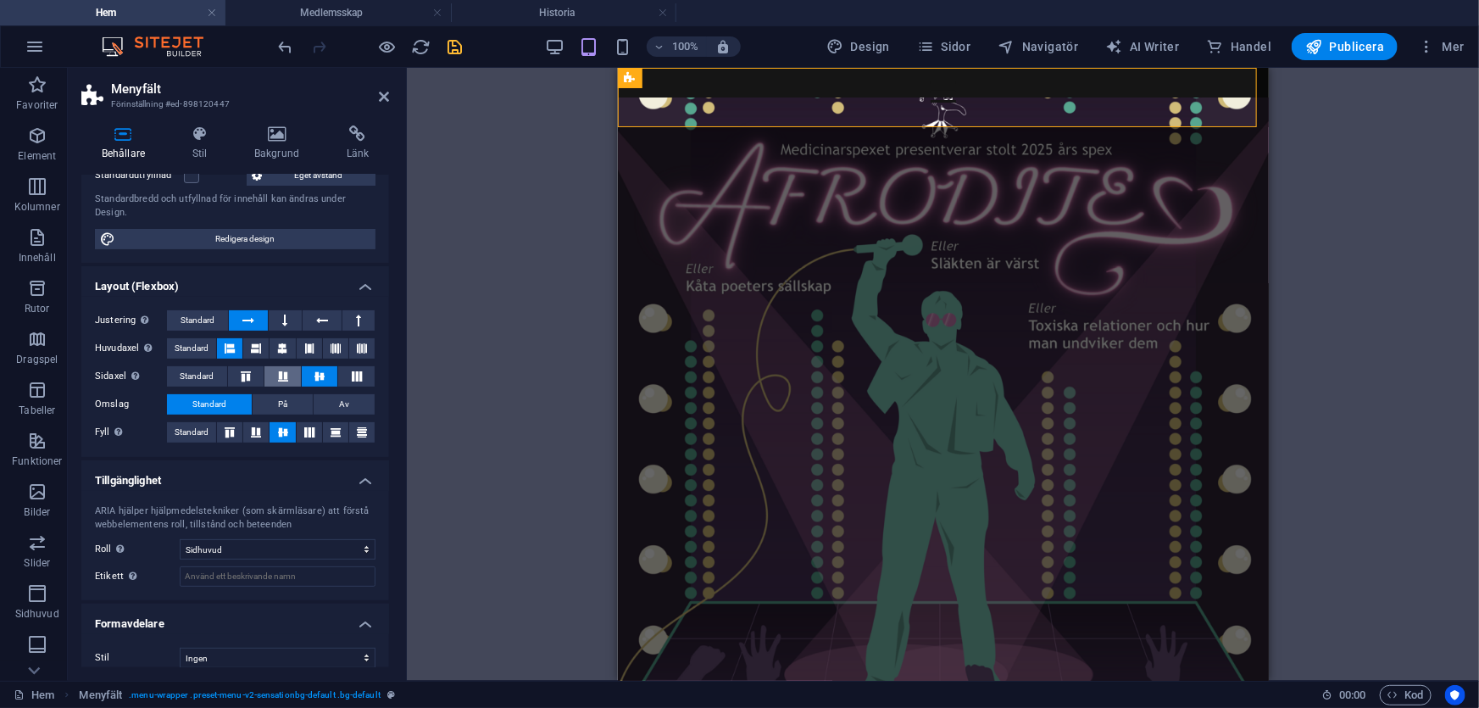
scroll to position [149, 0]
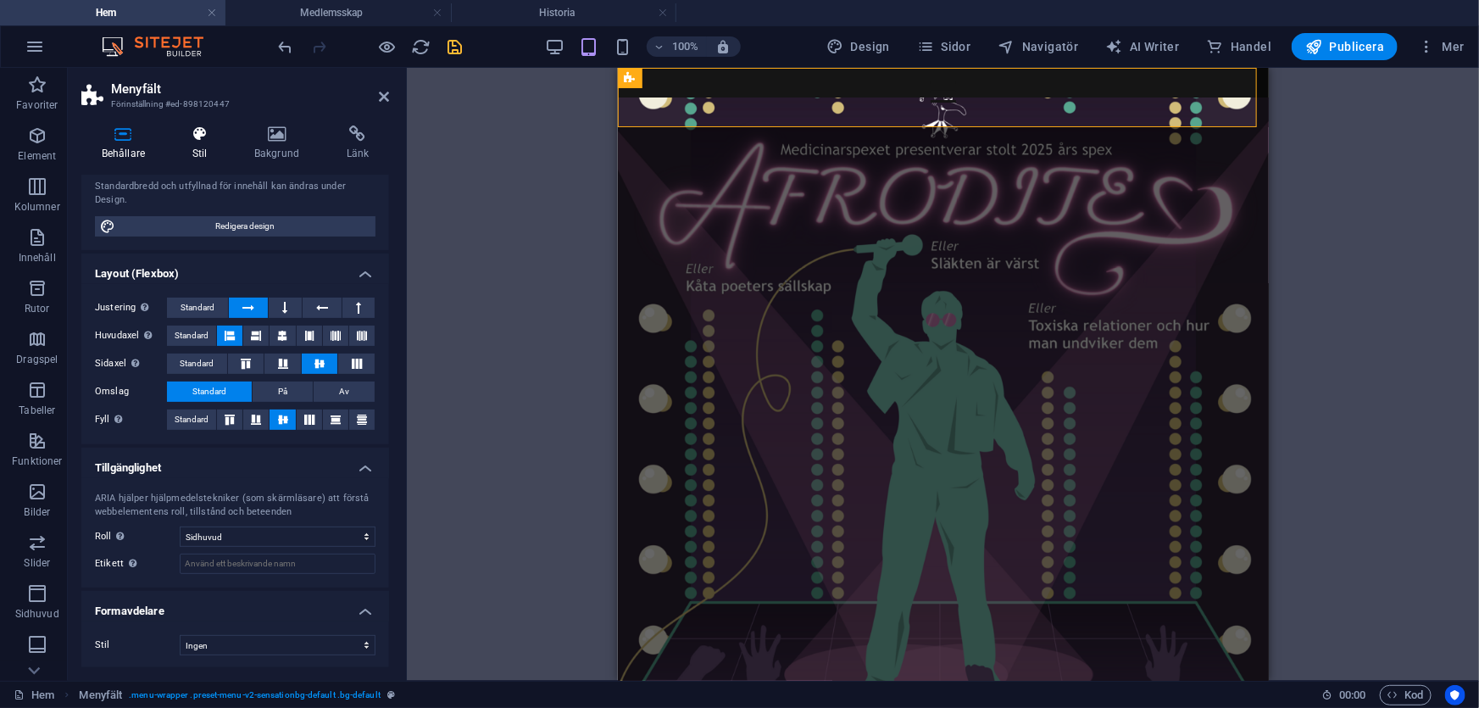
click at [206, 141] on icon at bounding box center [199, 133] width 55 height 17
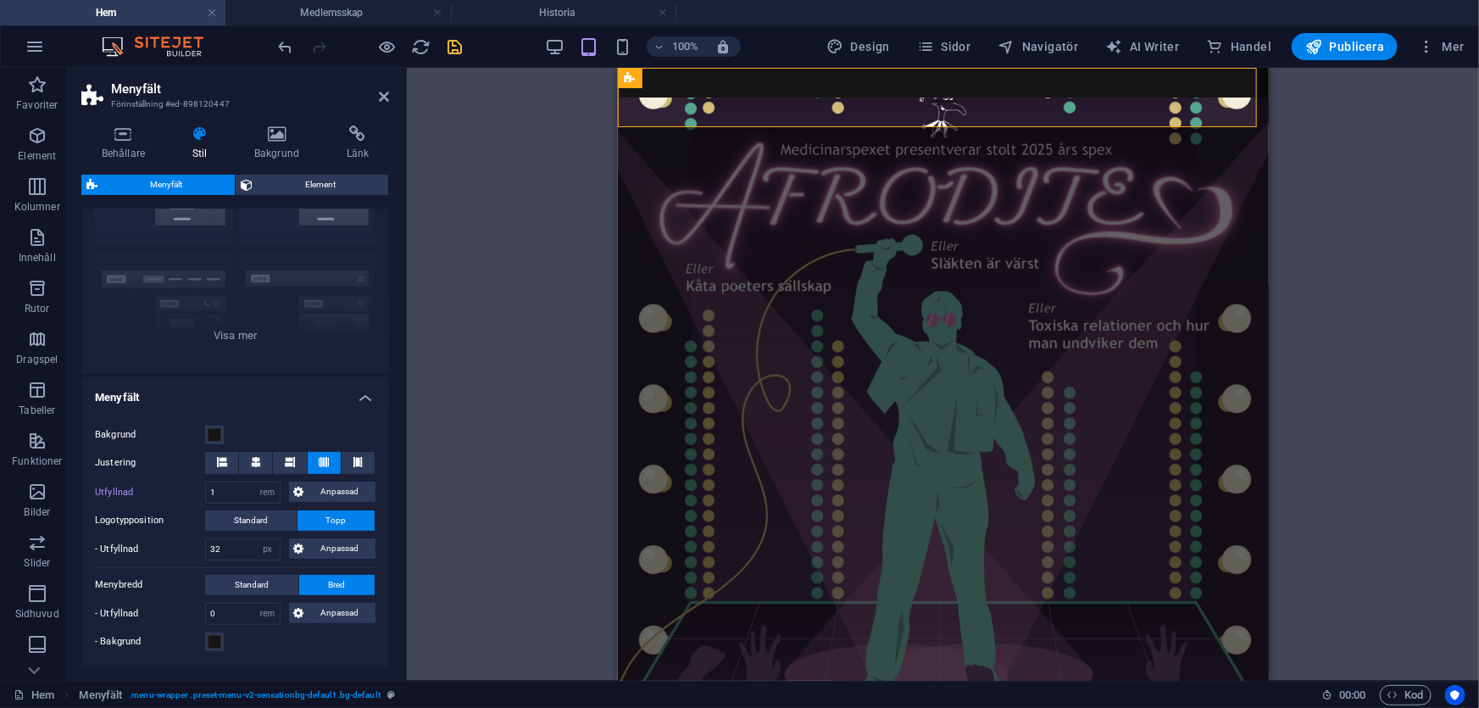
scroll to position [231, 0]
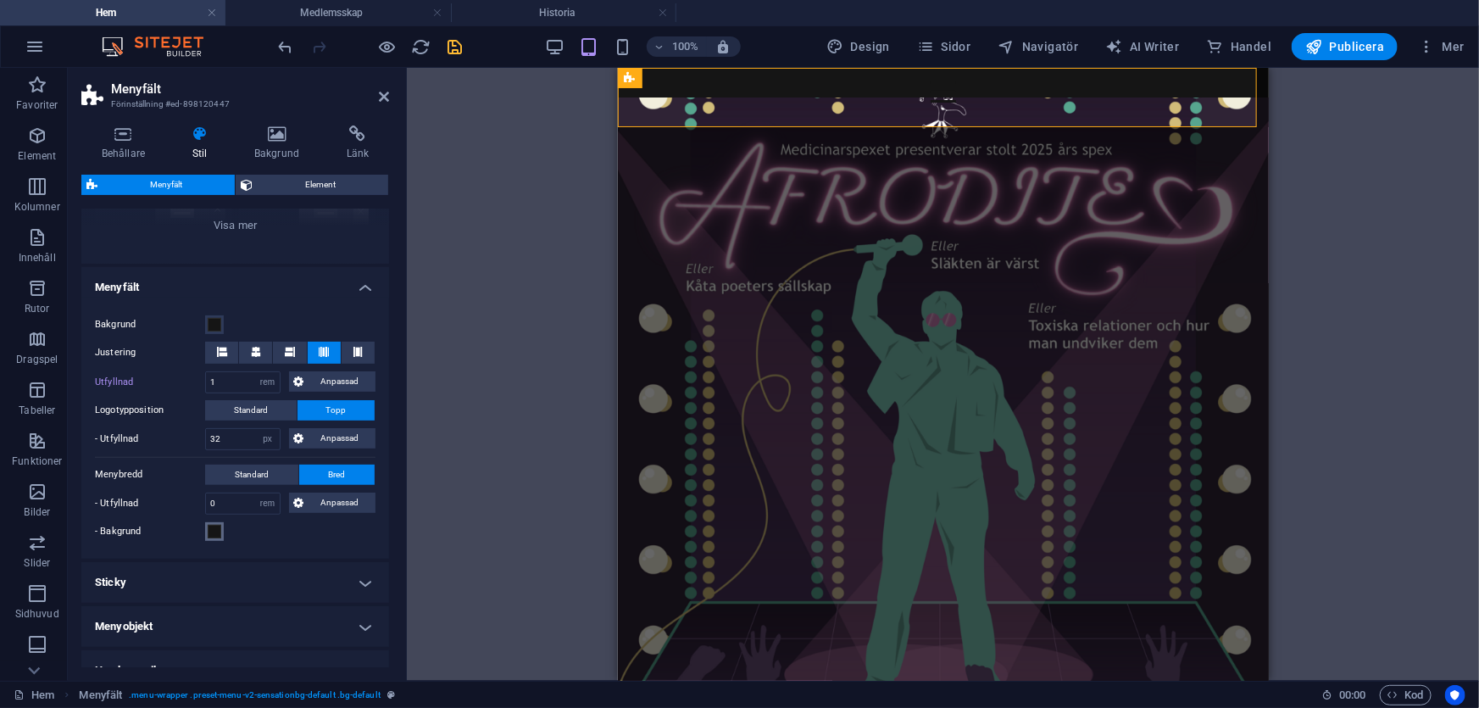
click at [219, 536] on span at bounding box center [215, 532] width 14 height 14
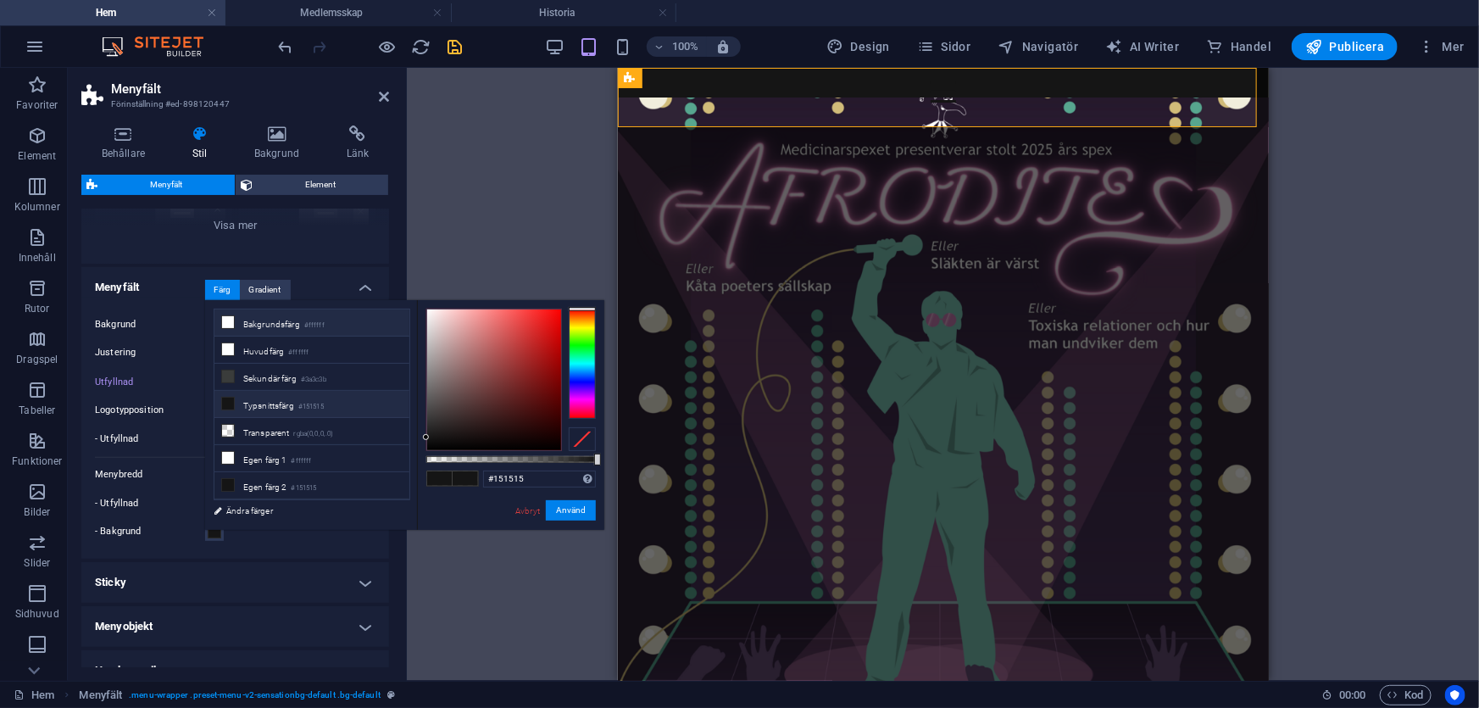
click at [258, 314] on li "Bakgrundsfärg #ffffff" at bounding box center [311, 322] width 195 height 27
click at [258, 458] on li "Egen färg 1 #ffffff" at bounding box center [311, 458] width 195 height 27
click at [276, 411] on li "Typsnittsfärg #151515" at bounding box center [311, 404] width 195 height 27
type input "#151515"
click at [567, 510] on button "Använd" at bounding box center [571, 510] width 50 height 20
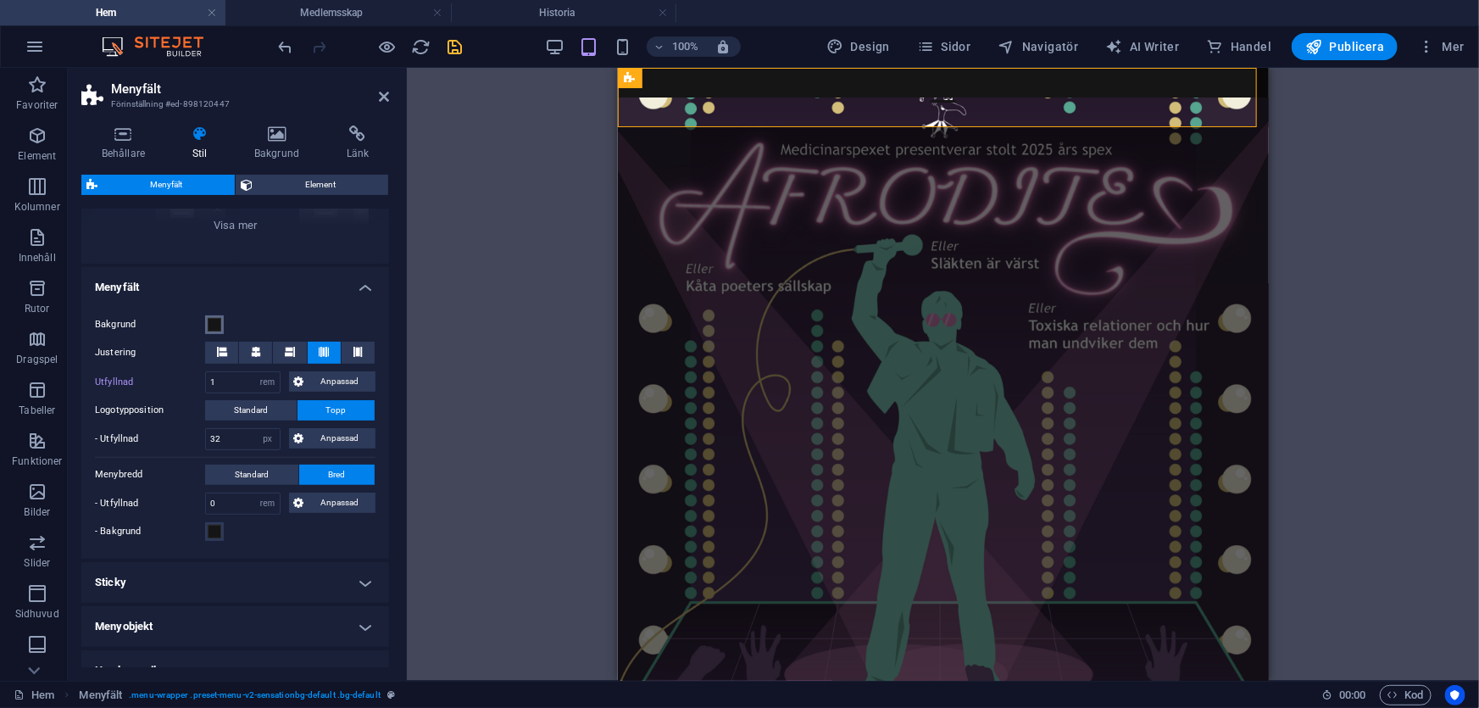
click at [211, 326] on span at bounding box center [215, 325] width 14 height 14
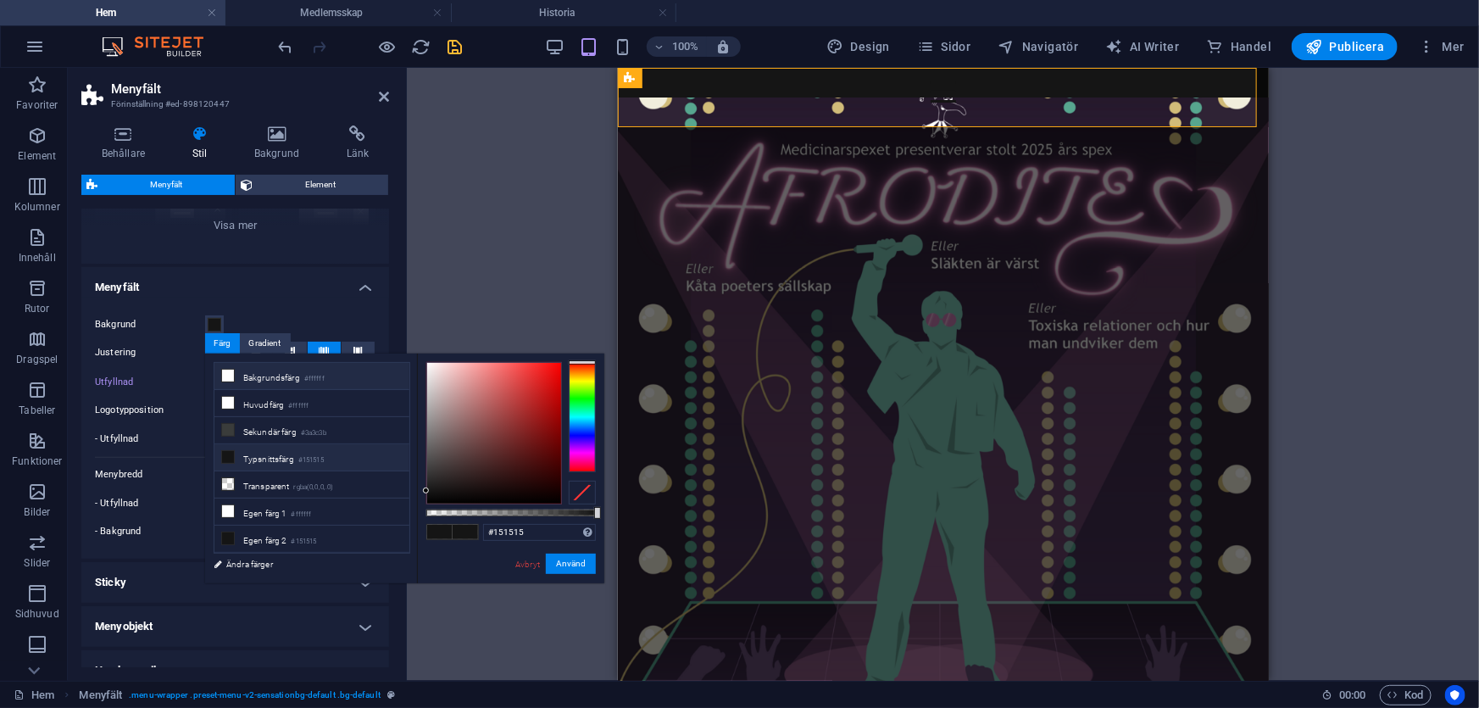
click at [288, 388] on li "Bakgrundsfärg #ffffff" at bounding box center [311, 376] width 195 height 27
click at [280, 534] on li "Egen färg 2 #151515" at bounding box center [311, 538] width 195 height 27
click at [278, 513] on li "Egen färg 1 #ffffff" at bounding box center [311, 511] width 195 height 27
click at [287, 464] on li "Typsnittsfärg #151515" at bounding box center [311, 457] width 195 height 27
click at [276, 486] on li "Transparent rgba(0,0,0,.0)" at bounding box center [311, 484] width 195 height 27
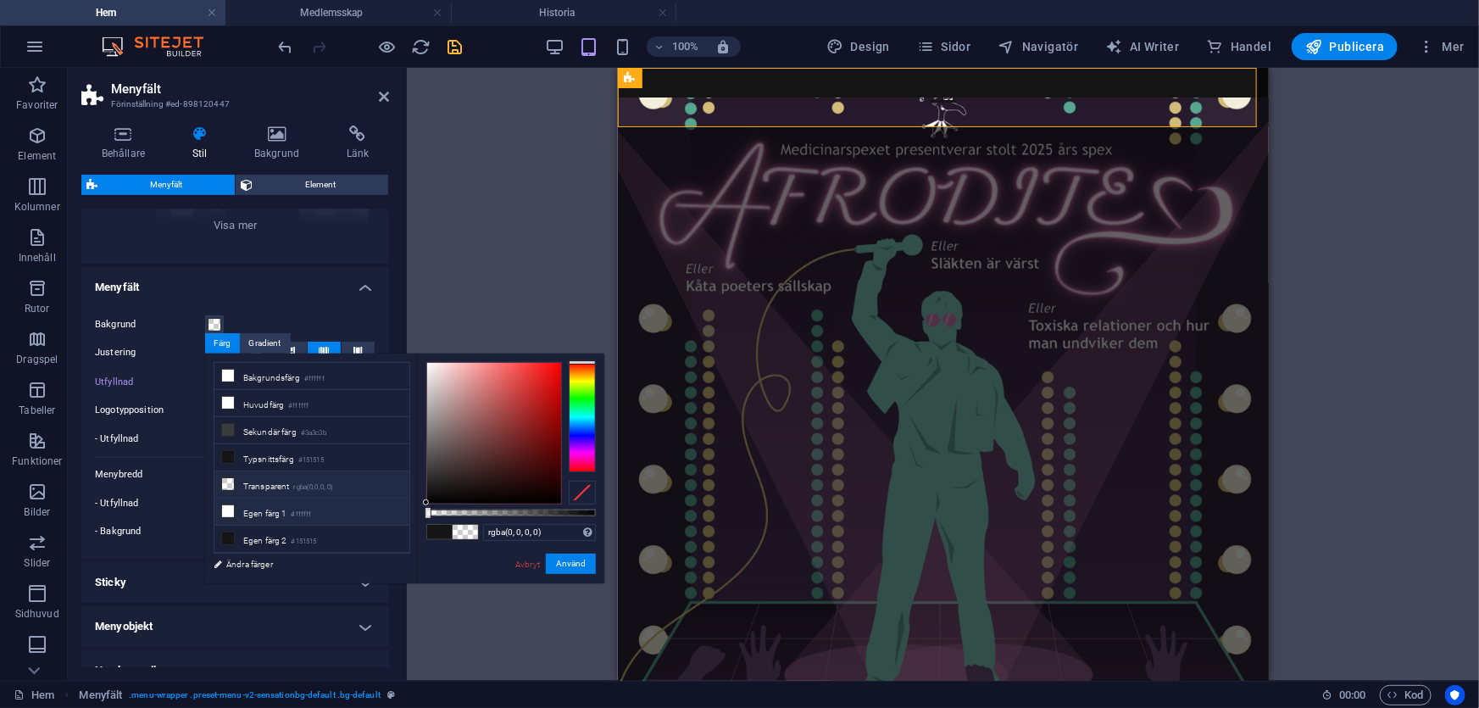
click at [271, 506] on li "Egen färg 1 #ffffff" at bounding box center [311, 511] width 195 height 27
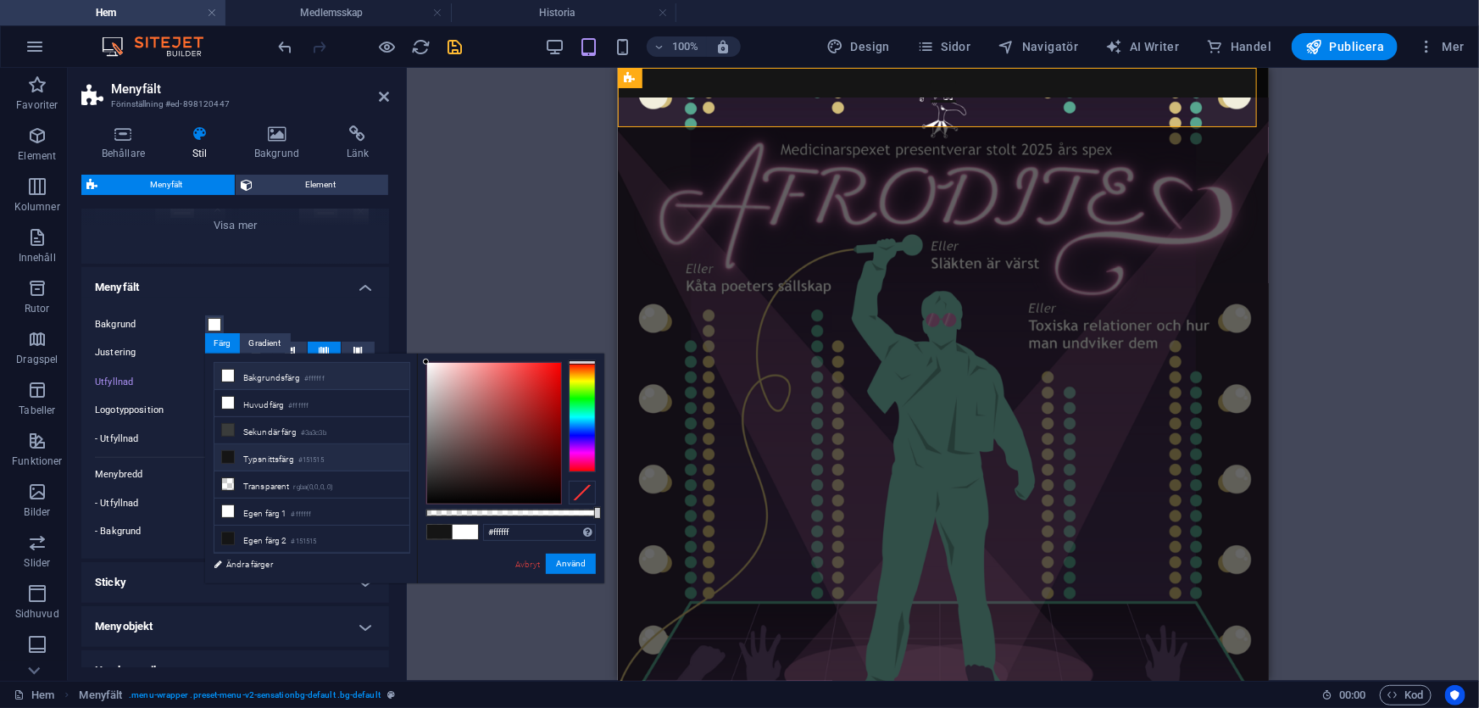
click at [271, 454] on li "Typsnittsfärg #151515" at bounding box center [311, 457] width 195 height 27
type input "#151515"
click at [576, 565] on button "Använd" at bounding box center [571, 563] width 50 height 20
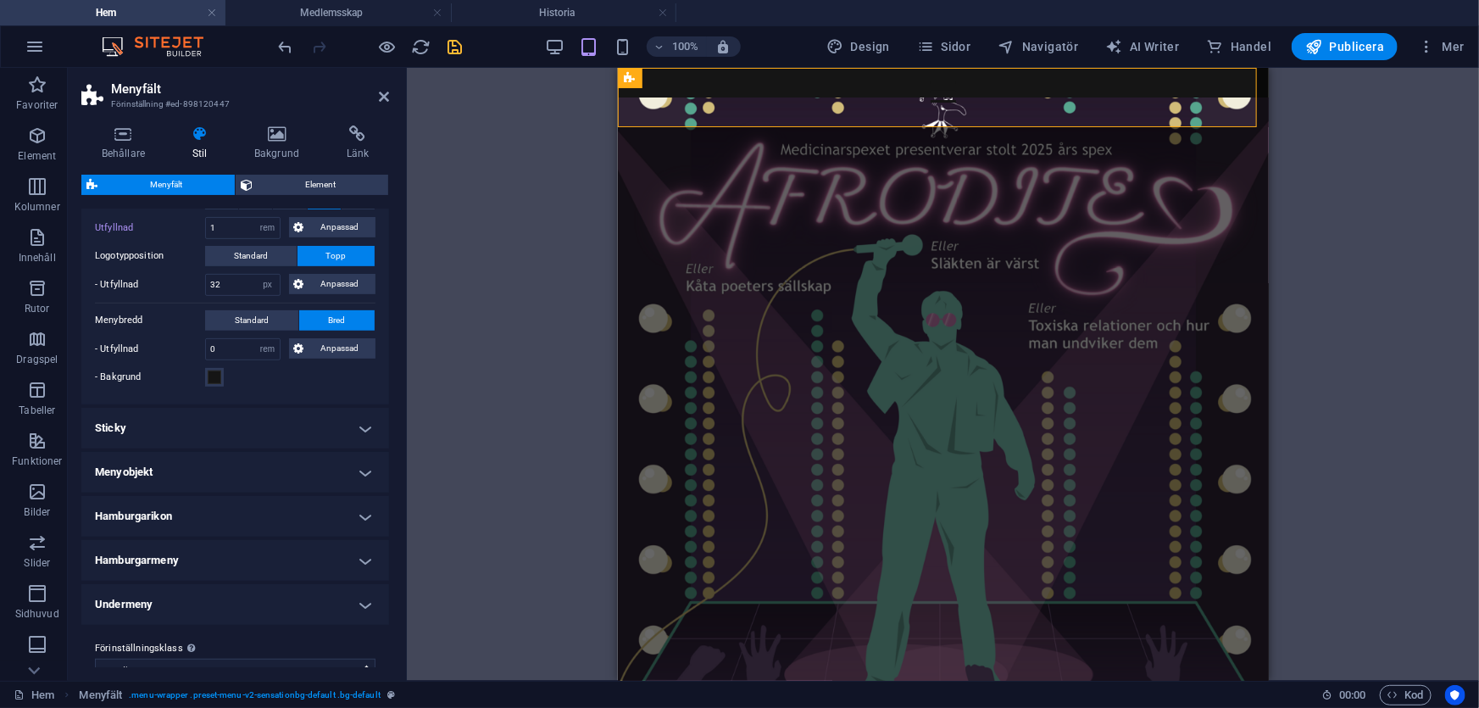
click at [270, 475] on h4 "Menyobjekt" at bounding box center [235, 472] width 308 height 41
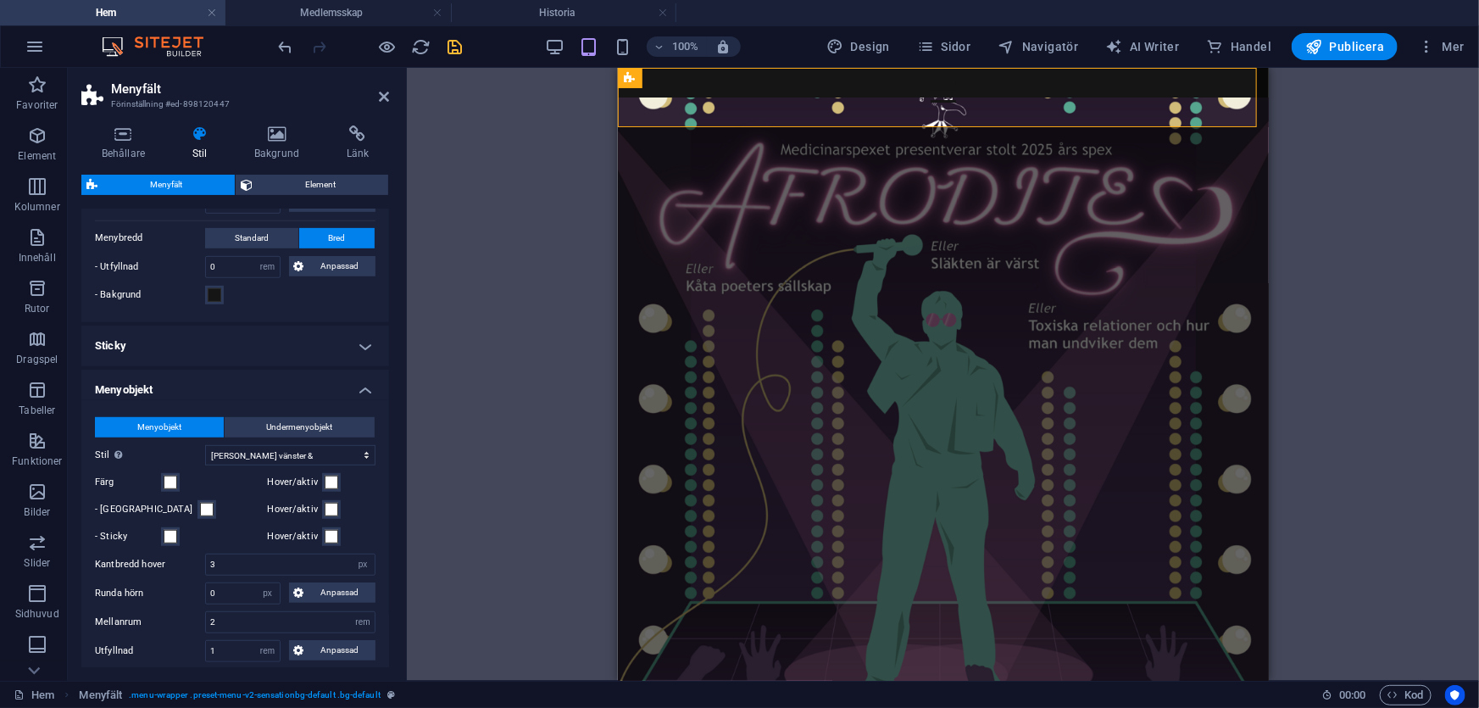
scroll to position [539, 0]
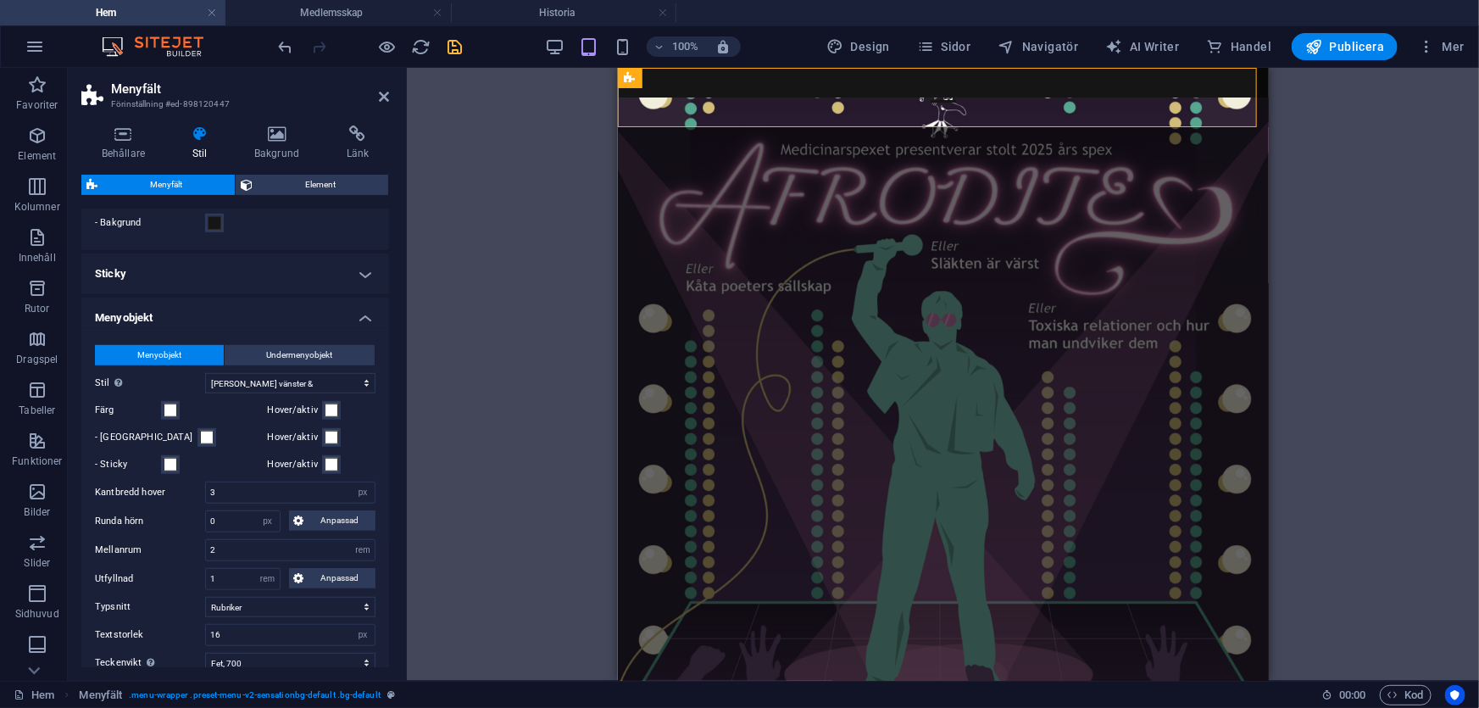
click at [201, 312] on h4 "Menyobjekt" at bounding box center [235, 312] width 308 height 31
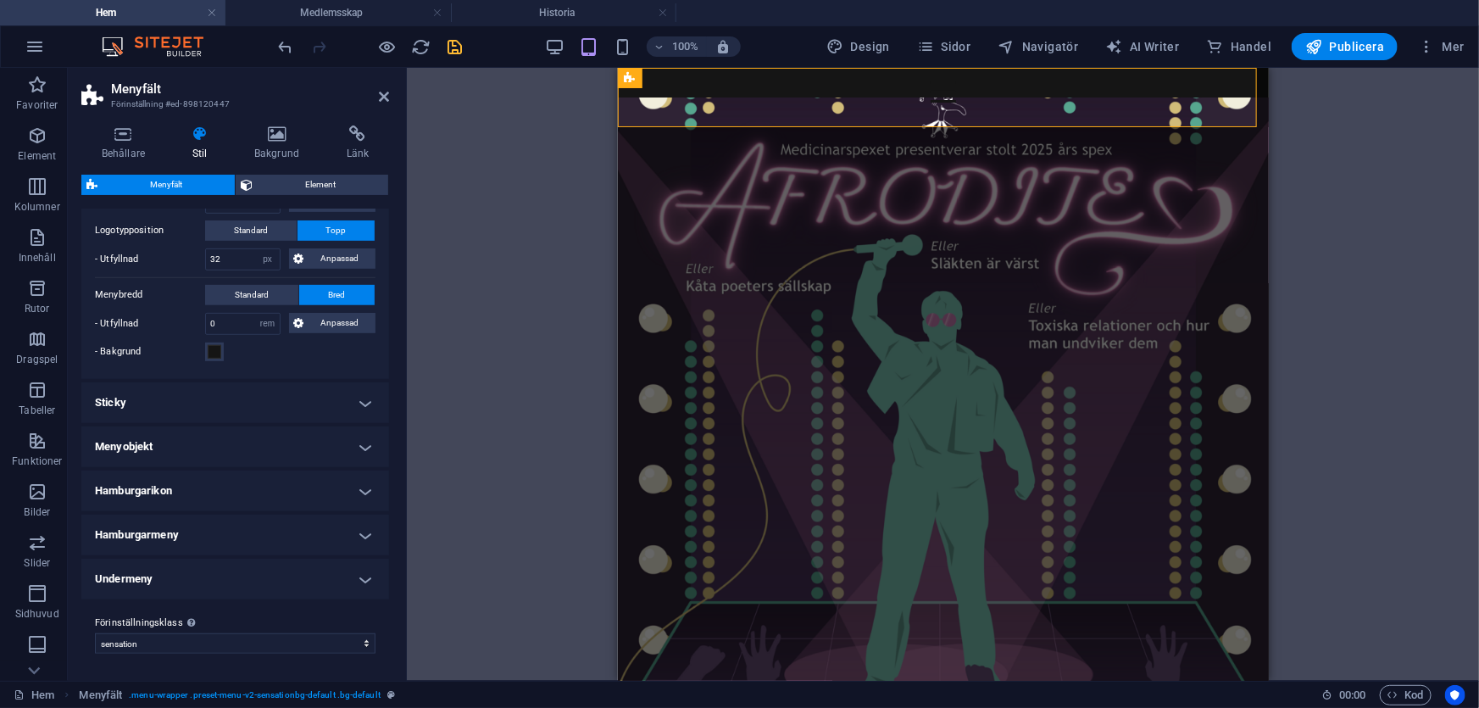
scroll to position [408, 0]
click at [224, 536] on h4 "Hamburgarmeny" at bounding box center [235, 537] width 308 height 41
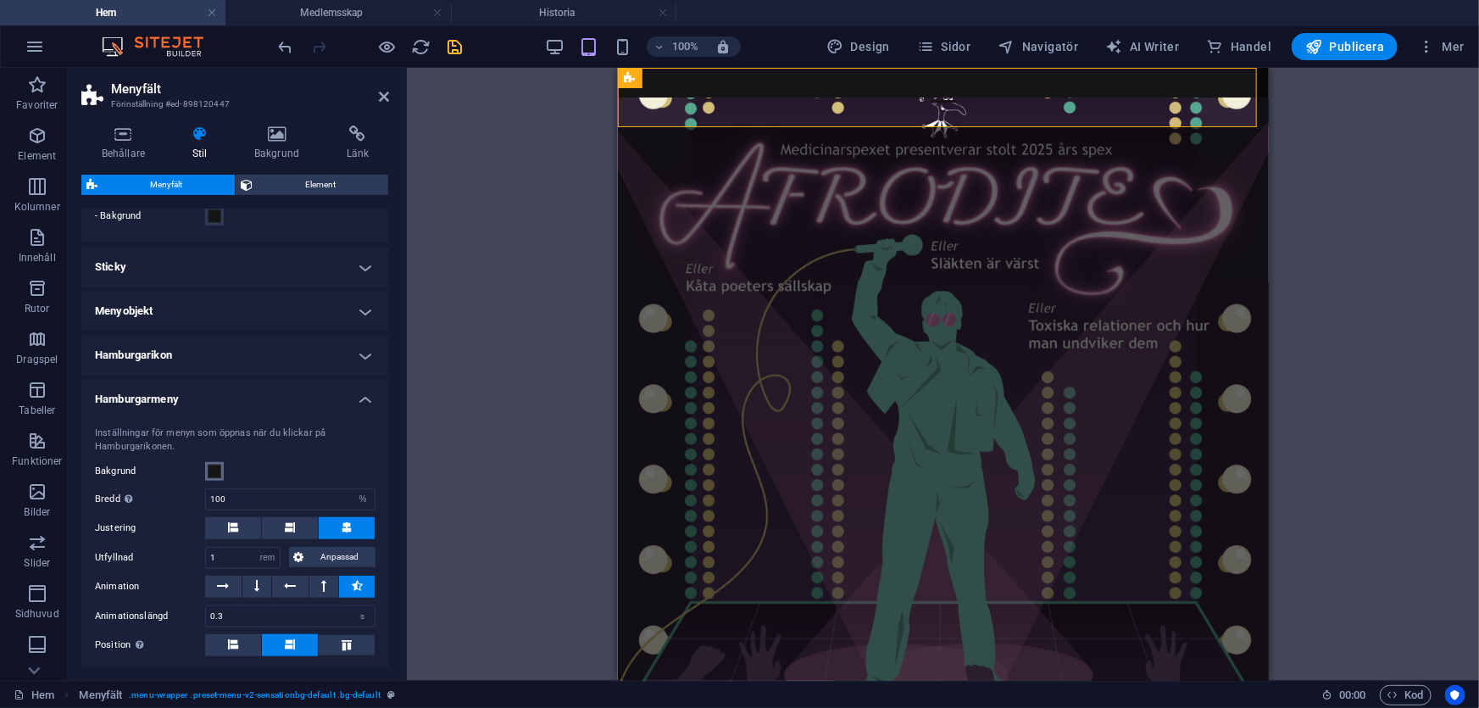
scroll to position [539, 0]
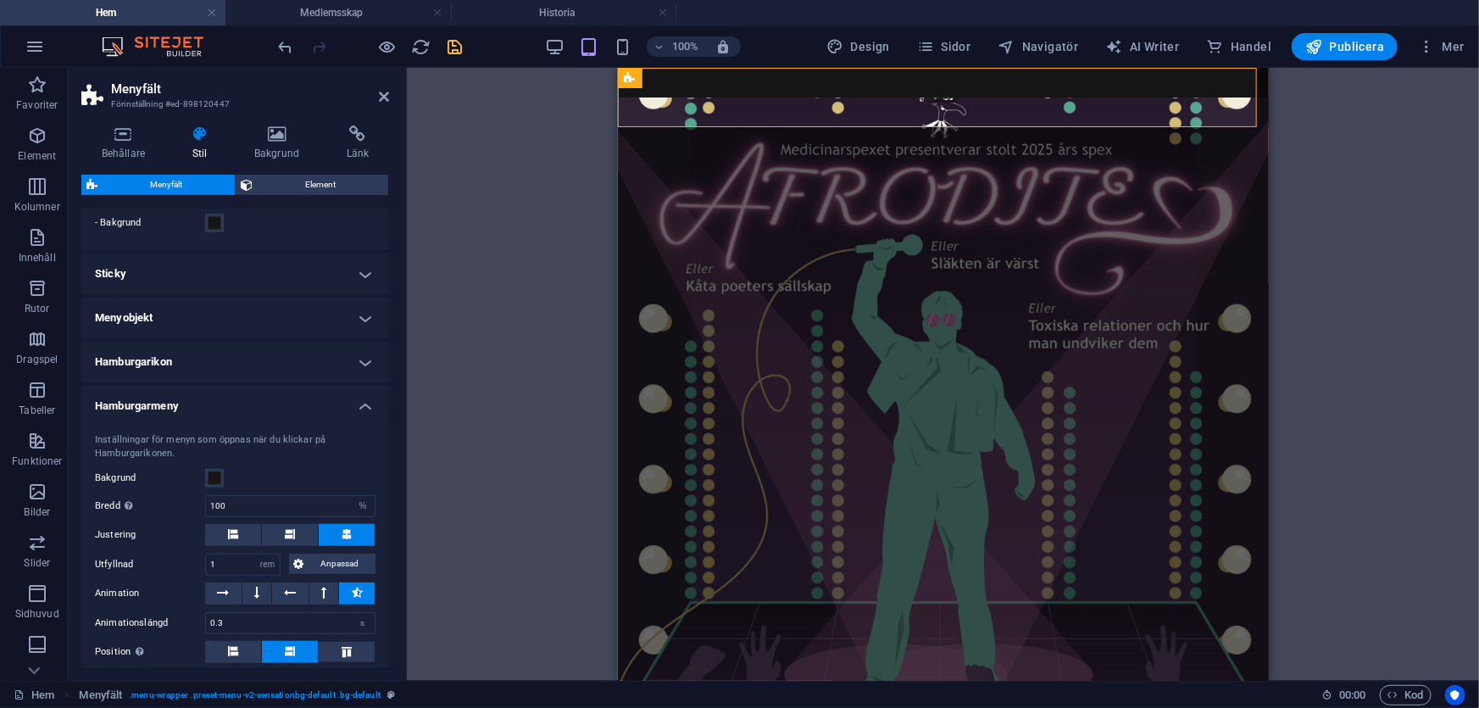
click at [220, 364] on h4 "Hamburgarikon" at bounding box center [235, 362] width 308 height 41
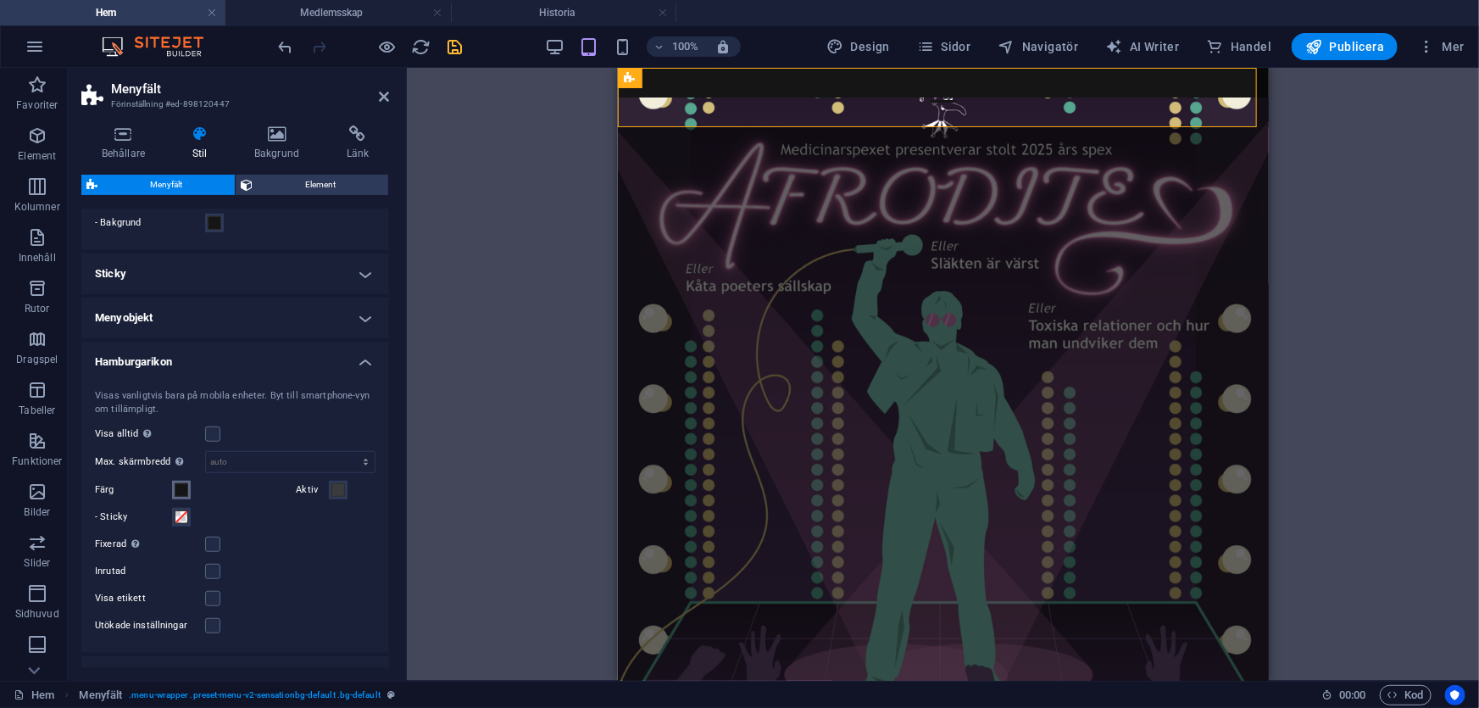
click at [187, 492] on span at bounding box center [182, 490] width 14 height 14
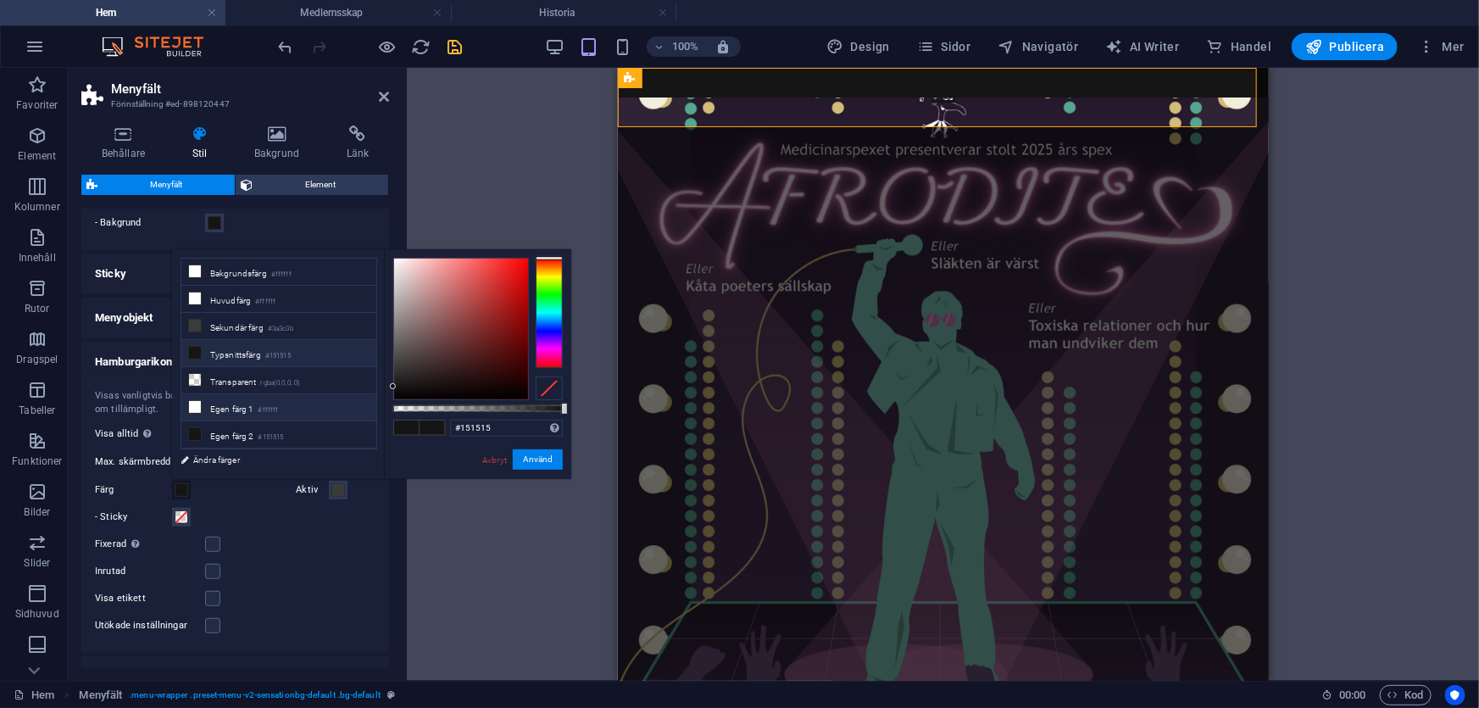
click at [230, 405] on li "Egen färg 1 #ffffff" at bounding box center [278, 407] width 195 height 27
type input "#ffffff"
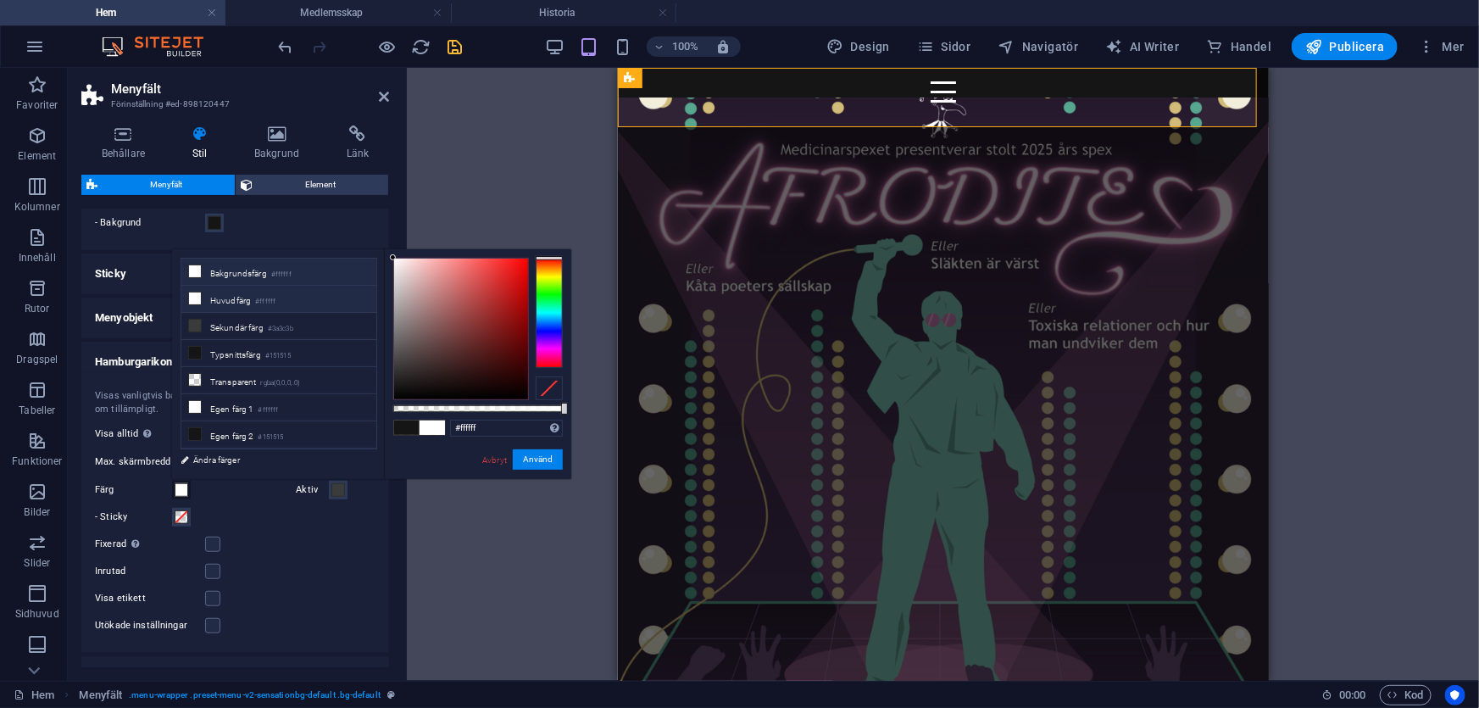
click at [257, 303] on li "Huvudfärg #ffffff" at bounding box center [278, 299] width 195 height 27
click at [247, 297] on li "Huvudfärg #ffffff" at bounding box center [278, 299] width 195 height 27
click at [535, 455] on button "Använd" at bounding box center [538, 459] width 50 height 20
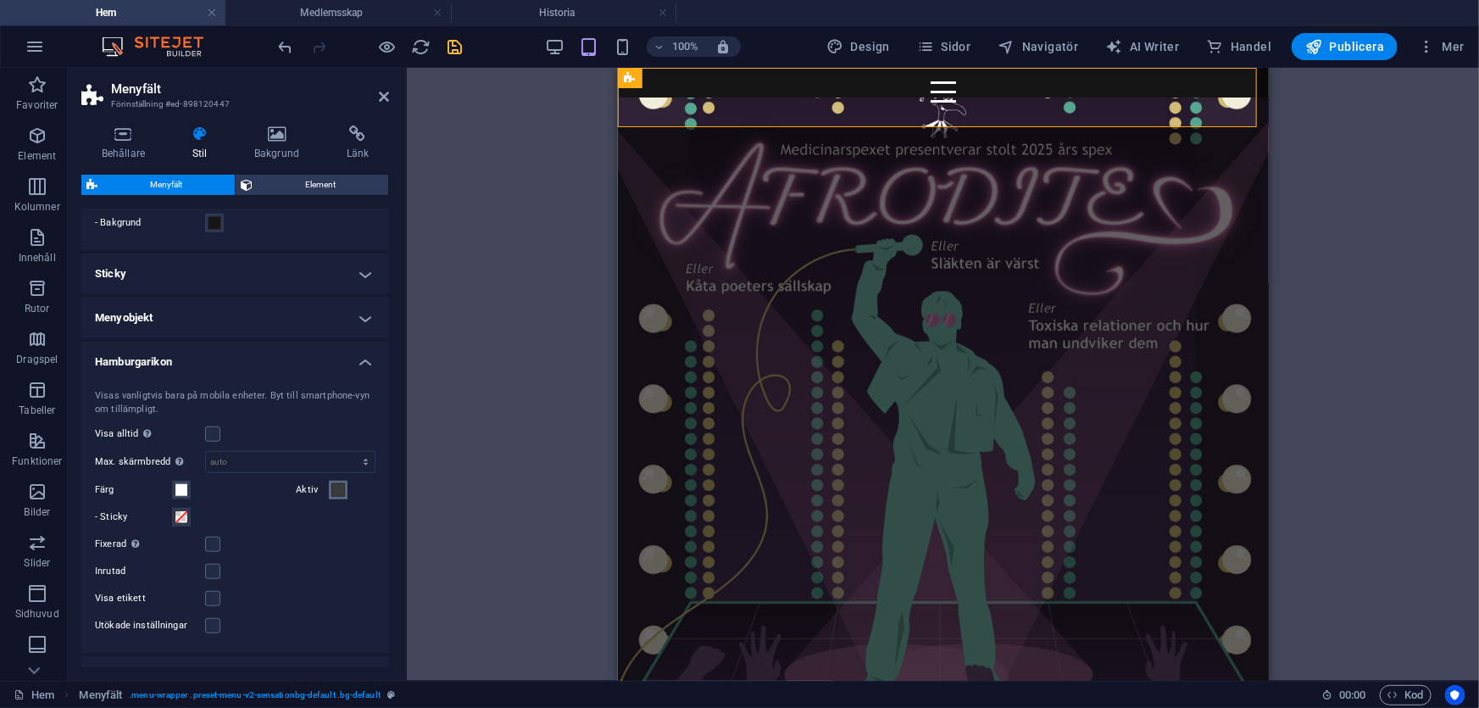
click at [332, 487] on span at bounding box center [338, 490] width 14 height 14
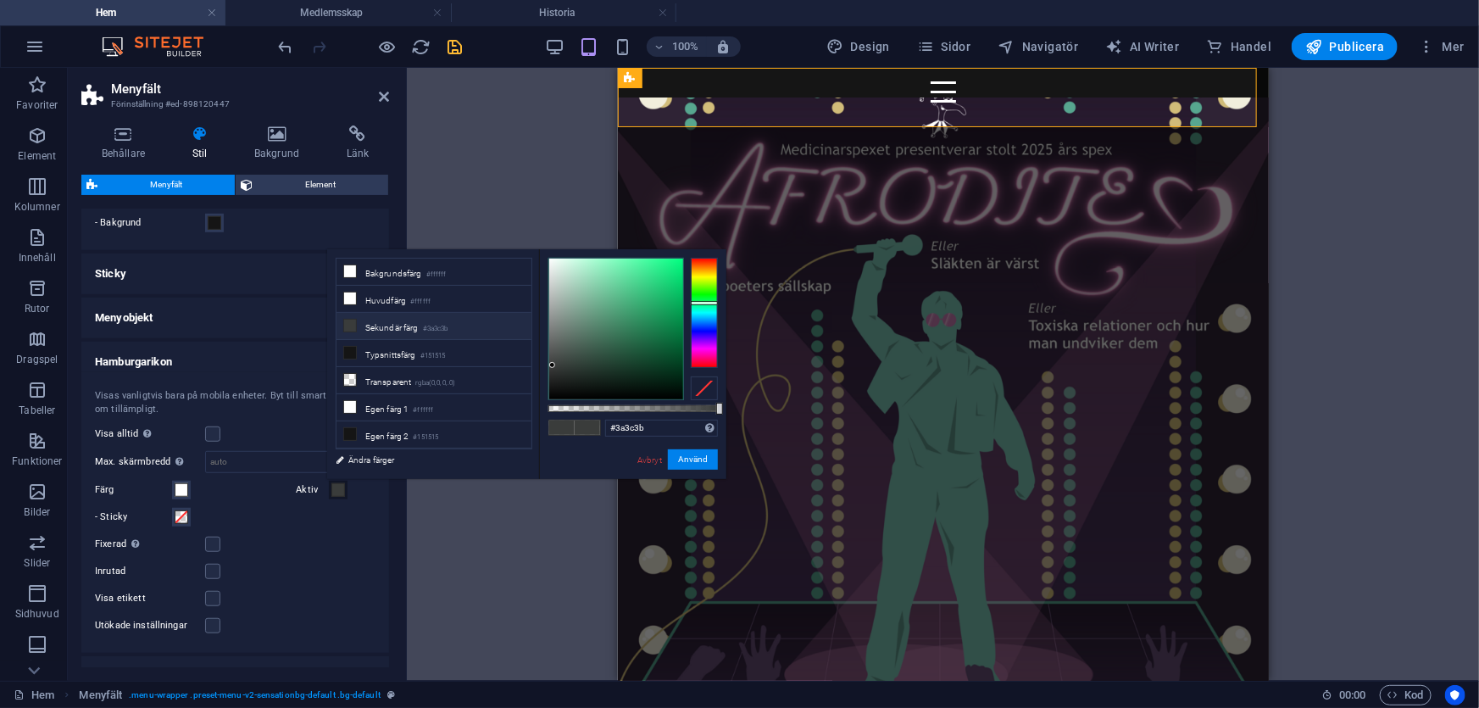
click at [334, 488] on span at bounding box center [338, 490] width 14 height 14
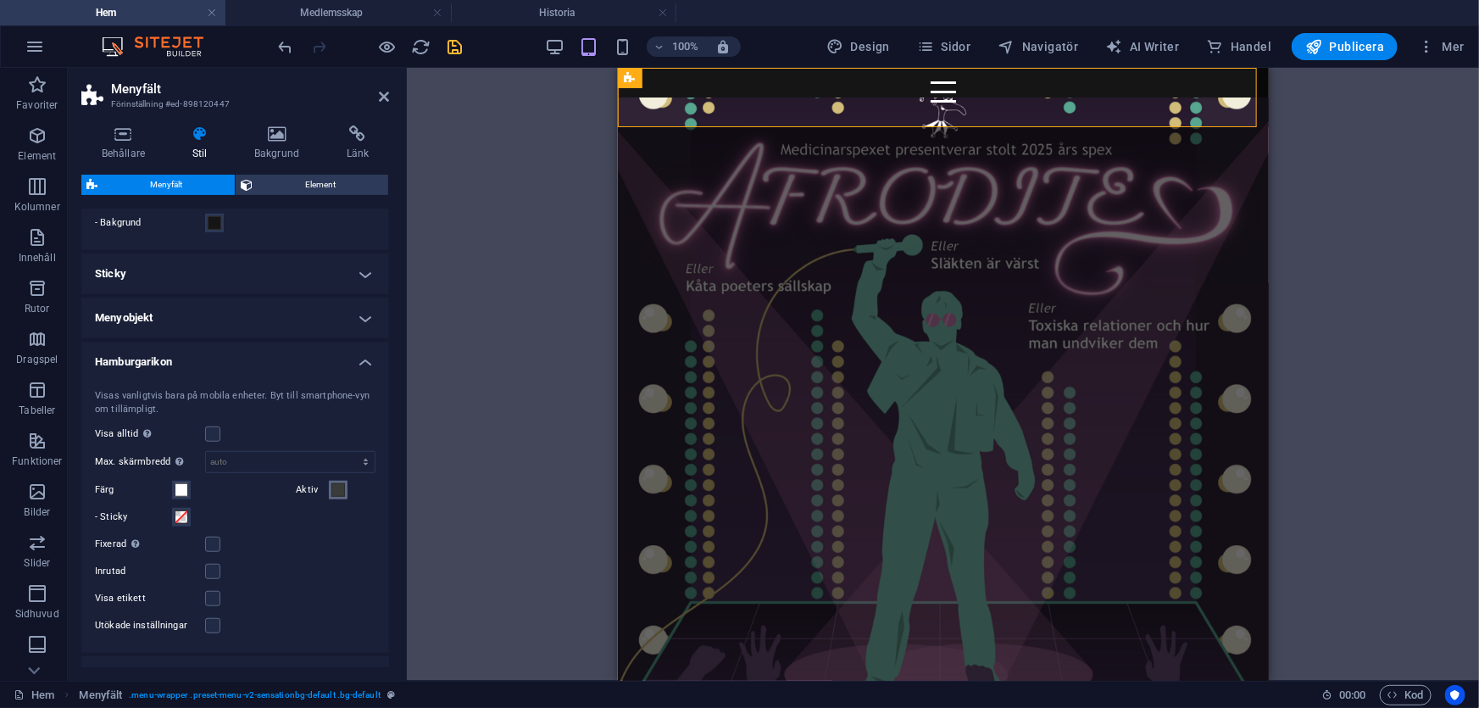
click at [334, 488] on span at bounding box center [338, 490] width 14 height 14
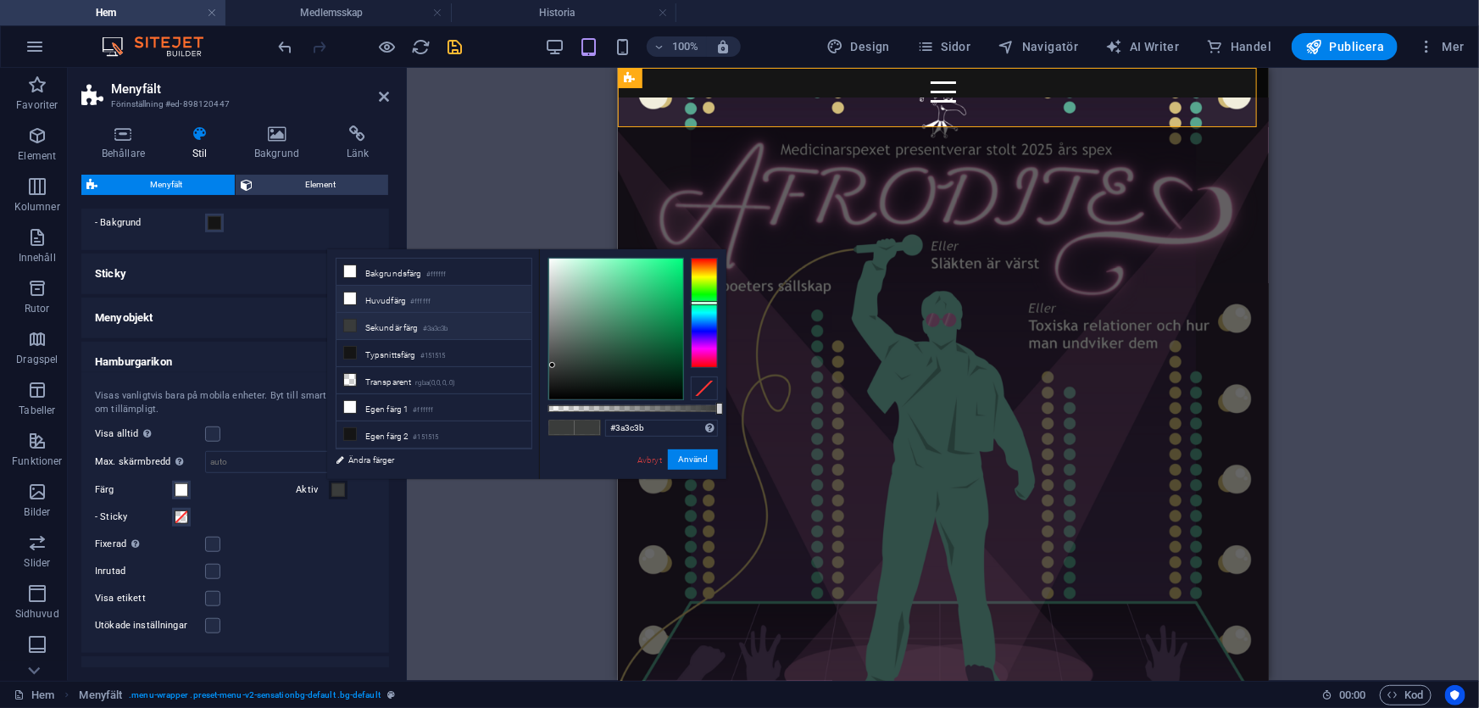
click at [386, 296] on li "Huvudfärg #ffffff" at bounding box center [433, 299] width 195 height 27
type input "#ffffff"
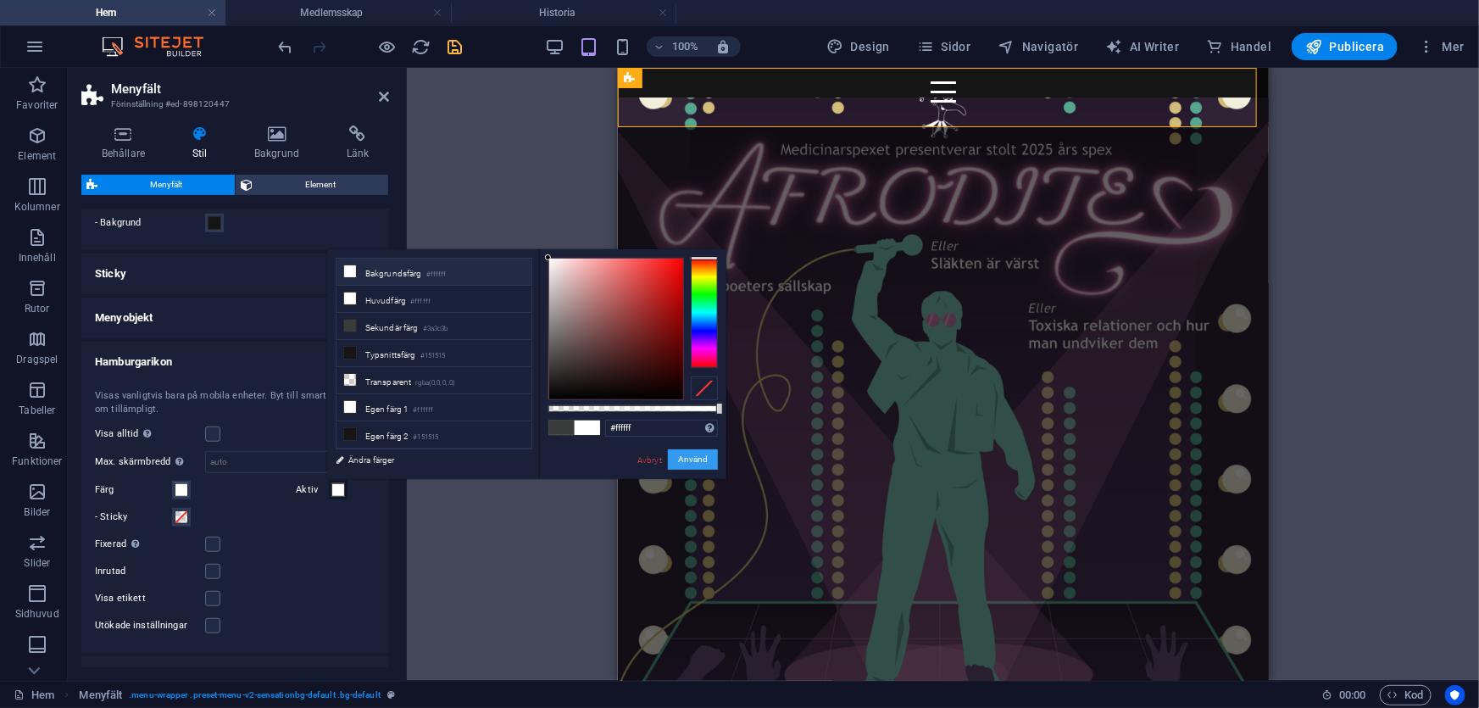
click at [694, 461] on button "Använd" at bounding box center [693, 459] width 50 height 20
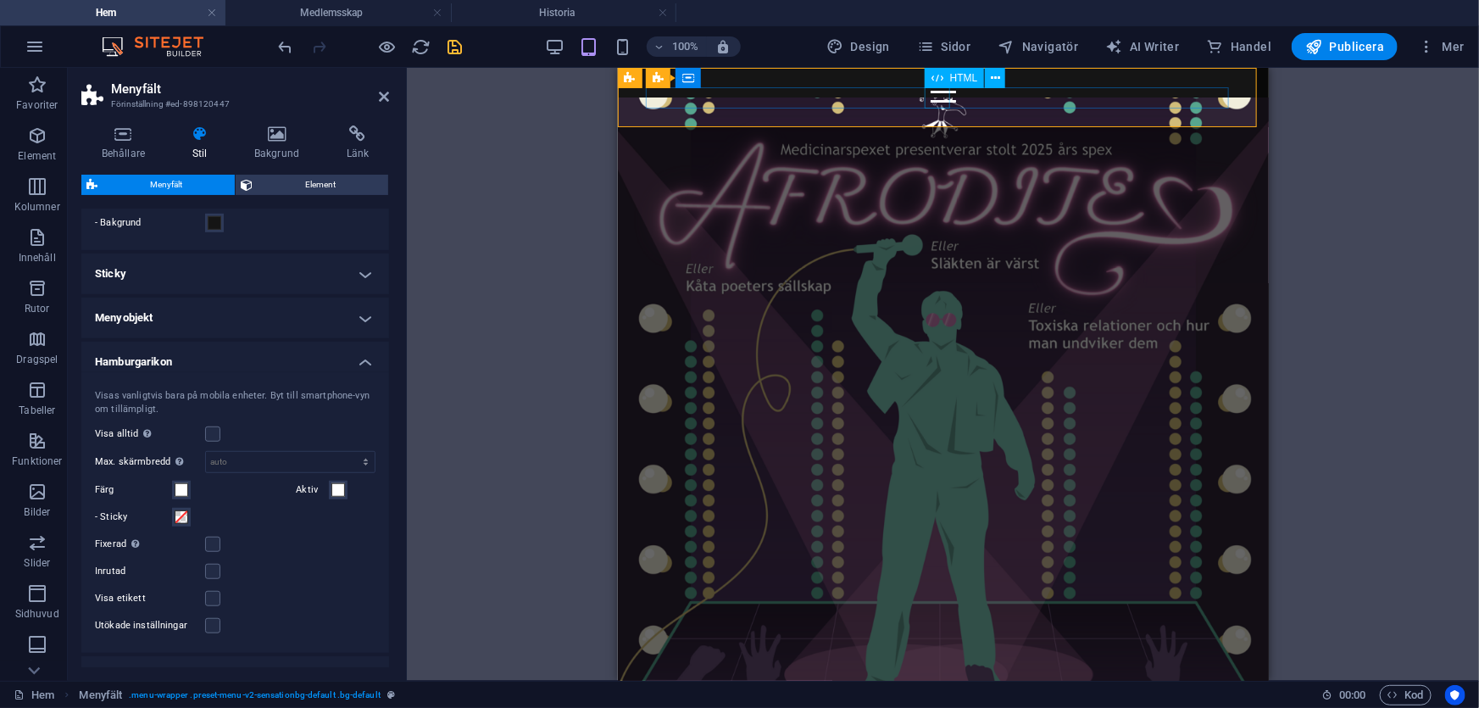
click at [943, 95] on div at bounding box center [942, 91] width 583 height 21
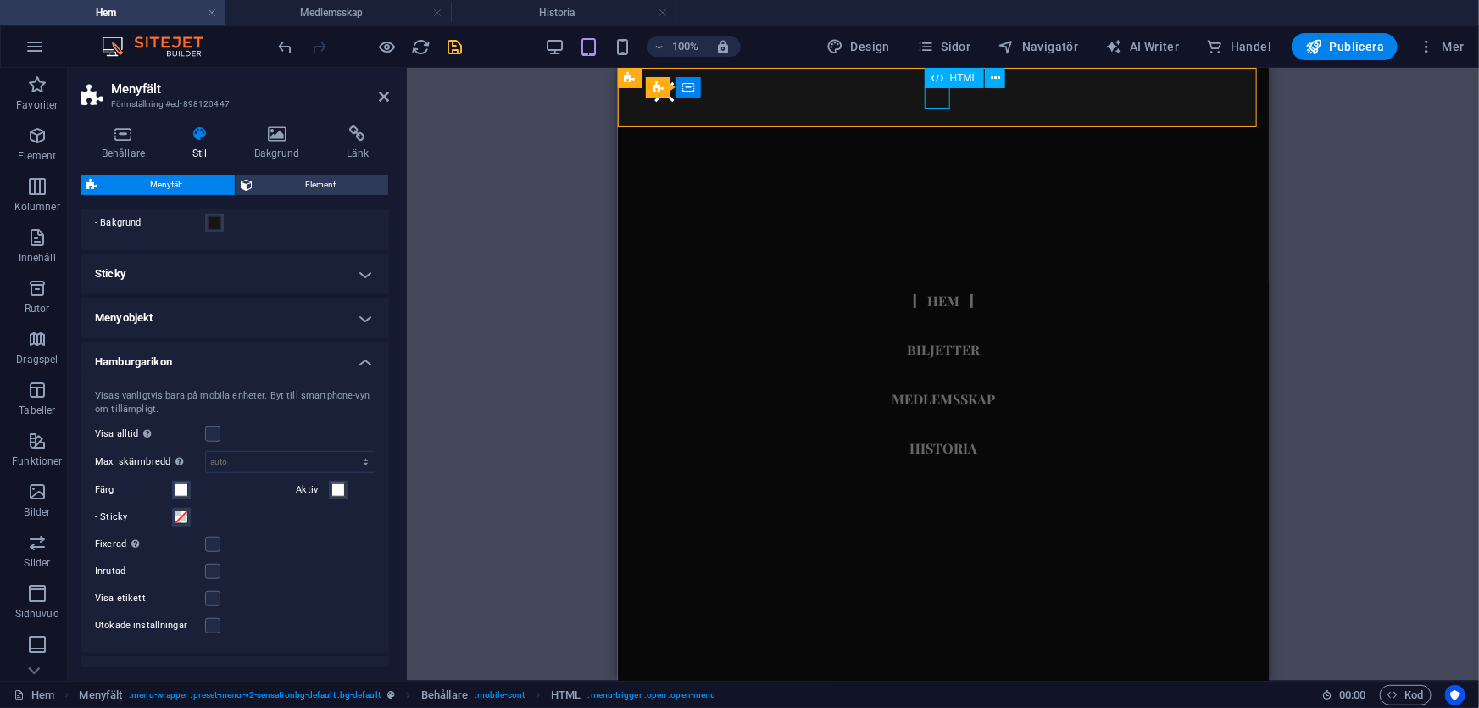
click at [676, 97] on div at bounding box center [663, 91] width 25 height 21
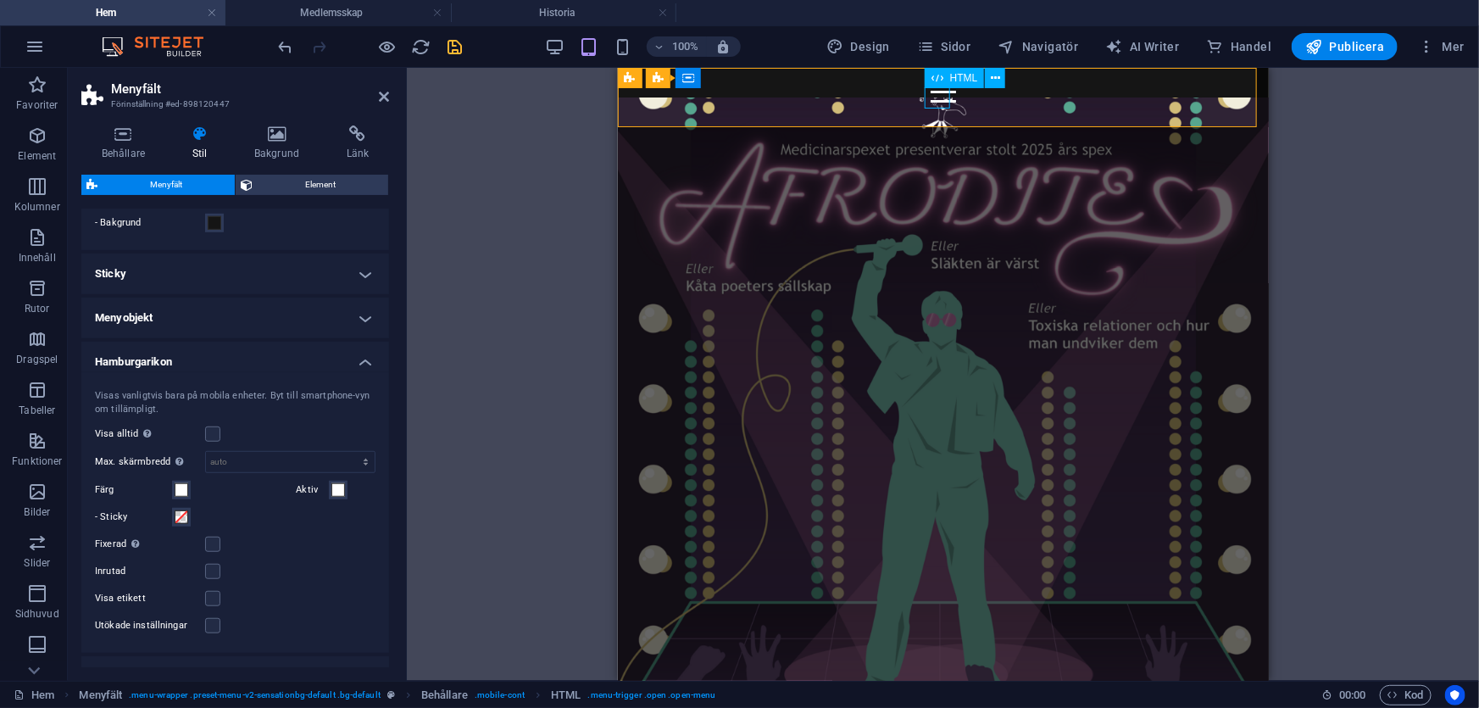
click at [942, 97] on div at bounding box center [942, 91] width 583 height 21
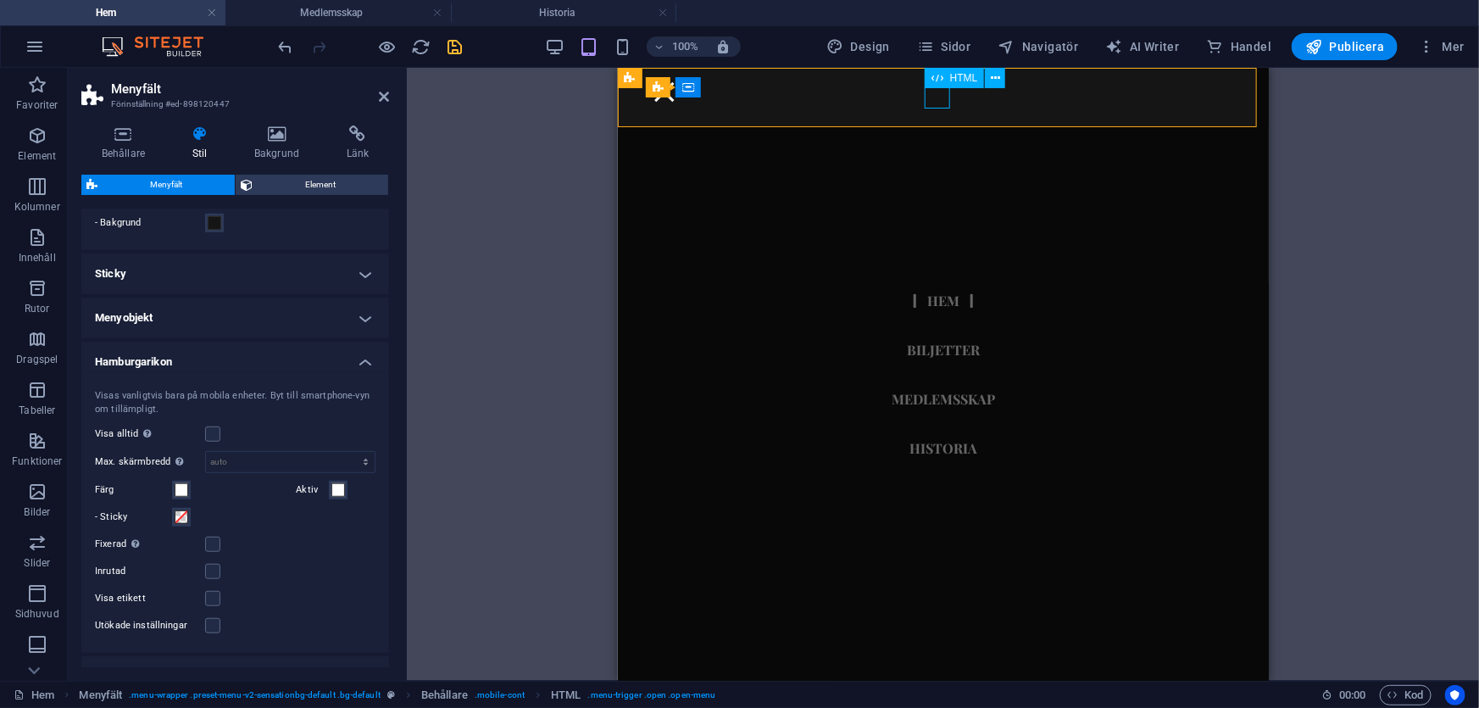
click at [676, 97] on div at bounding box center [663, 91] width 25 height 21
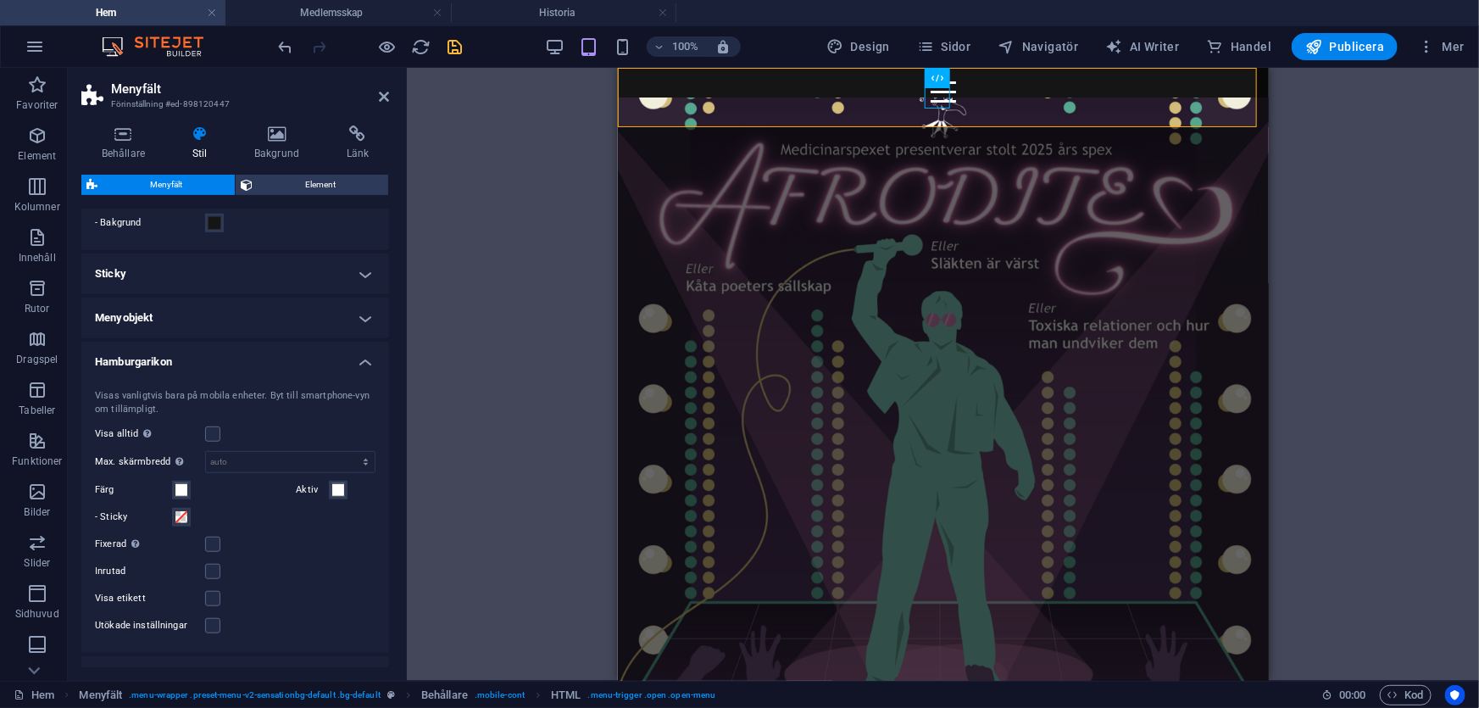
click at [518, 366] on div "H2 Banner Behållare Logotyp Bild Spacer Behållare Förinställning H1 Förinställn…" at bounding box center [943, 374] width 1072 height 613
click at [458, 50] on icon "save" at bounding box center [455, 46] width 19 height 19
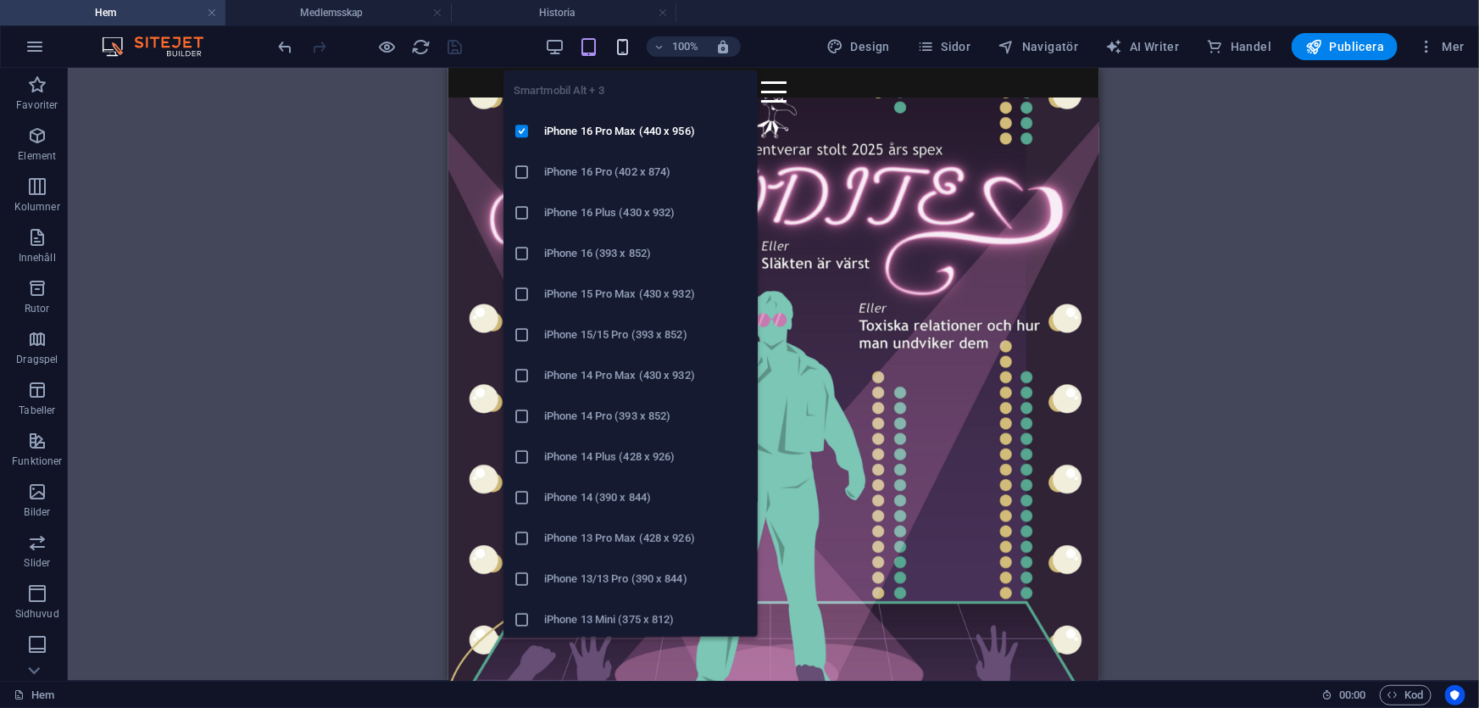
click at [625, 43] on icon "button" at bounding box center [622, 46] width 19 height 19
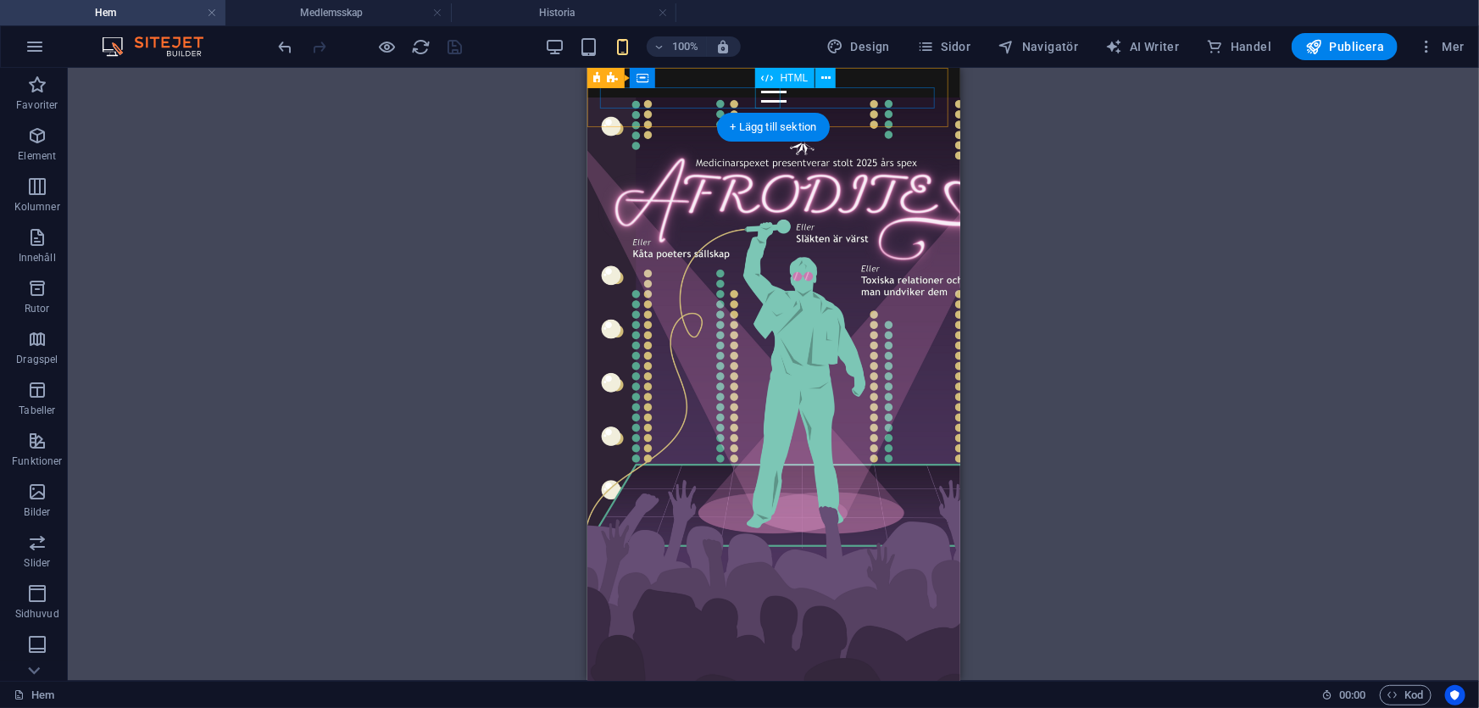
click at [768, 97] on div at bounding box center [773, 91] width 346 height 21
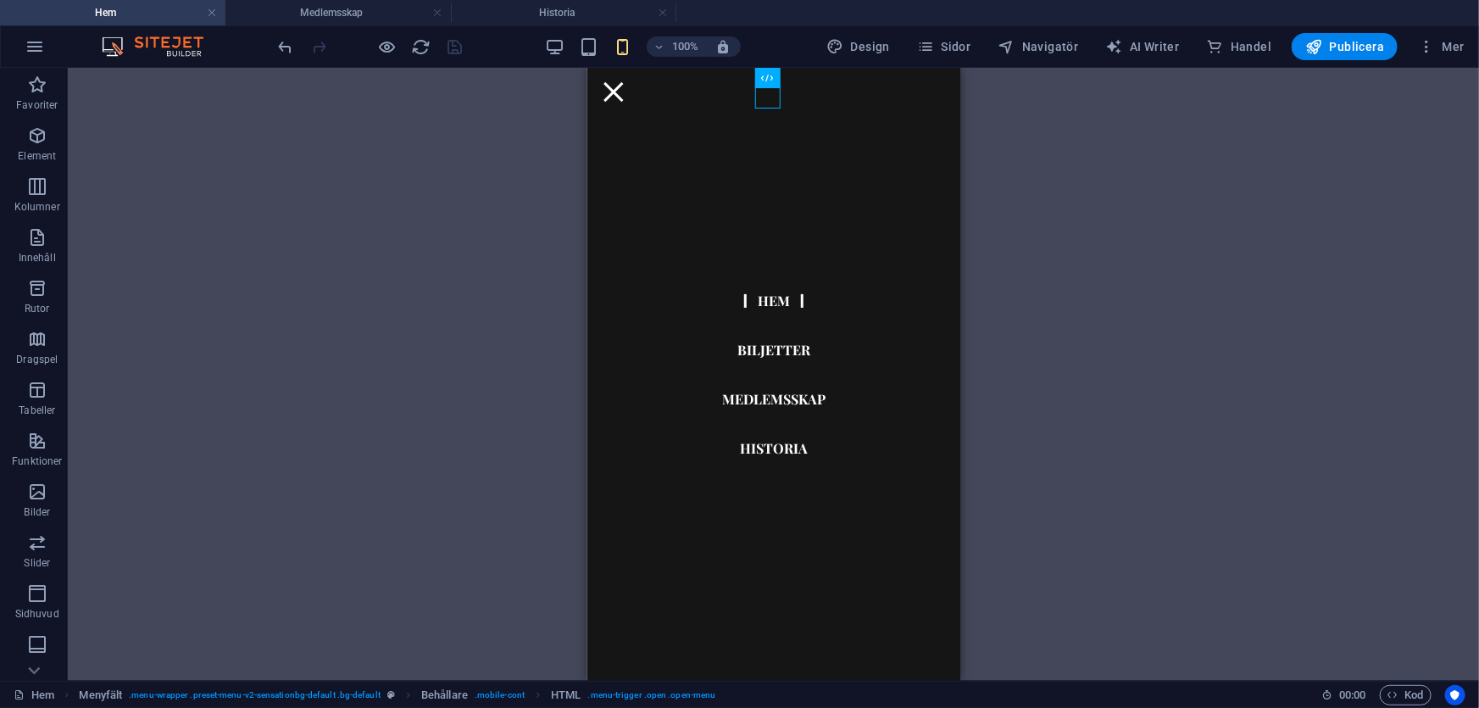
click at [555, 58] on div "100%" at bounding box center [643, 46] width 196 height 27
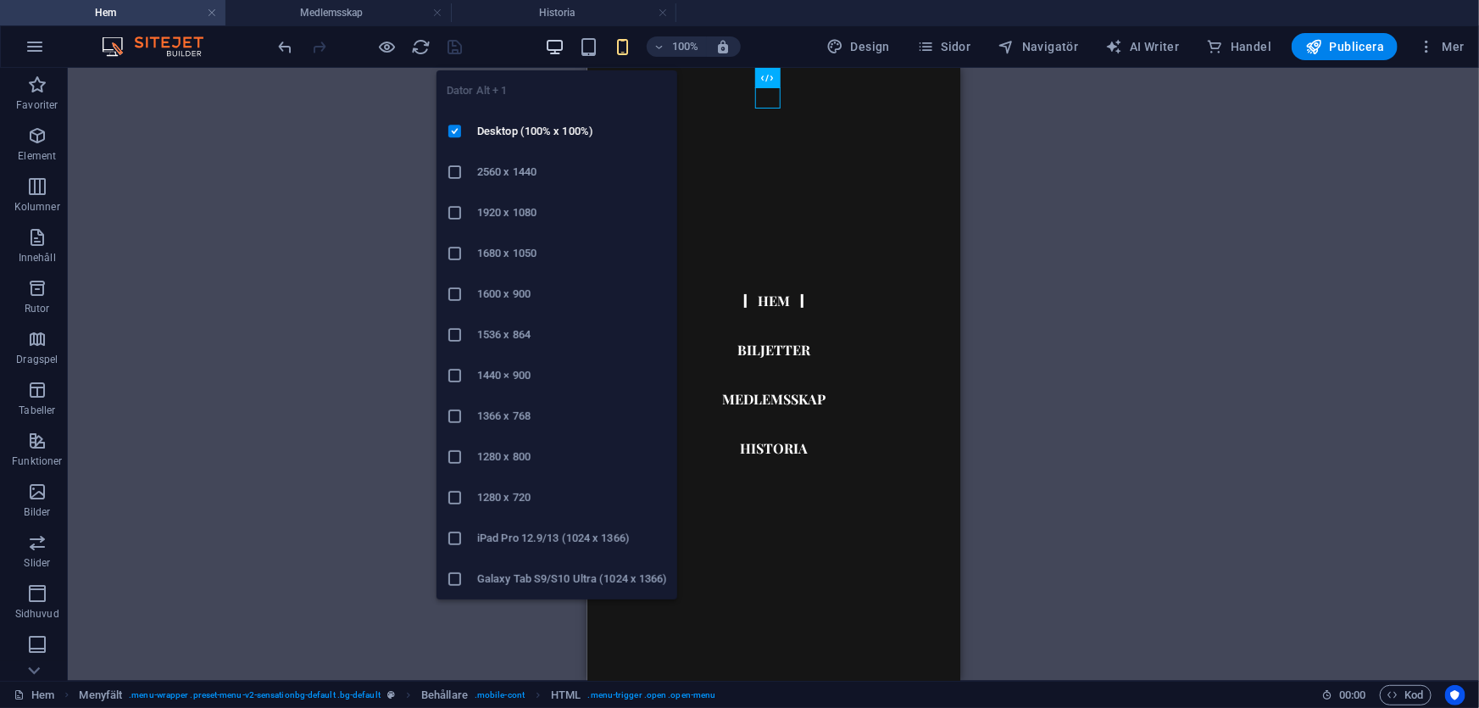
click at [553, 53] on icon "button" at bounding box center [554, 46] width 19 height 19
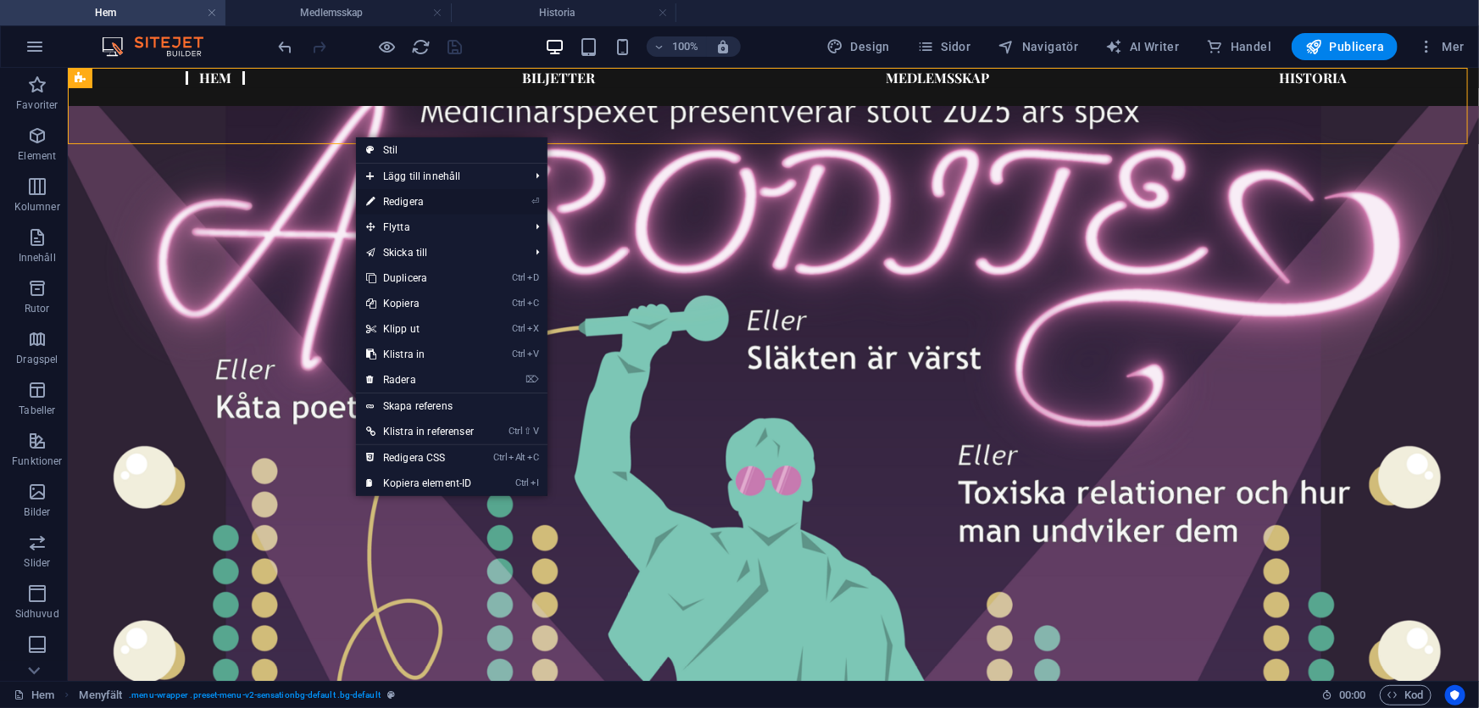
click at [414, 203] on link "⏎ Redigera" at bounding box center [420, 201] width 128 height 25
select select "px"
select select "header"
select select "rem"
select select "px"
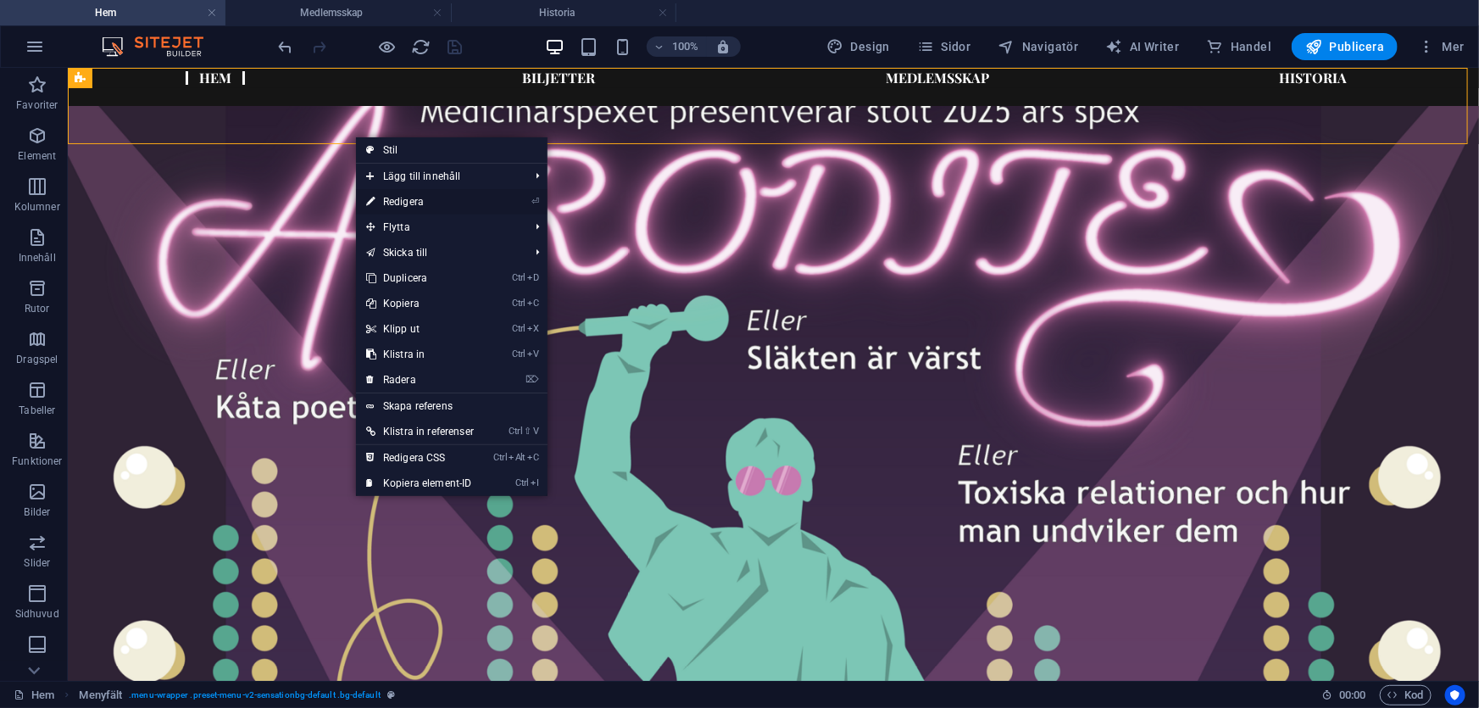
select select "rem"
select select "%"
select select "rem"
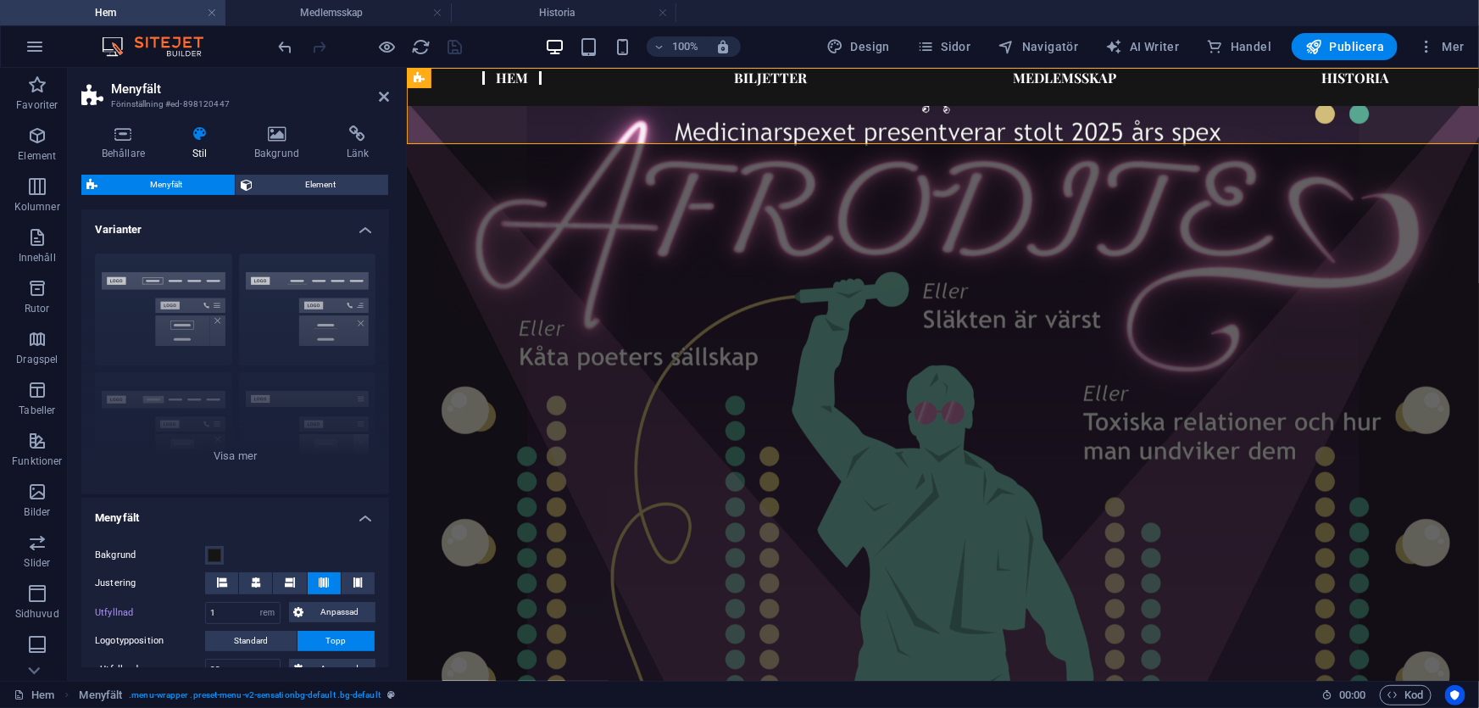
type input "90"
click at [119, 131] on icon at bounding box center [123, 133] width 84 height 17
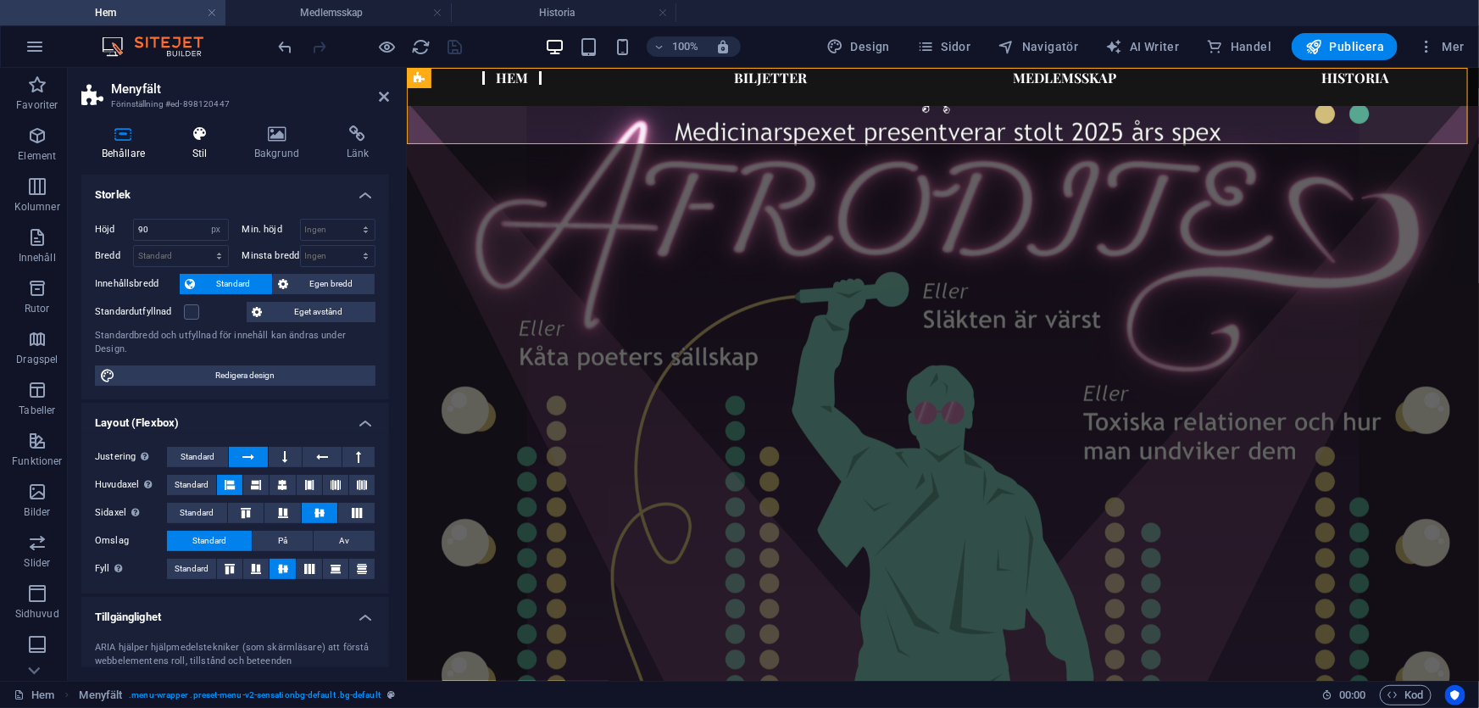
click at [216, 140] on icon at bounding box center [199, 133] width 55 height 17
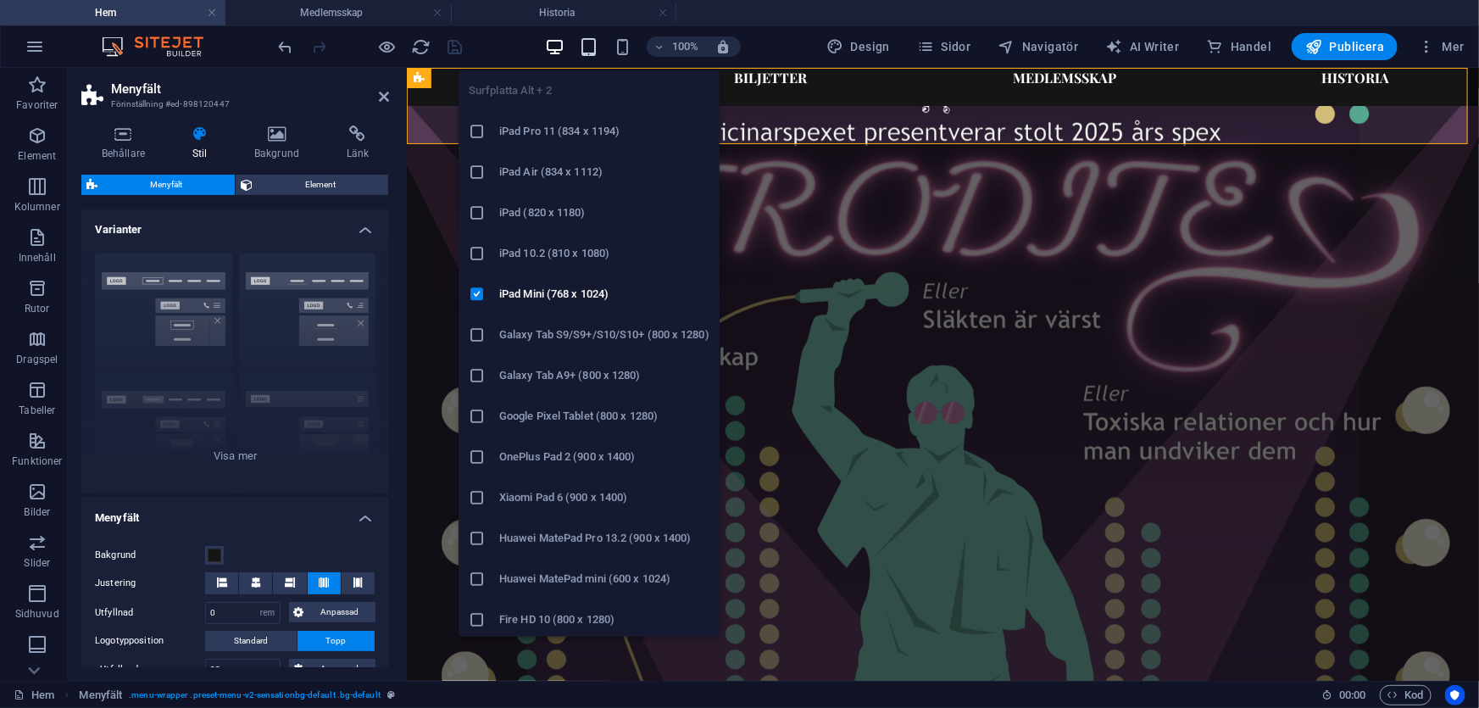
click at [588, 47] on icon "button" at bounding box center [588, 46] width 19 height 19
type input "1"
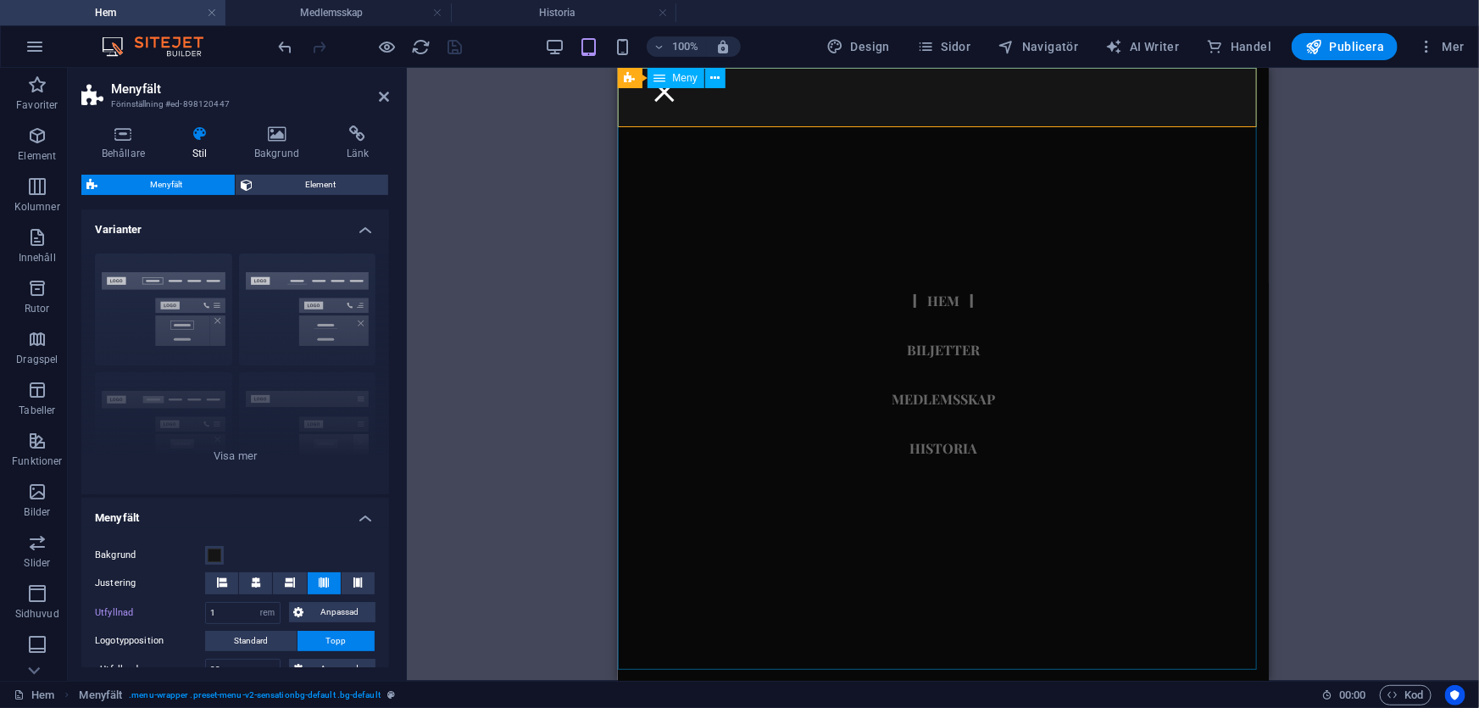
drag, startPoint x: 752, startPoint y: 110, endPoint x: 737, endPoint y: 114, distance: 15.0
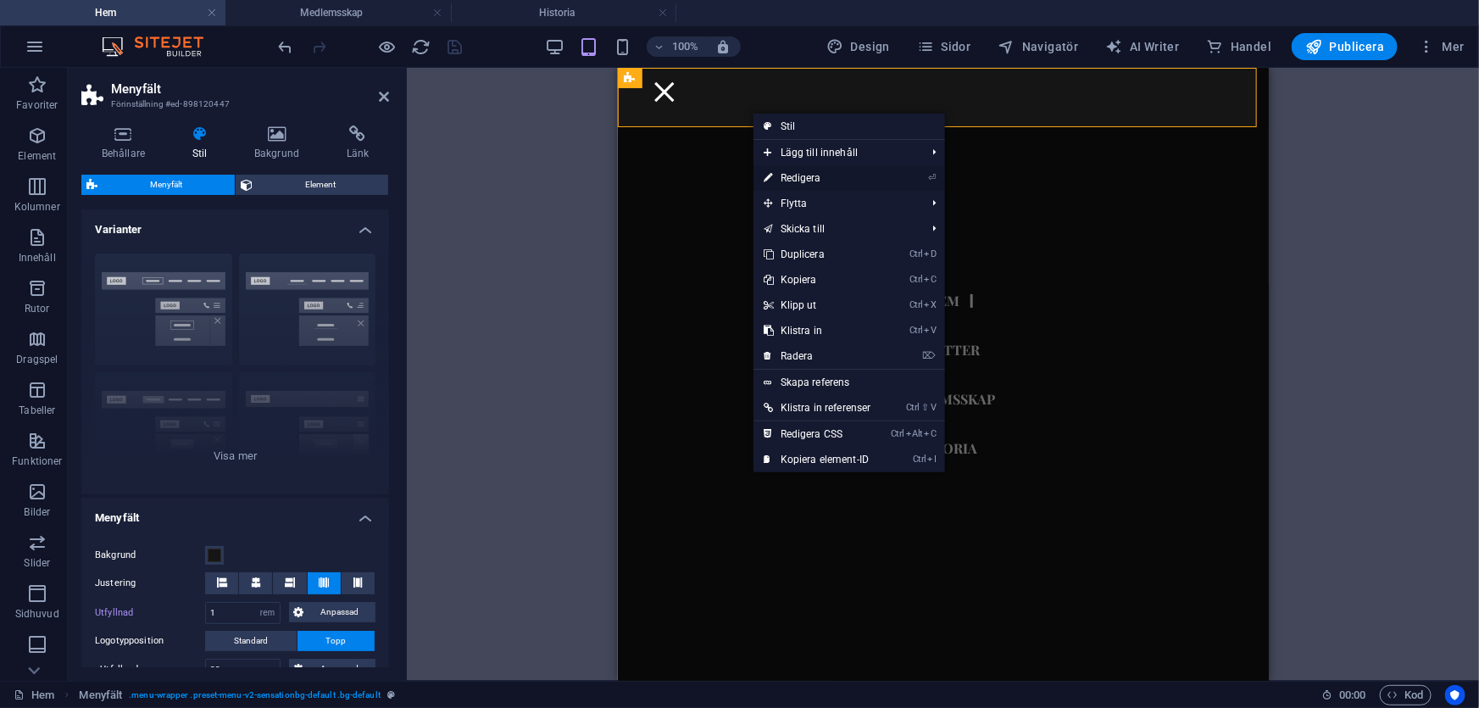
click at [775, 172] on link "⏎ Redigera" at bounding box center [817, 177] width 128 height 25
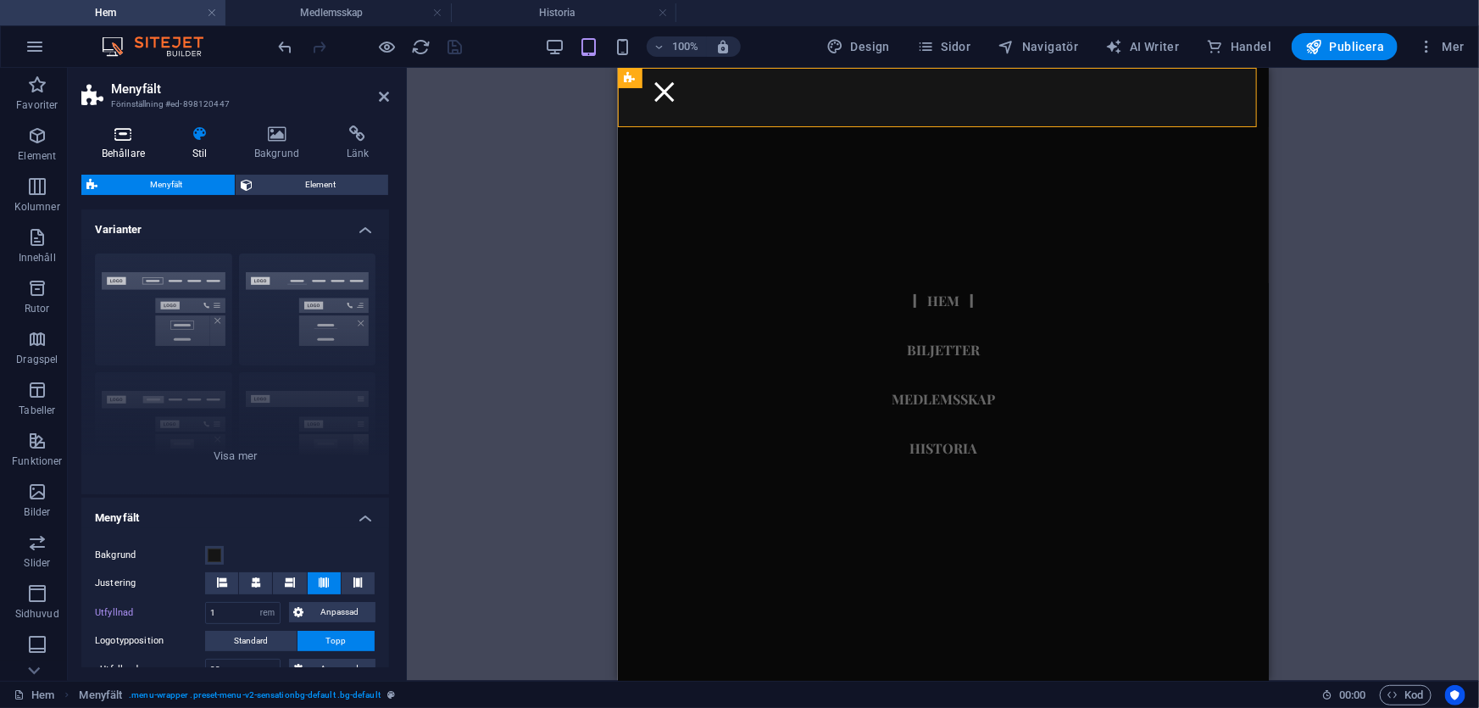
click at [121, 136] on icon at bounding box center [123, 133] width 84 height 17
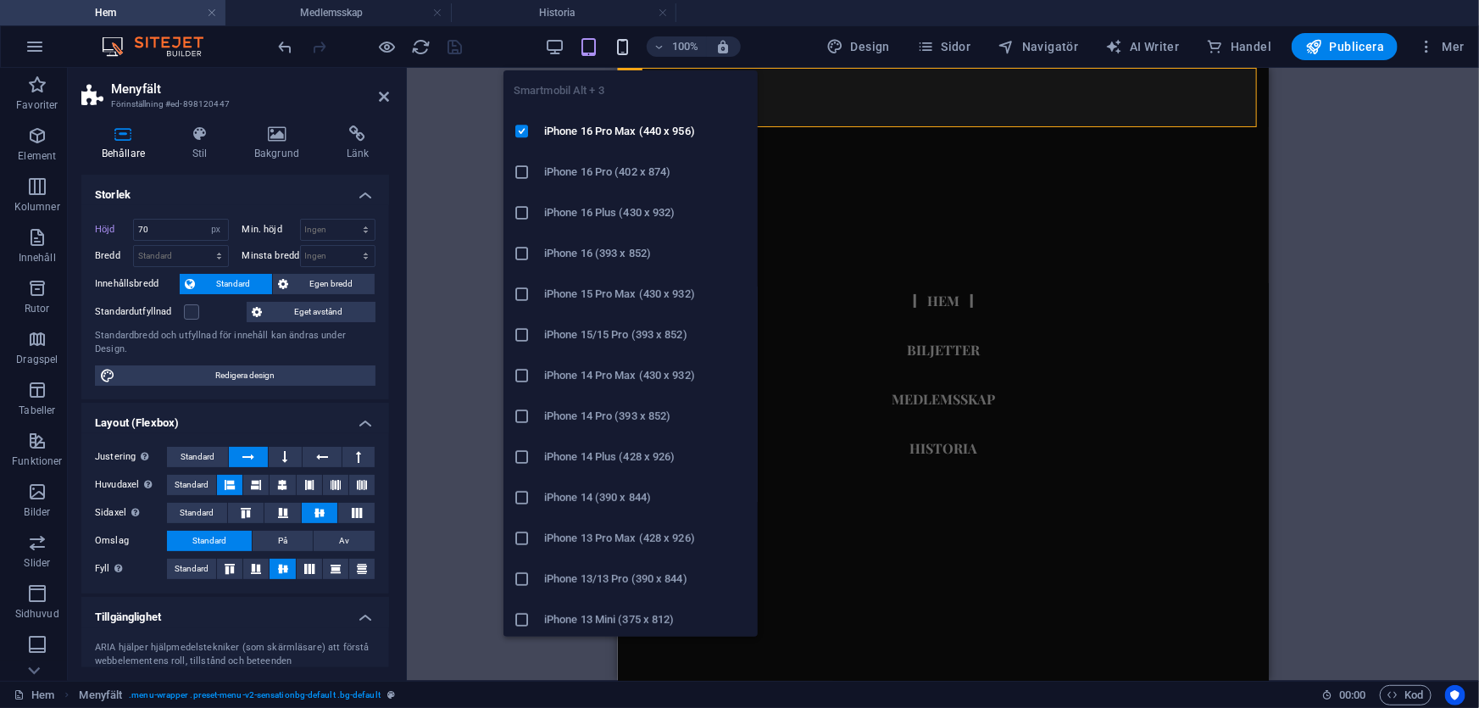
click at [630, 47] on icon "button" at bounding box center [622, 46] width 19 height 19
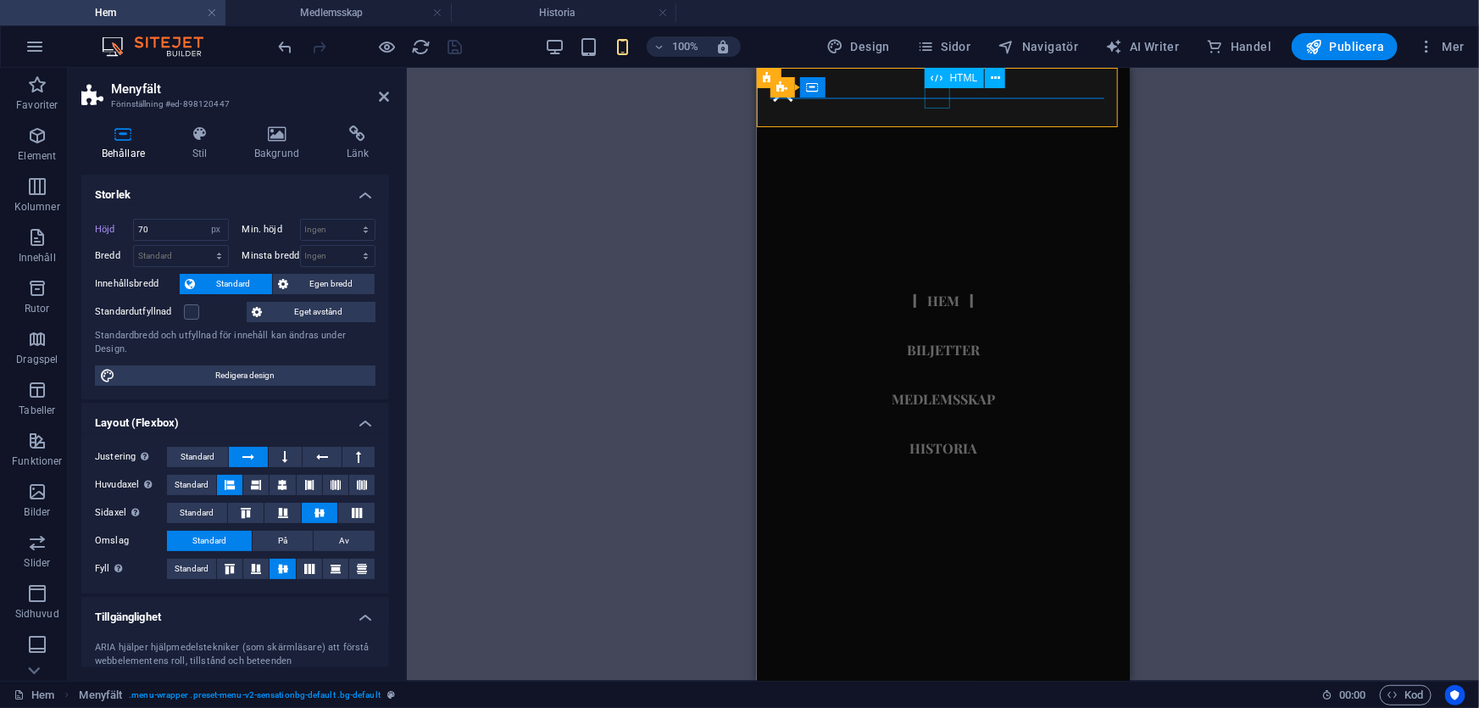
click at [795, 102] on div at bounding box center [781, 91] width 25 height 21
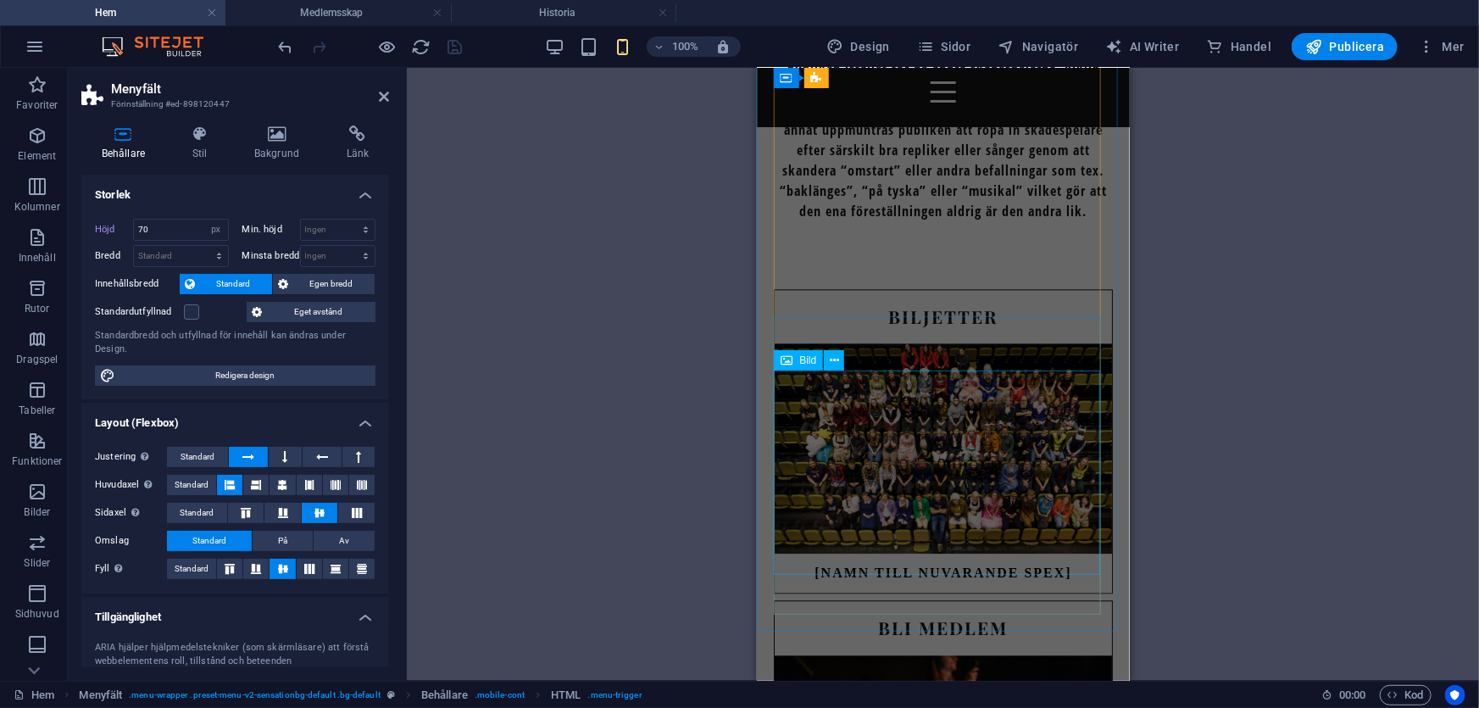
scroll to position [1771, 0]
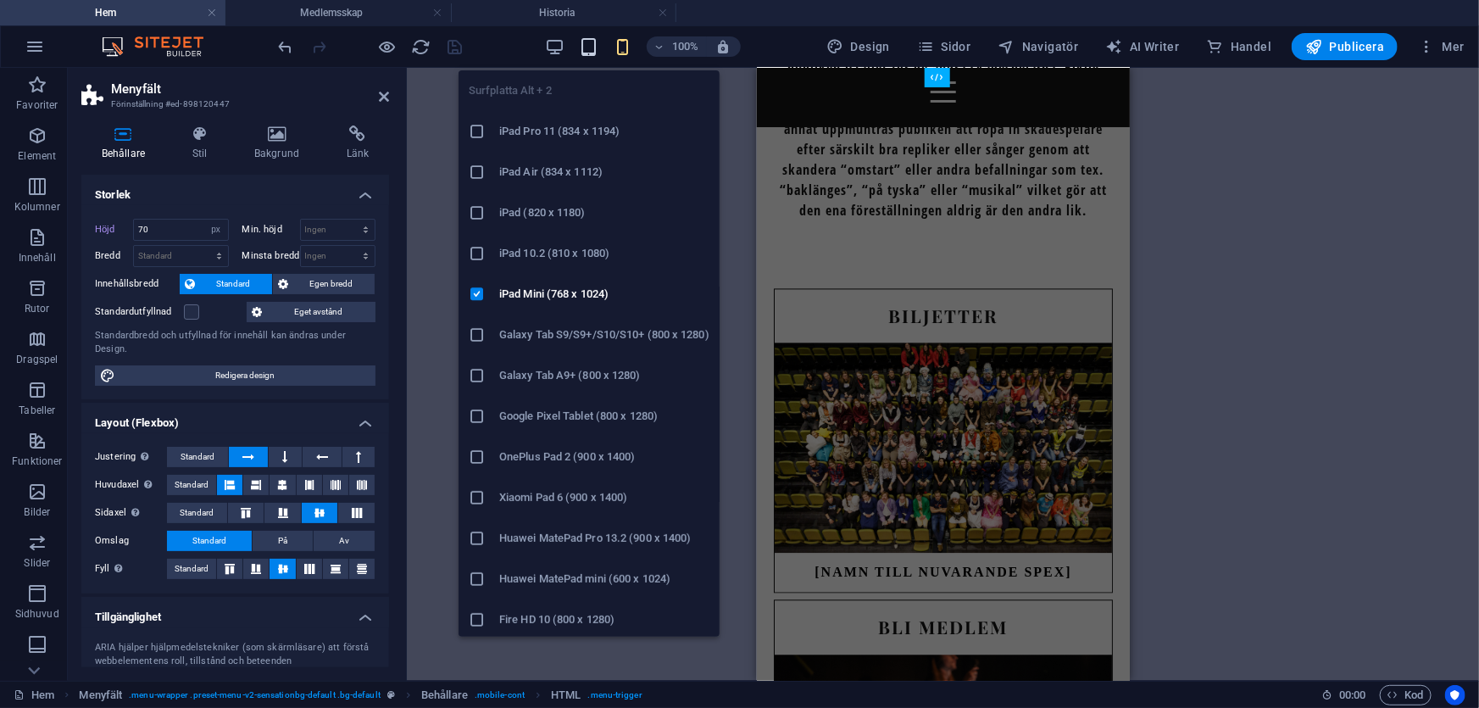
click at [595, 38] on icon "button" at bounding box center [588, 46] width 19 height 19
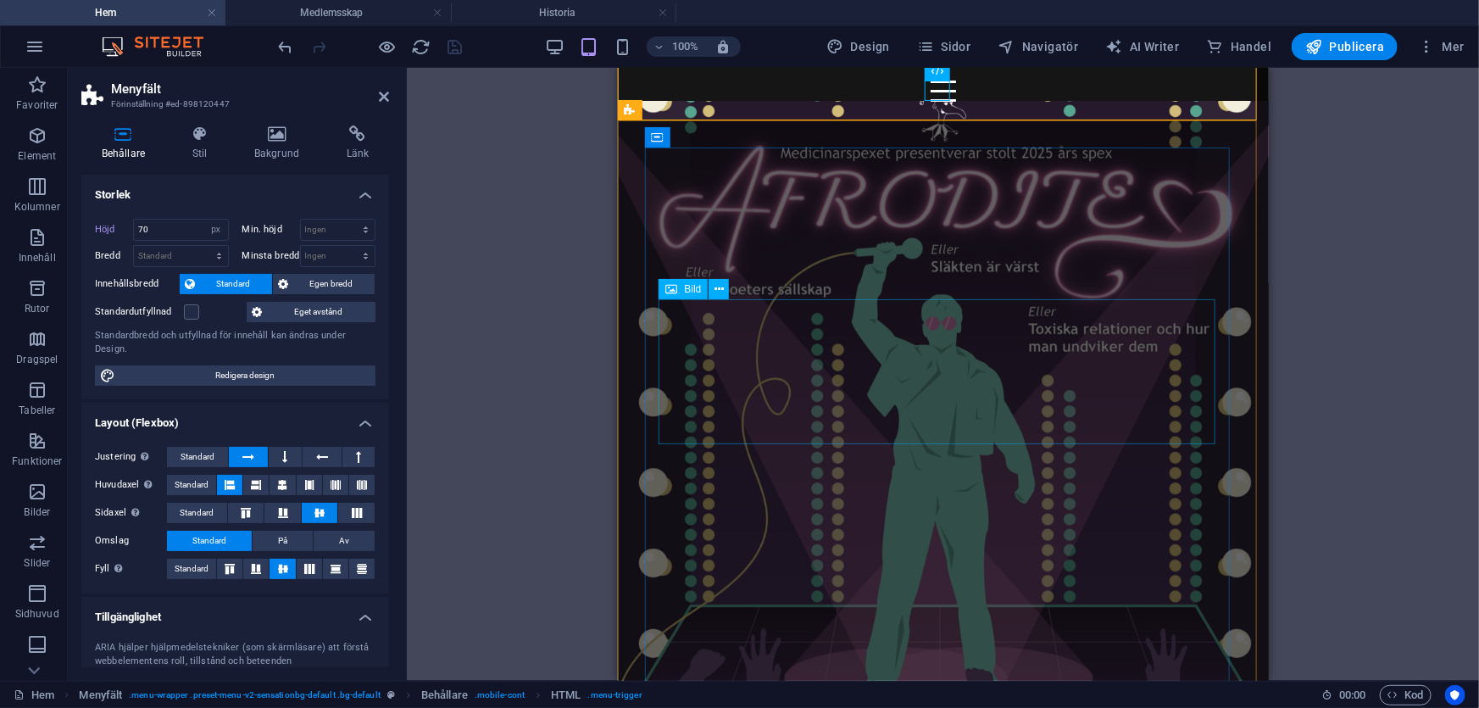
scroll to position [0, 0]
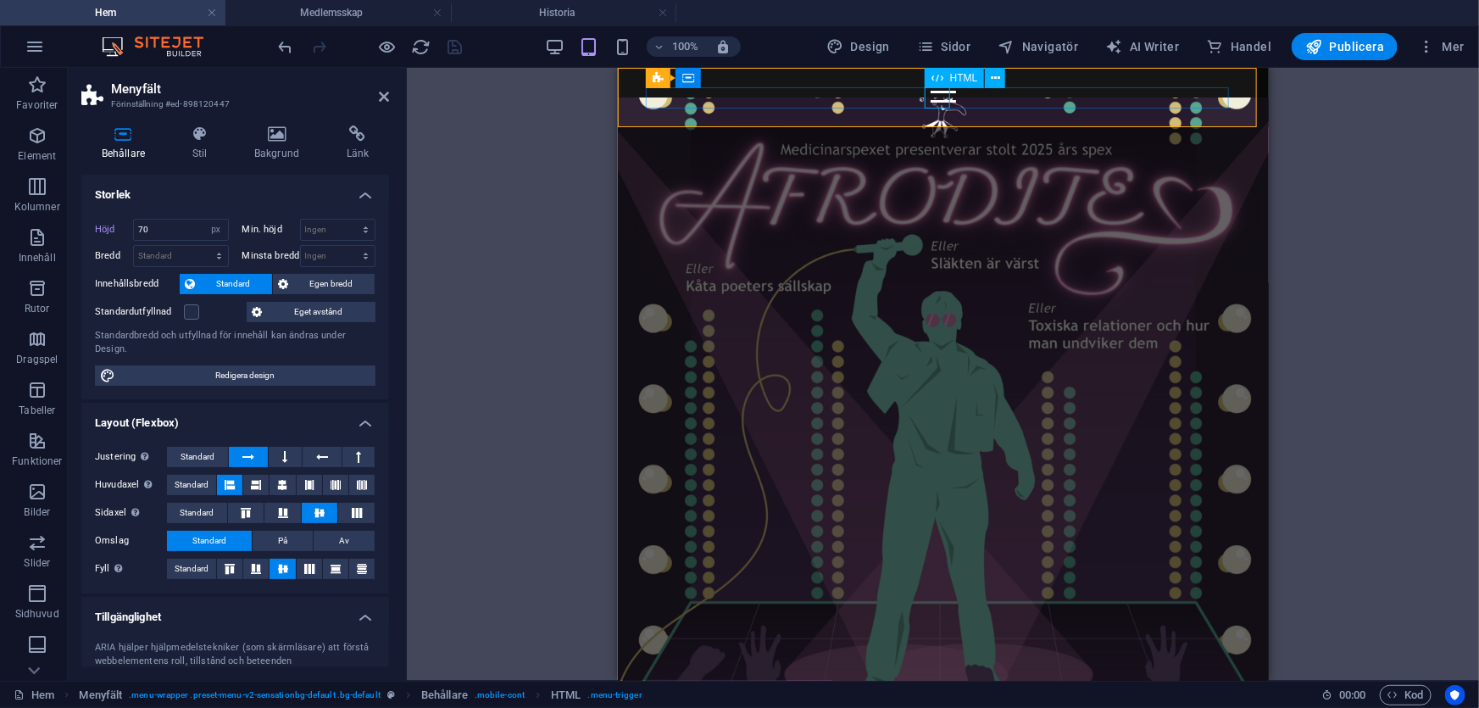
click at [928, 93] on div at bounding box center [942, 91] width 583 height 21
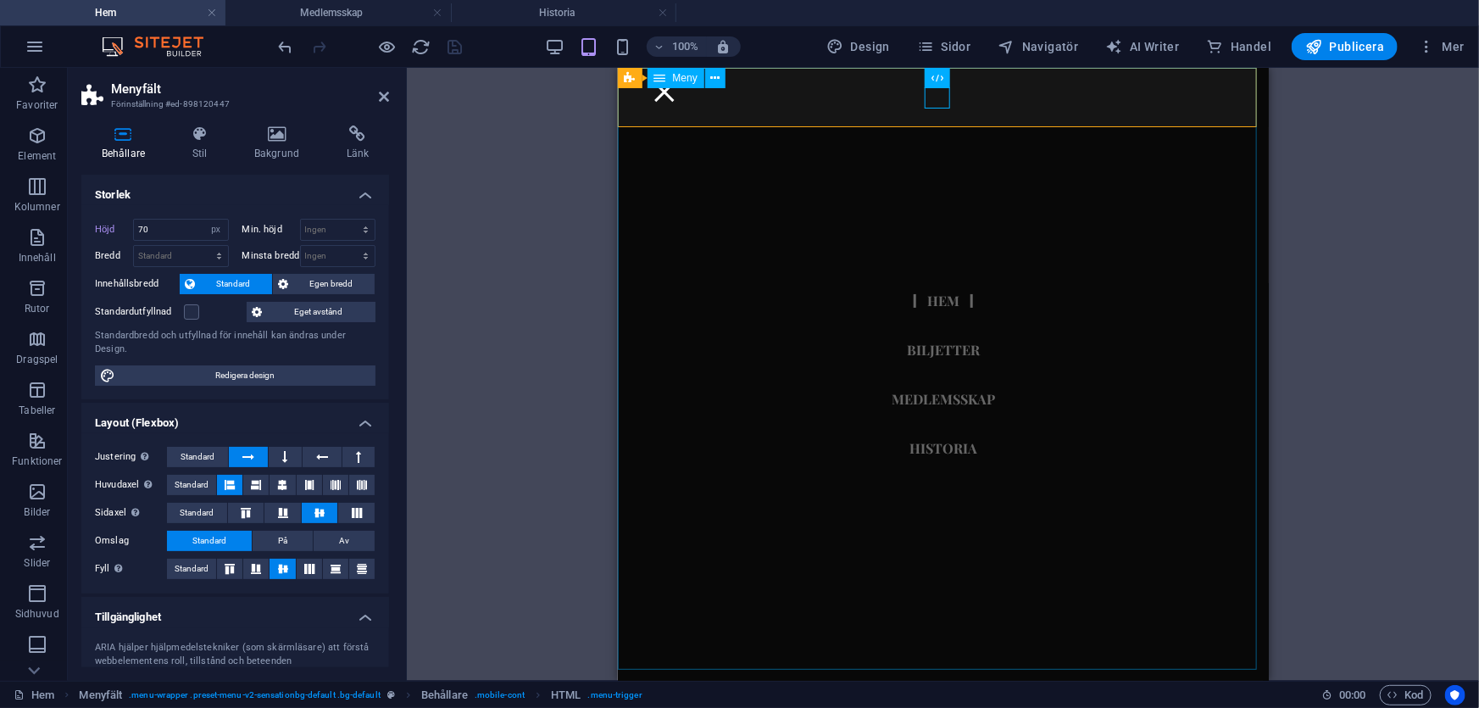
click at [940, 347] on nav "Hem Biljetter Medlemsskap Historia" at bounding box center [942, 373] width 651 height 613
click at [676, 101] on div at bounding box center [663, 91] width 25 height 21
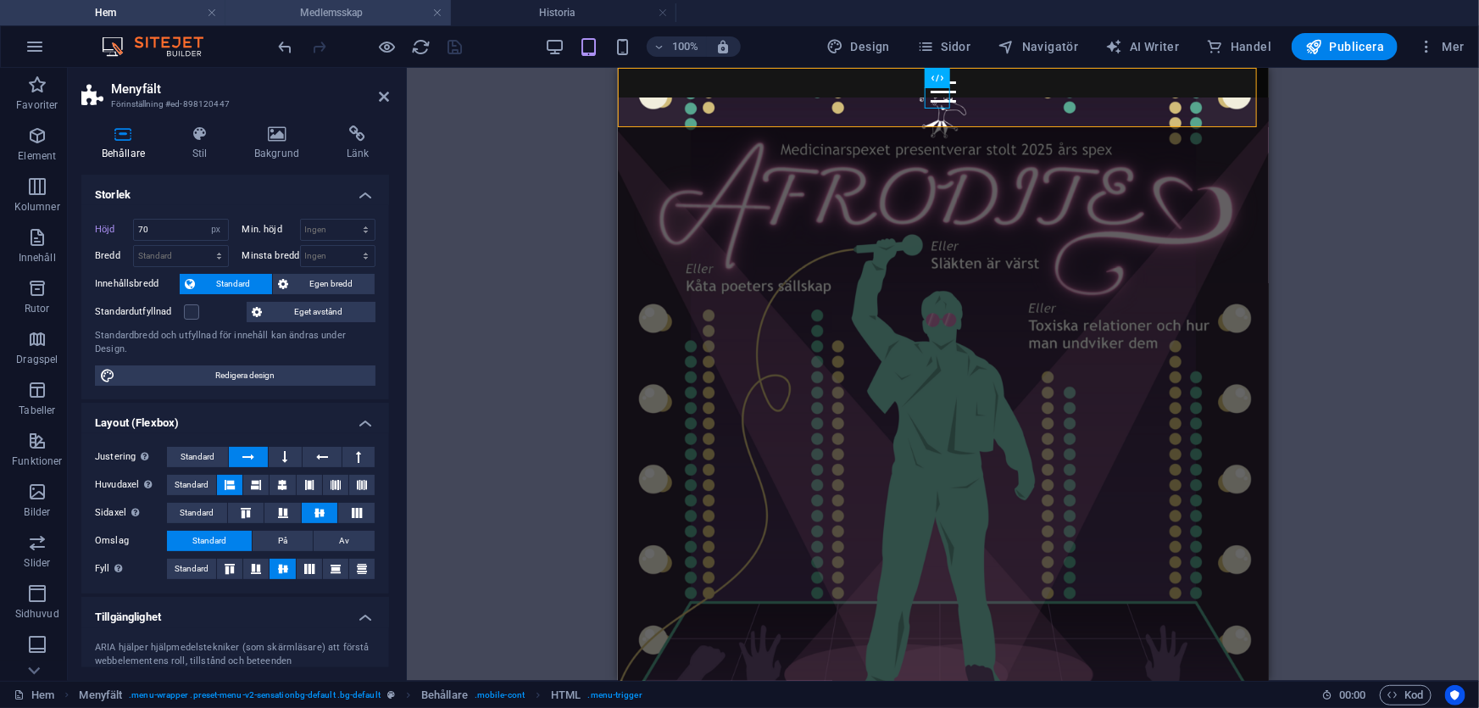
click at [381, 3] on h4 "Medlemsskap" at bounding box center [337, 12] width 225 height 19
